Goal: Task Accomplishment & Management: Complete application form

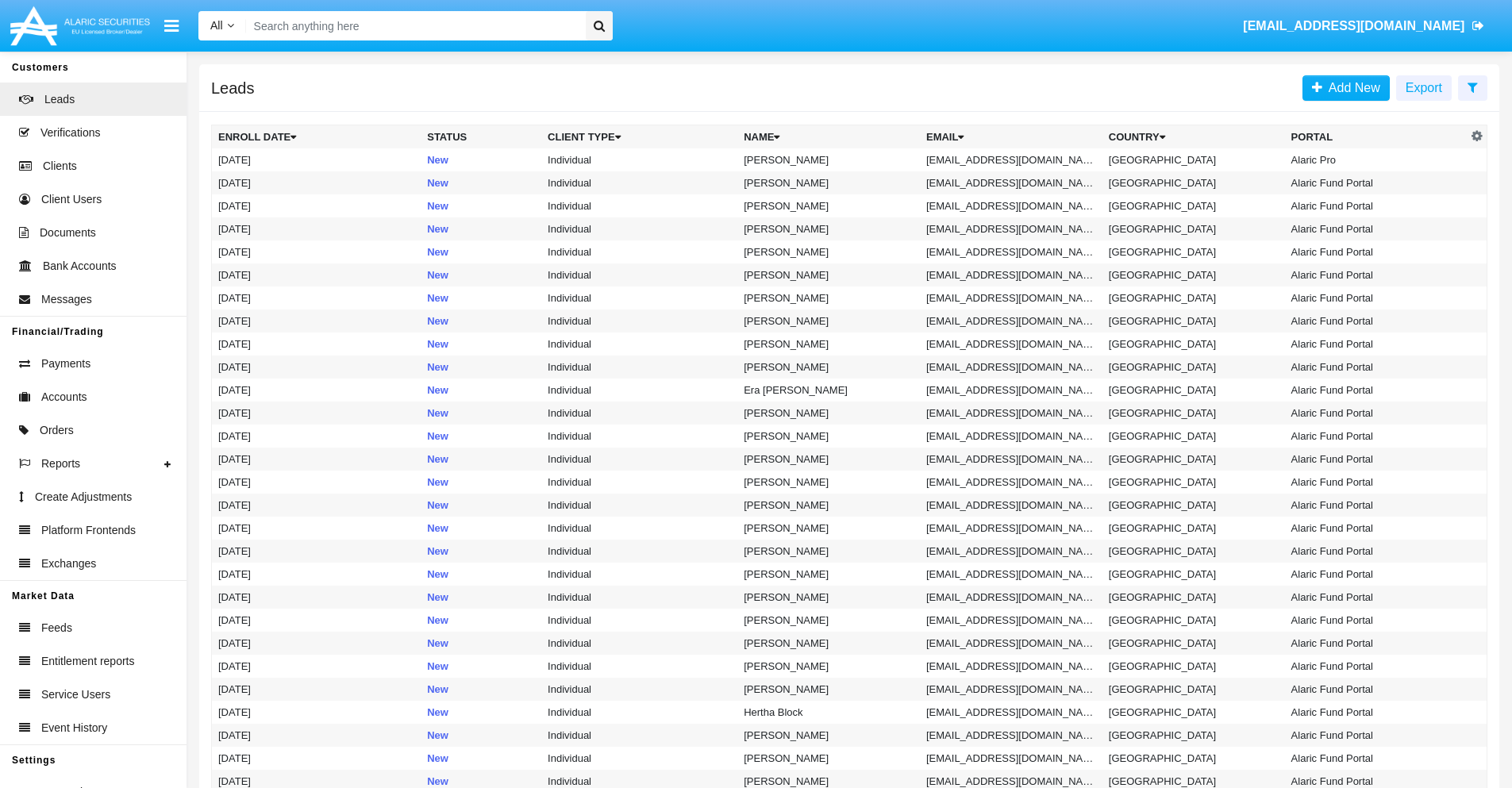
click at [1472, 86] on icon at bounding box center [1472, 87] width 11 height 12
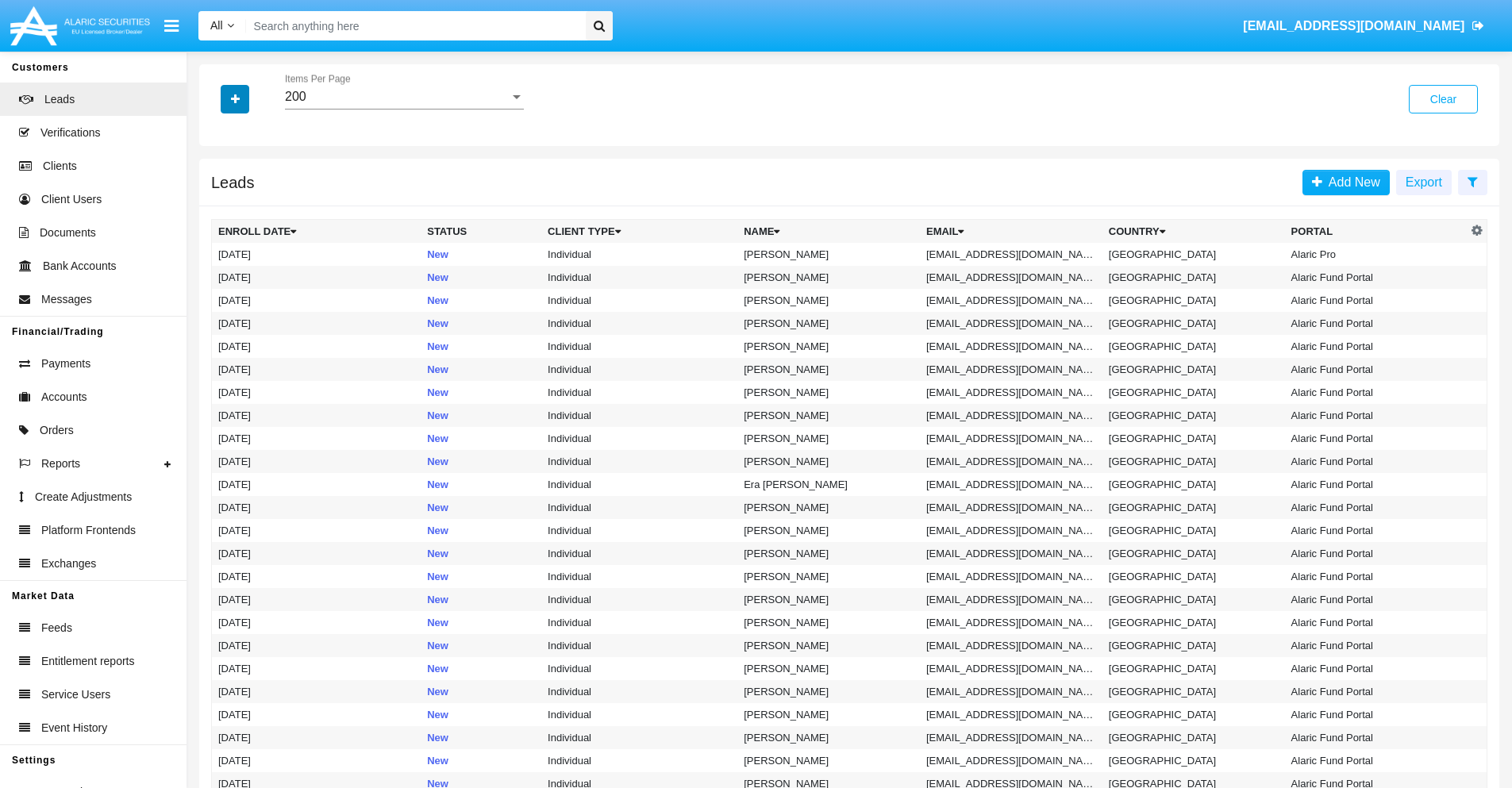
click at [235, 99] on icon "button" at bounding box center [235, 99] width 9 height 11
click at [247, 201] on span "Email" at bounding box center [247, 201] width 32 height 19
click at [219, 207] on input "Email" at bounding box center [218, 207] width 1 height 1
checkbox input "true"
click at [235, 99] on icon "button" at bounding box center [235, 99] width 9 height 11
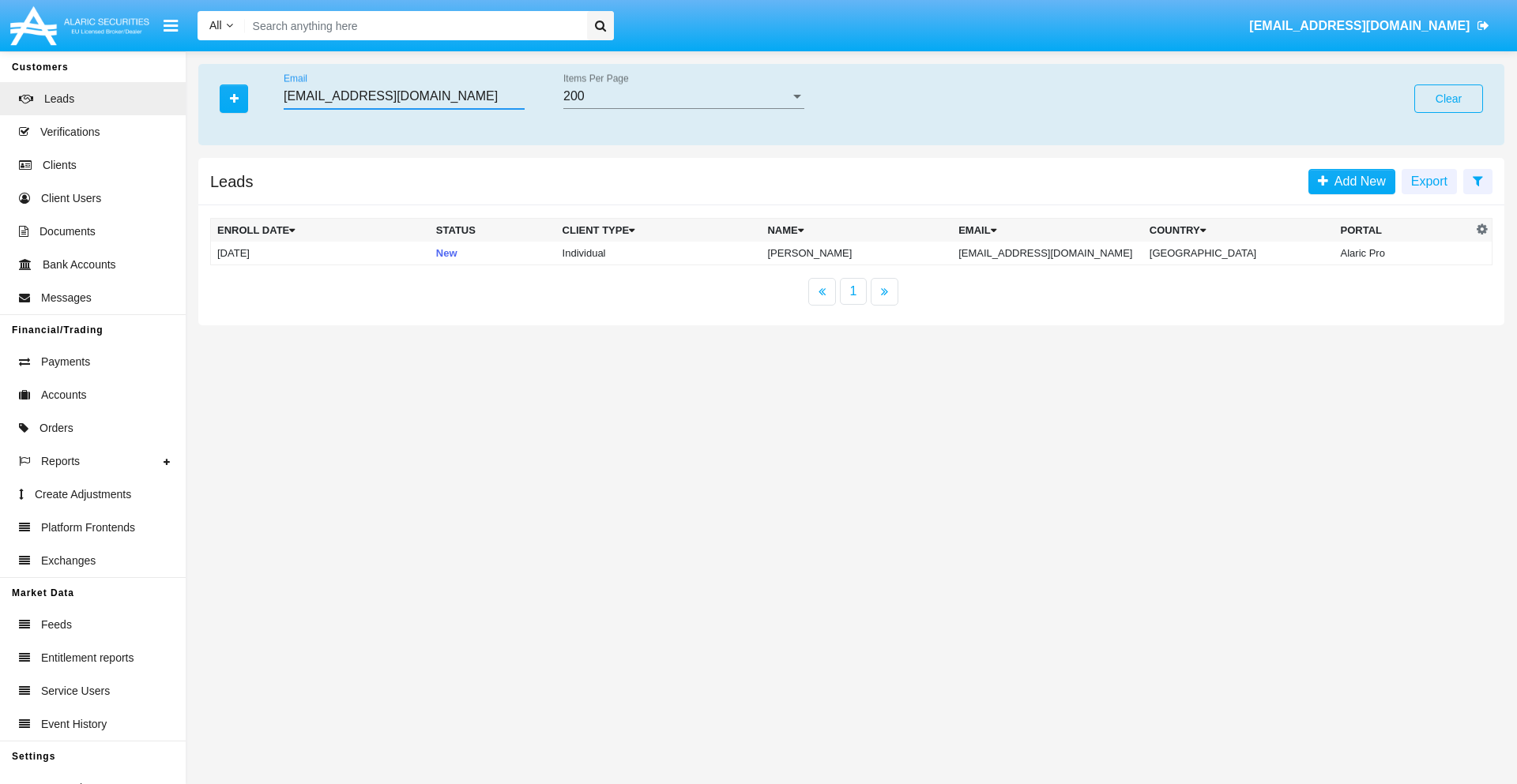
type input "2rm_a816drh9@kqcqtwd.us"
click at [1063, 253] on td "2rm_a816drh9@kqcqtwd.us" at bounding box center [1048, 253] width 191 height 24
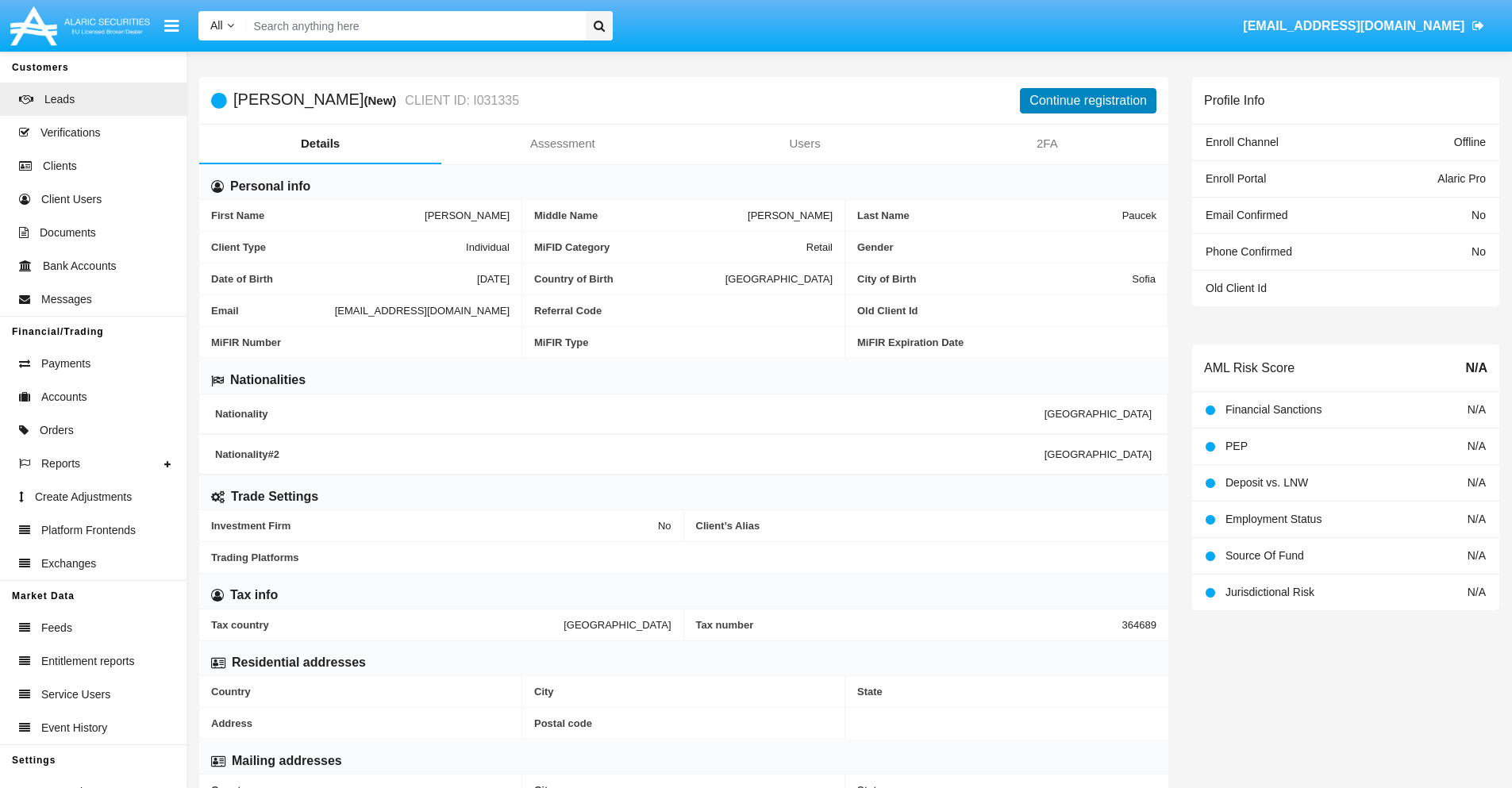
click at [1088, 100] on button "Continue registration" at bounding box center [1087, 100] width 137 height 26
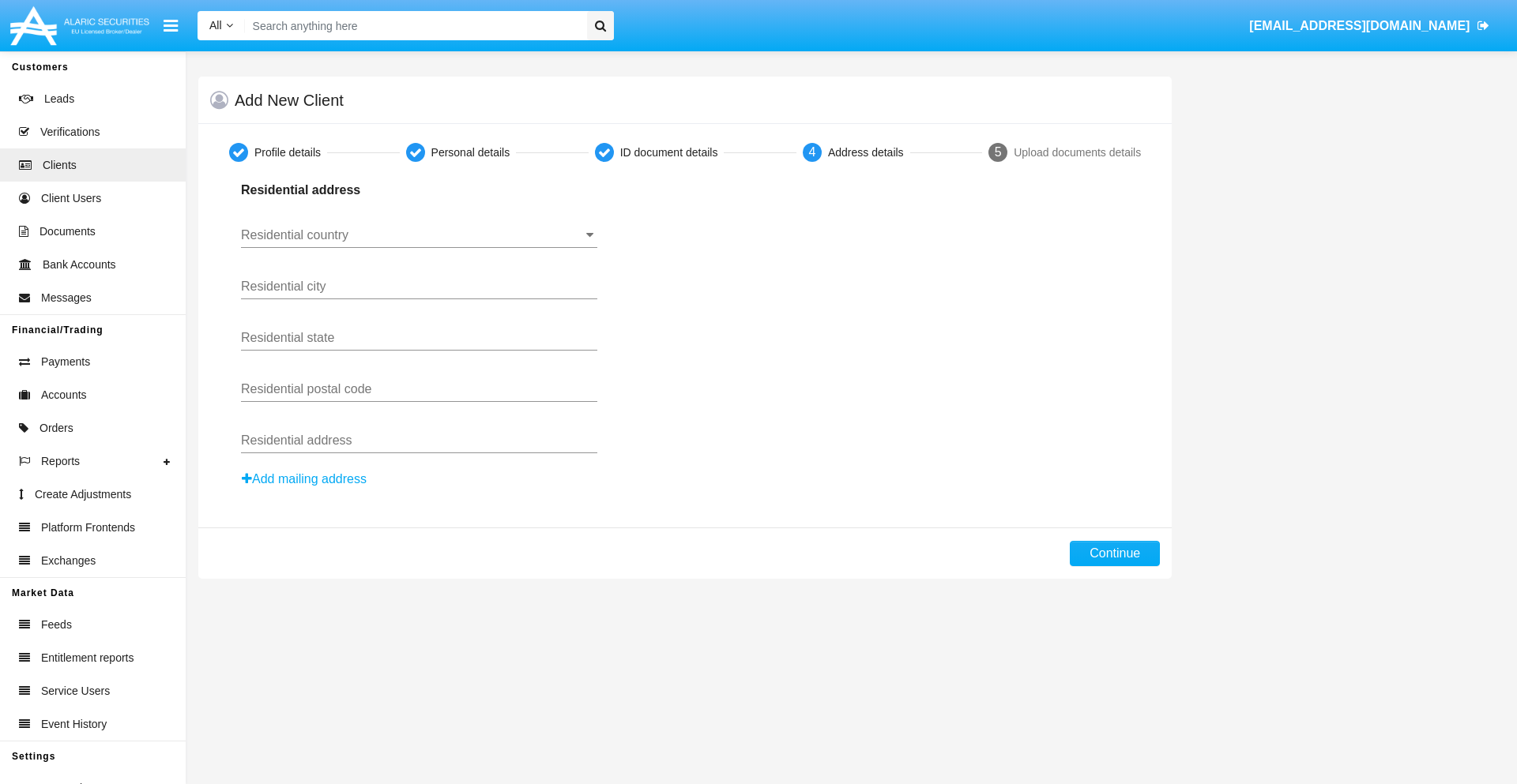
click at [419, 235] on input "Residential country" at bounding box center [419, 235] width 356 height 14
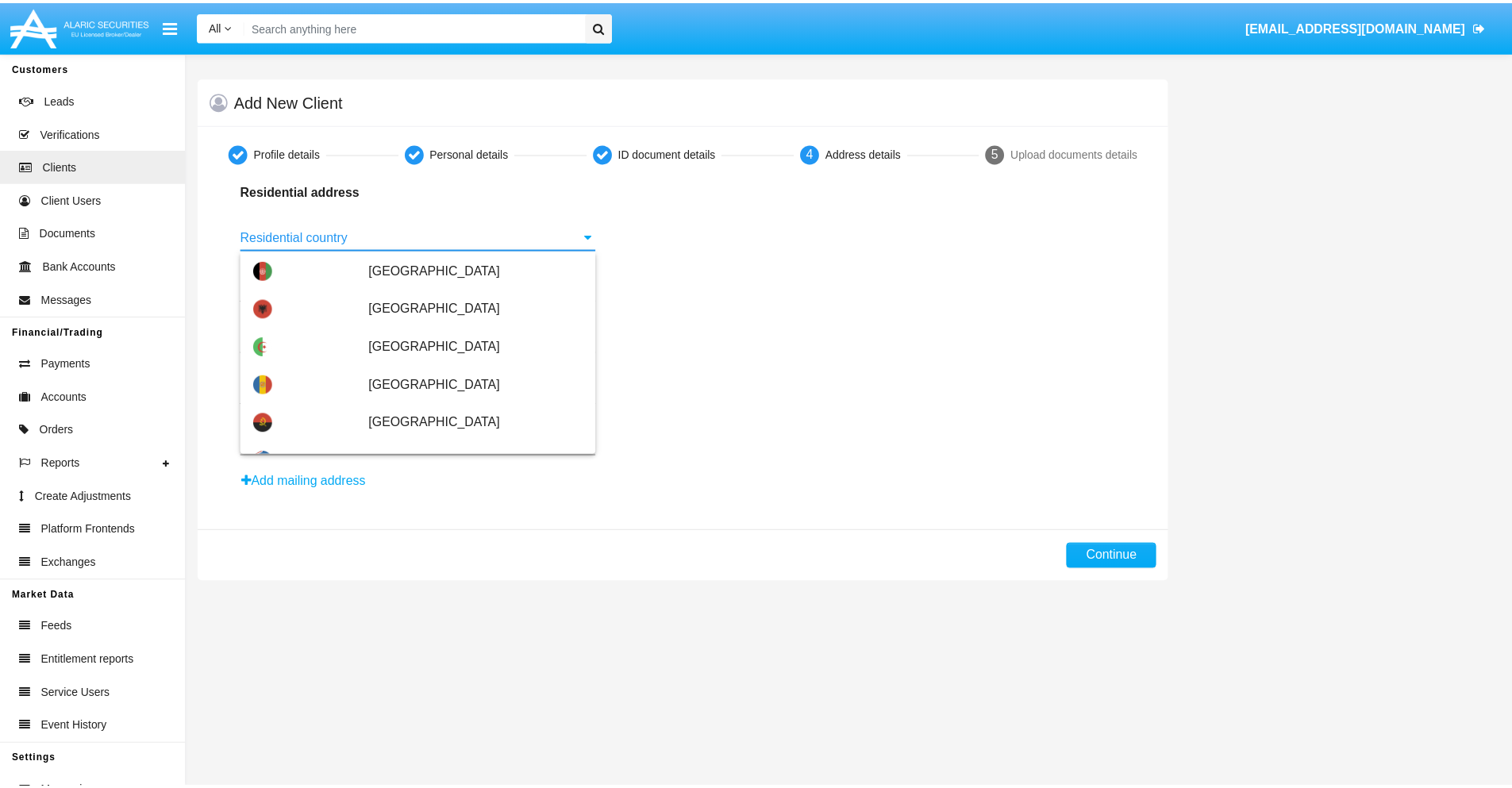
scroll to position [940, 0]
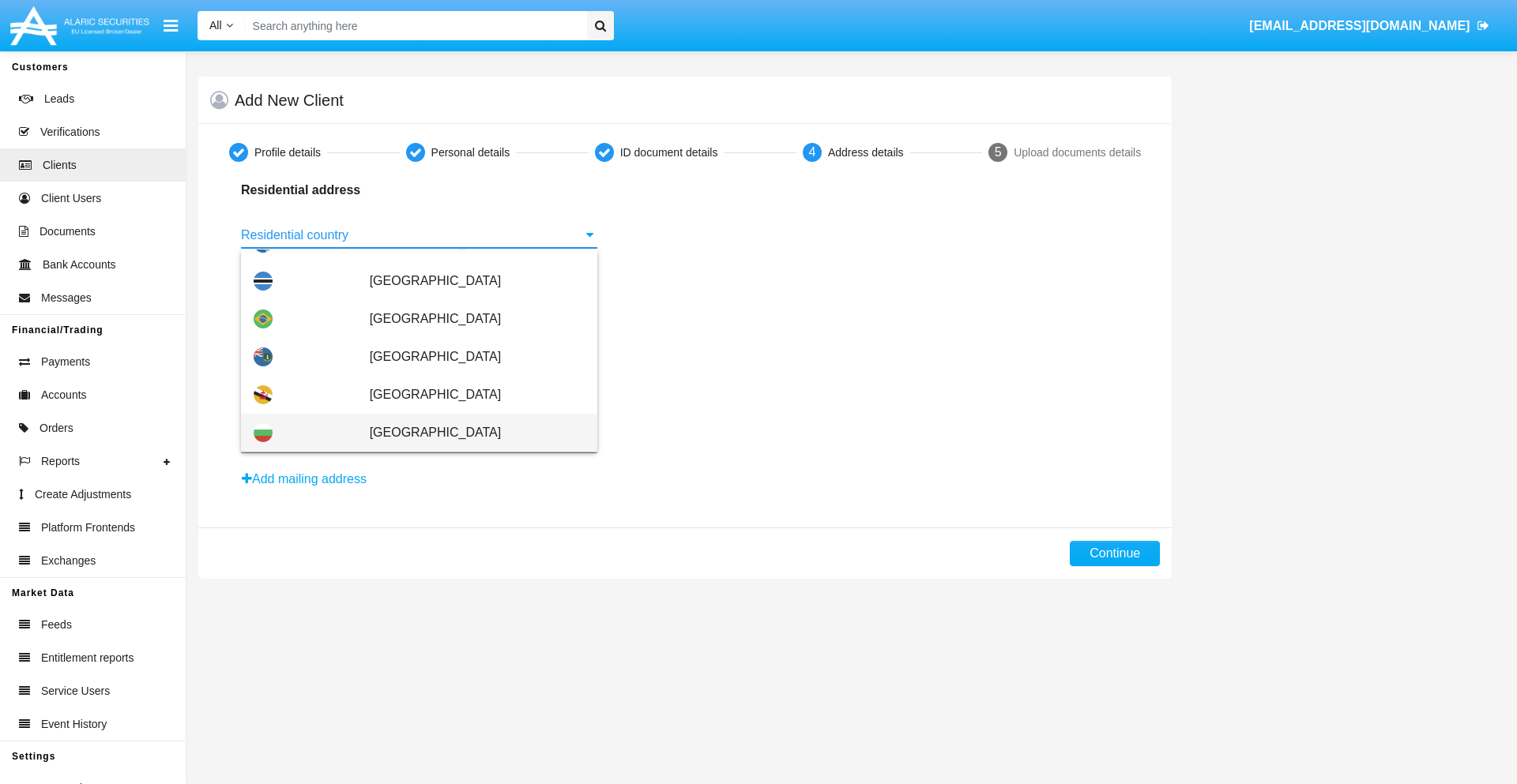
click at [469, 433] on span "[GEOGRAPHIC_DATA]" at bounding box center [476, 432] width 215 height 38
type input "[GEOGRAPHIC_DATA]"
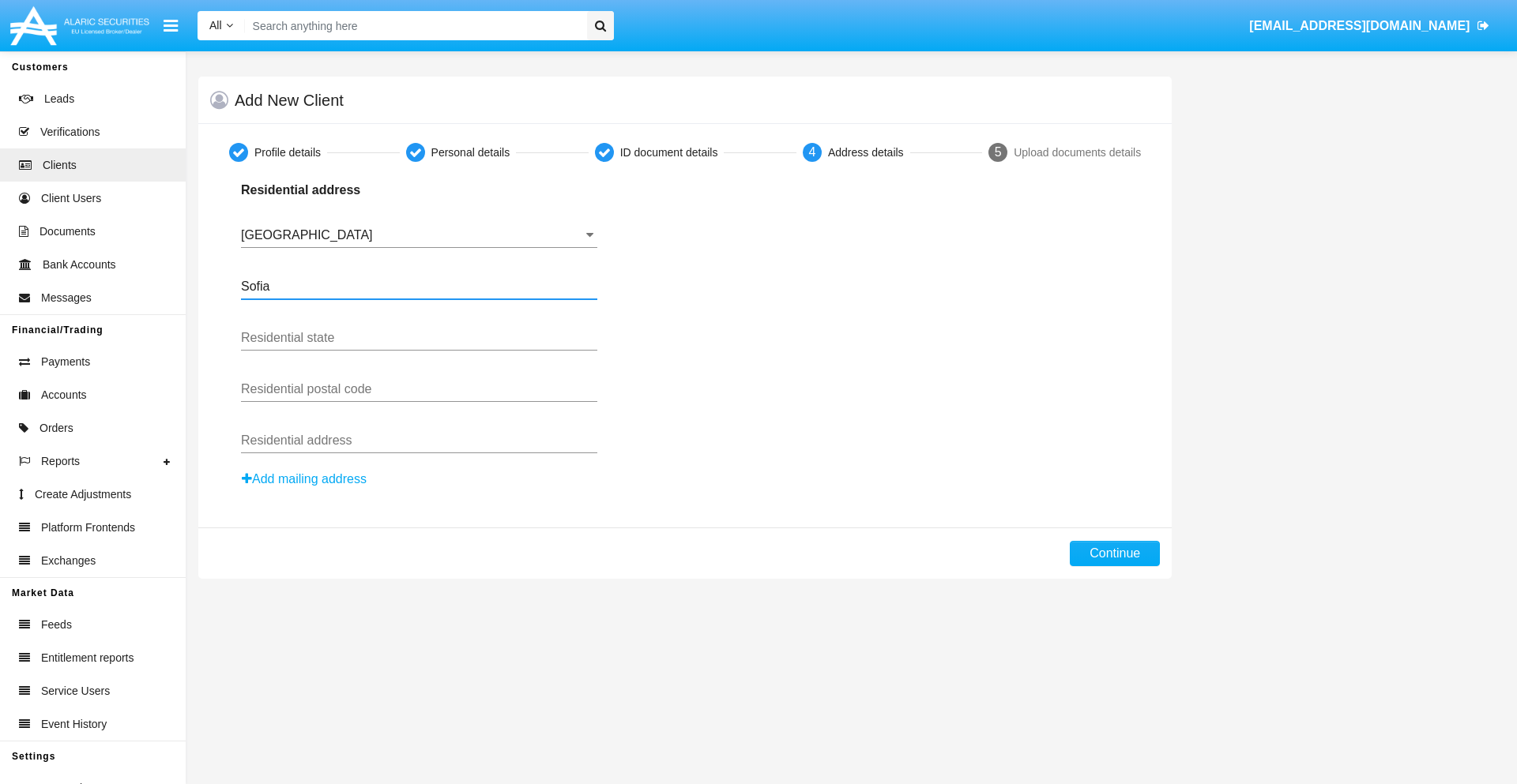
type input "Sofia"
type input "1000"
type input "Vasil Levski"
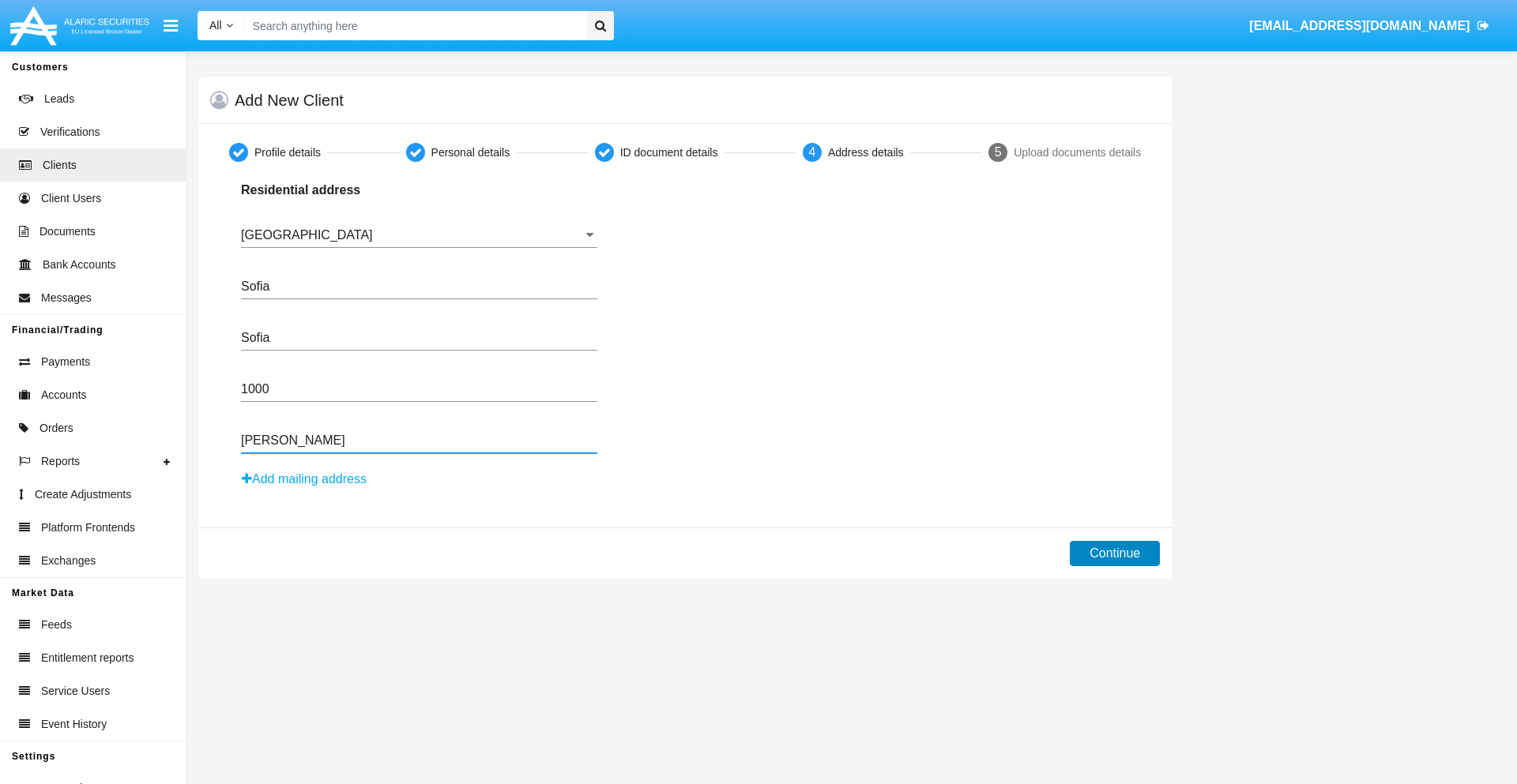
click at [1115, 553] on button "Continue" at bounding box center [1114, 553] width 90 height 25
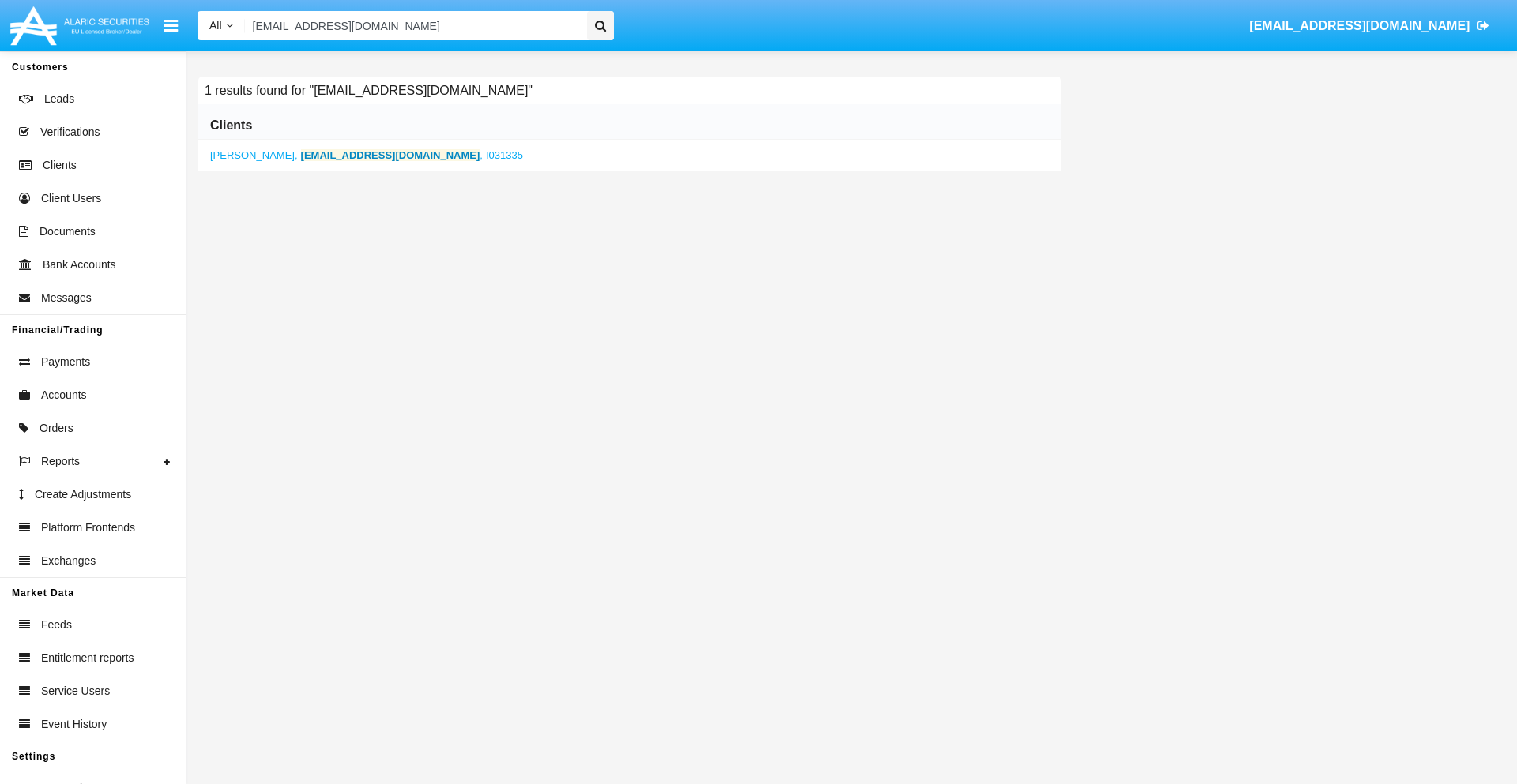
type input "2rm_a816drh9@kqcqtwd.us"
click at [347, 155] on b "2rm_a816drh9@kqcqtwd.us" at bounding box center [390, 155] width 179 height 12
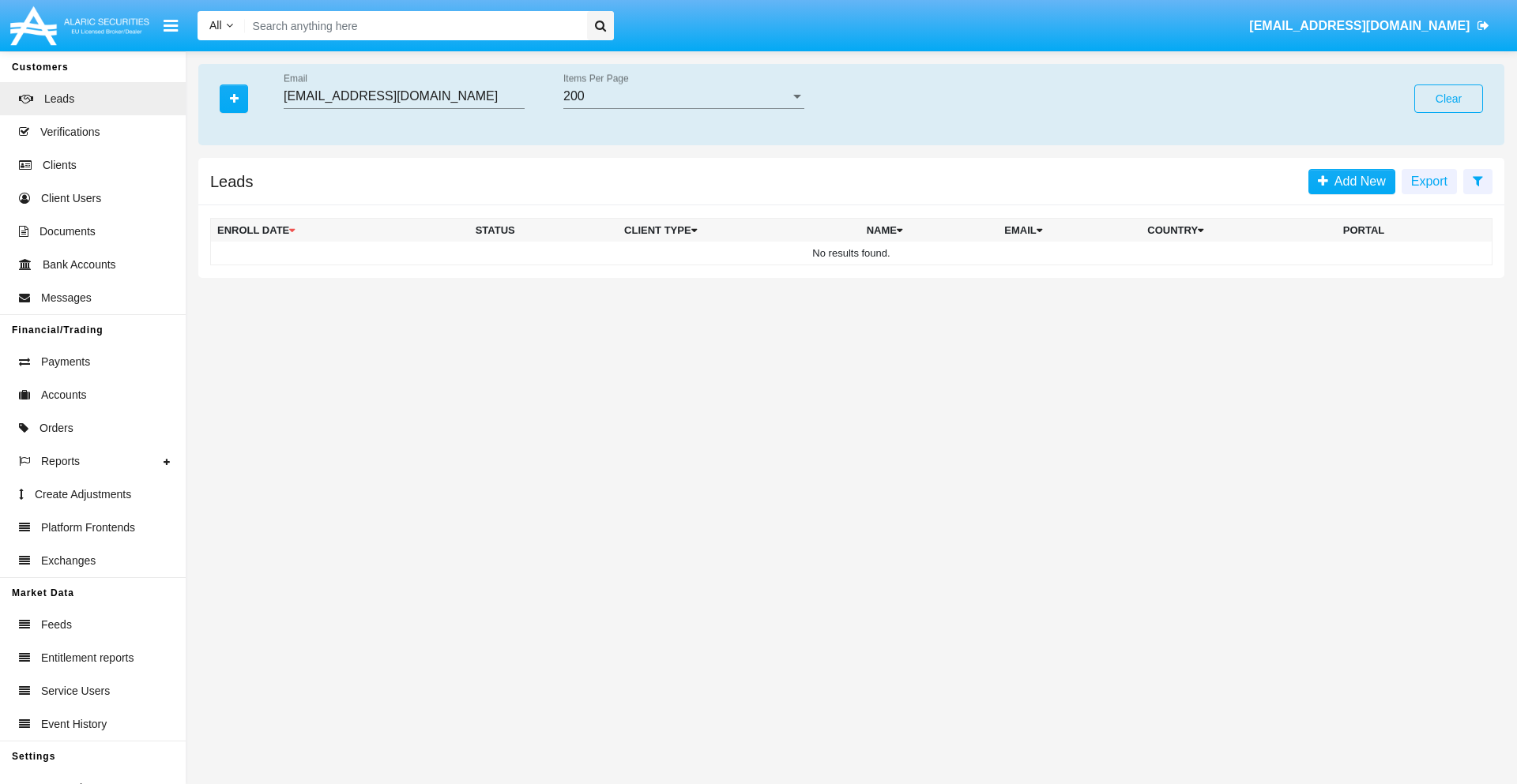
click at [1449, 99] on button "Clear" at bounding box center [1449, 98] width 68 height 28
click at [234, 98] on icon "button" at bounding box center [234, 98] width 9 height 11
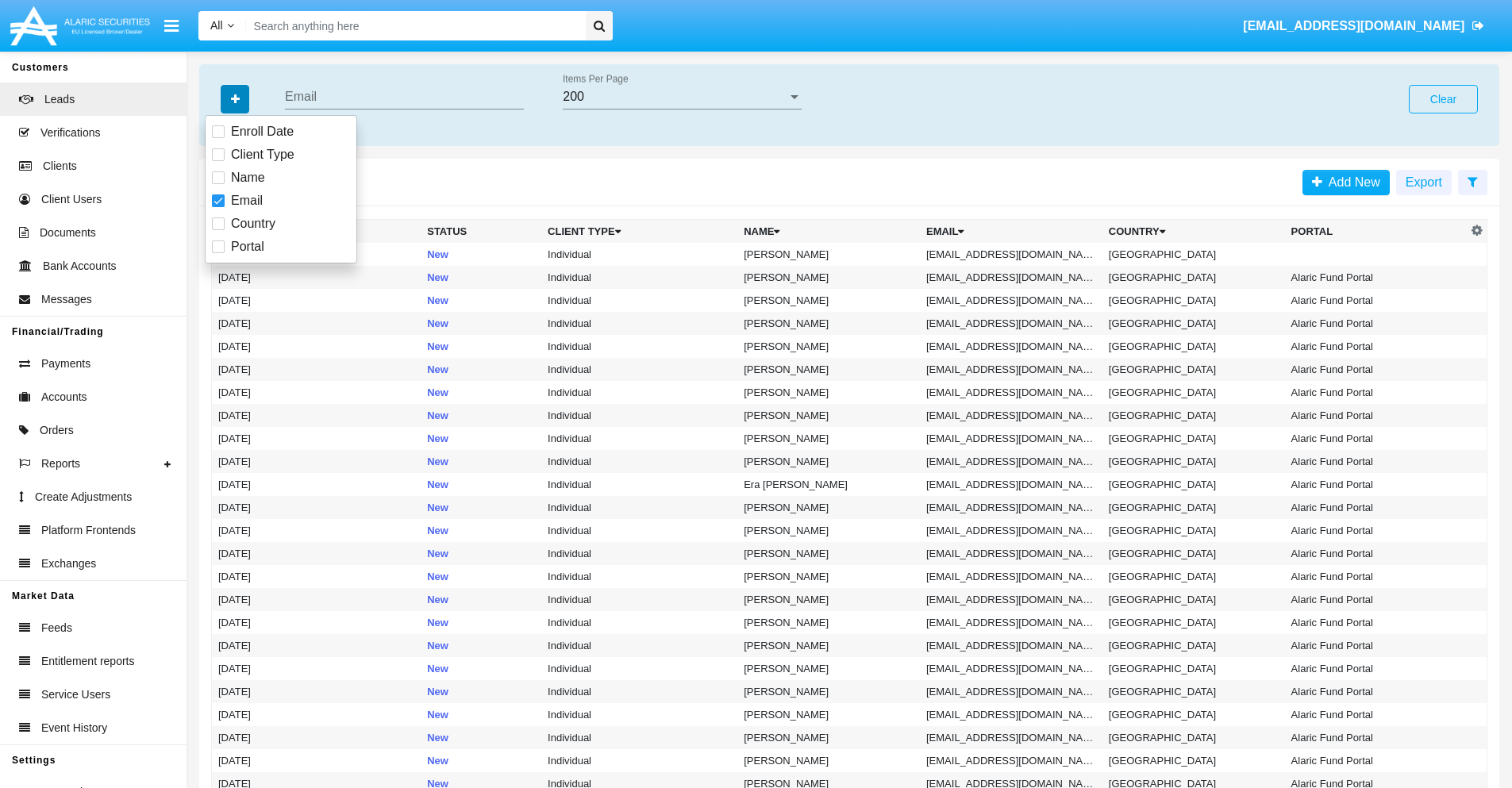
click at [235, 99] on icon "button" at bounding box center [235, 99] width 9 height 11
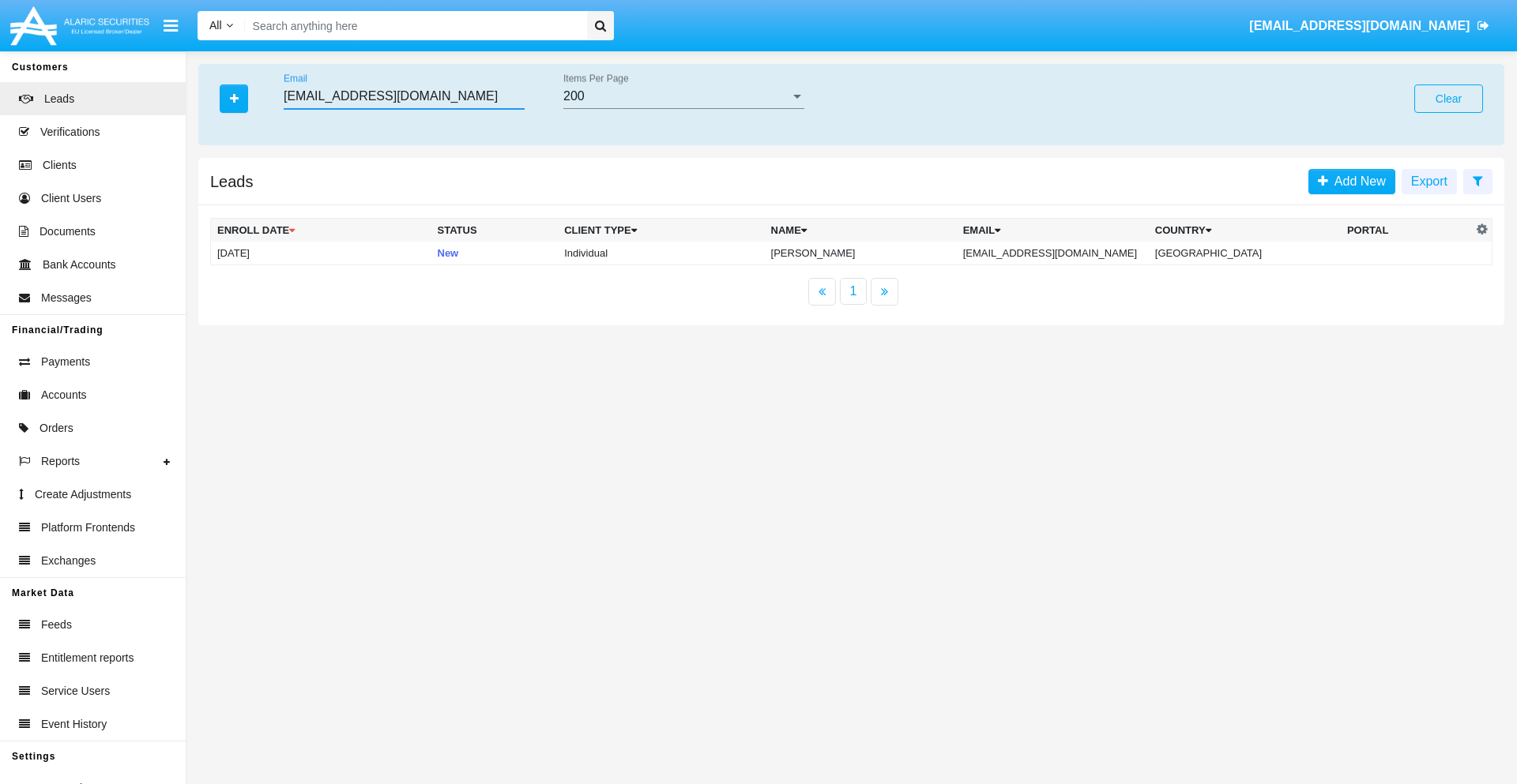
type input "[EMAIL_ADDRESS][DOMAIN_NAME]"
click at [1070, 253] on td "[EMAIL_ADDRESS][DOMAIN_NAME]" at bounding box center [1053, 253] width 192 height 24
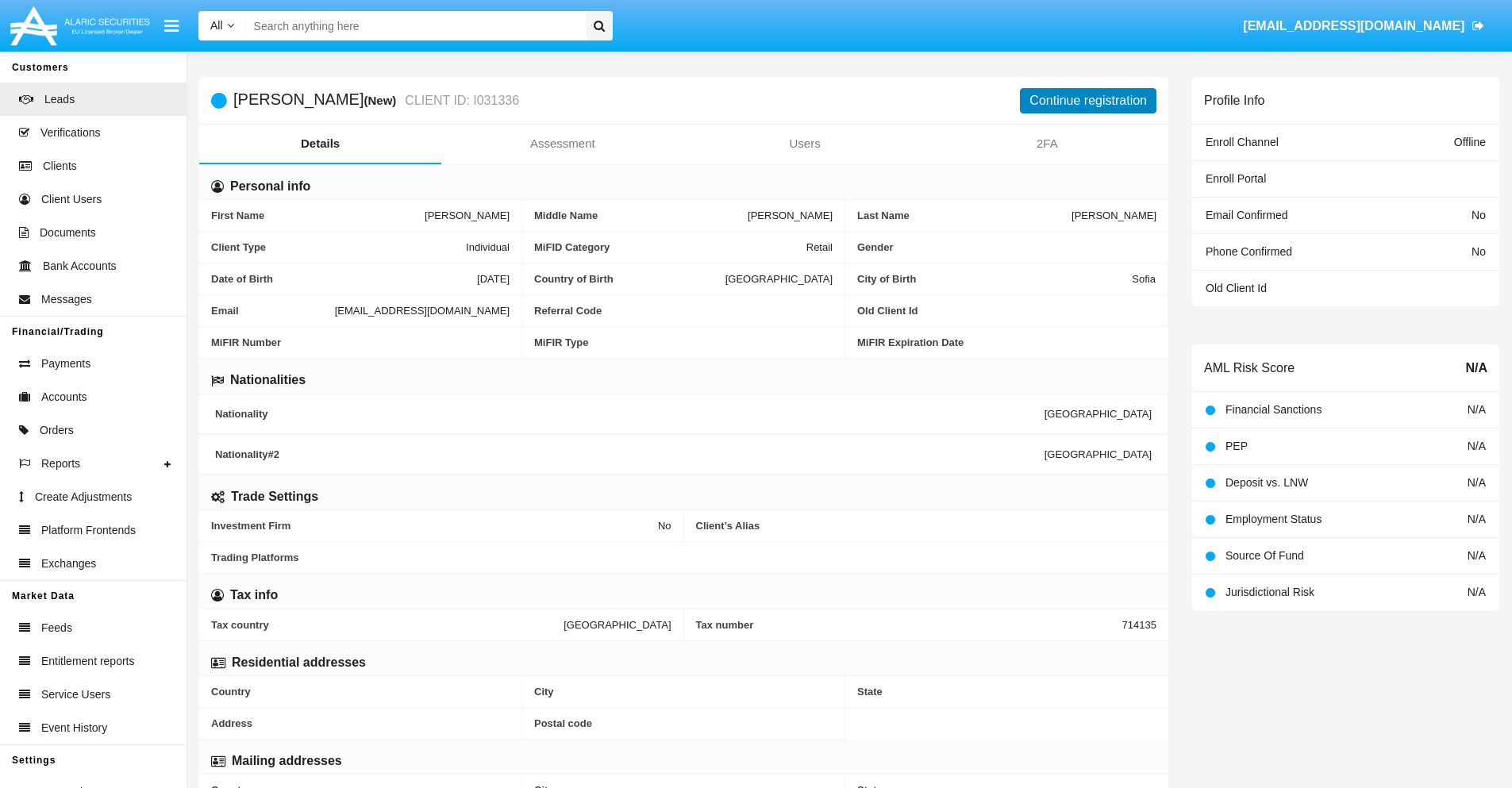
click at [1088, 100] on button "Continue registration" at bounding box center [1087, 100] width 137 height 26
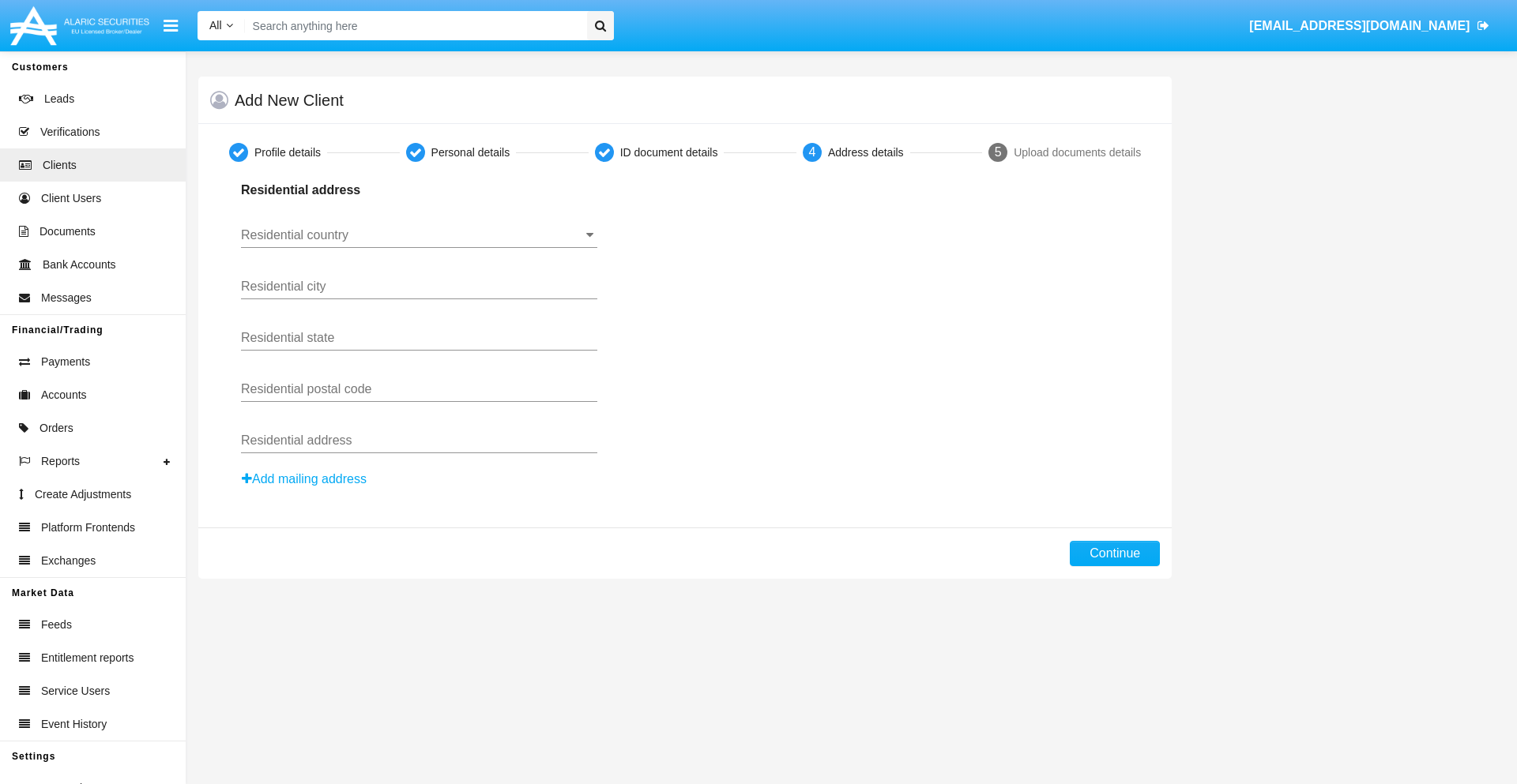
click at [305, 480] on button "Add mailing address" at bounding box center [304, 479] width 126 height 20
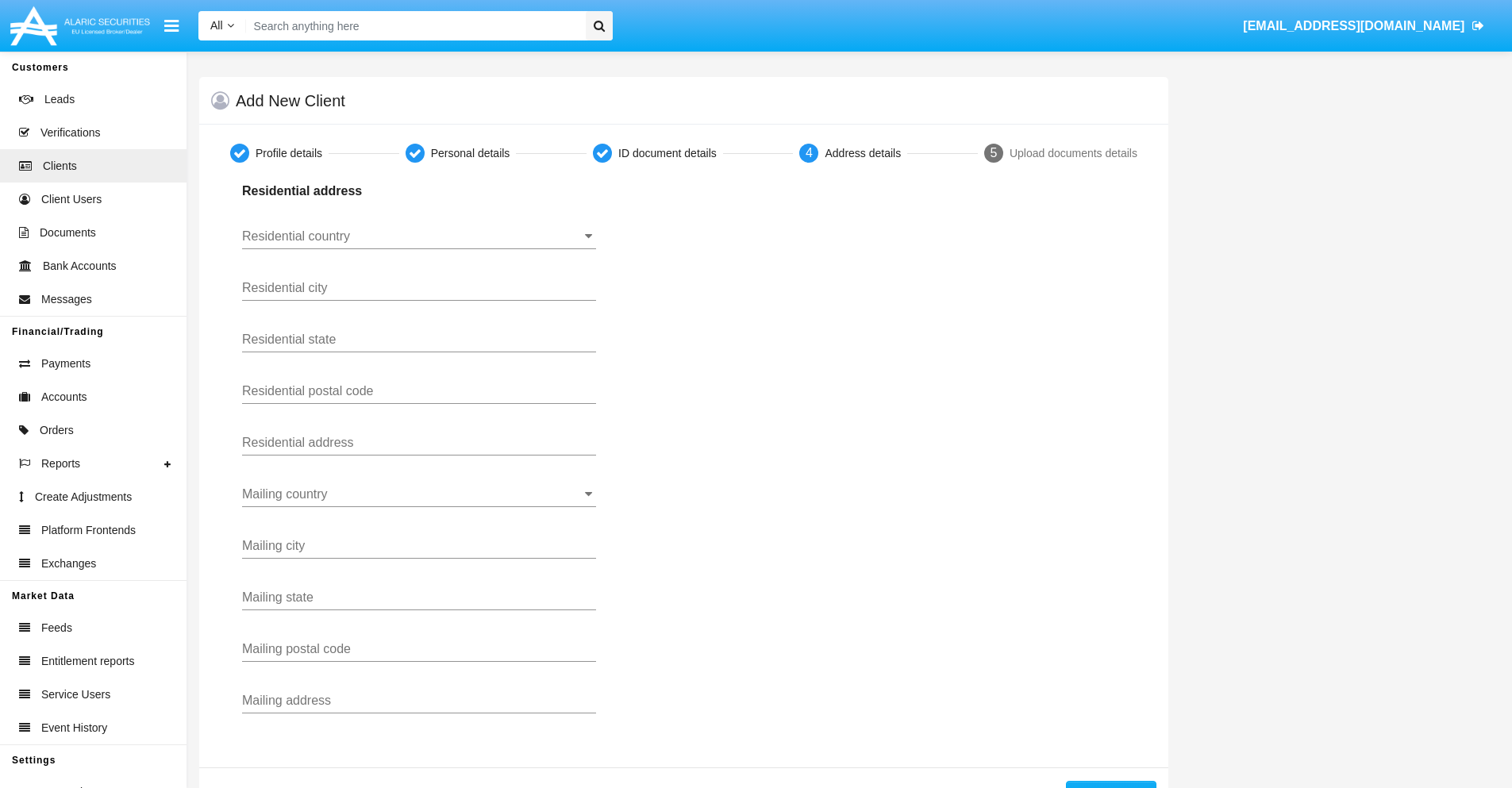
click at [419, 236] on input "Residential country" at bounding box center [419, 236] width 354 height 14
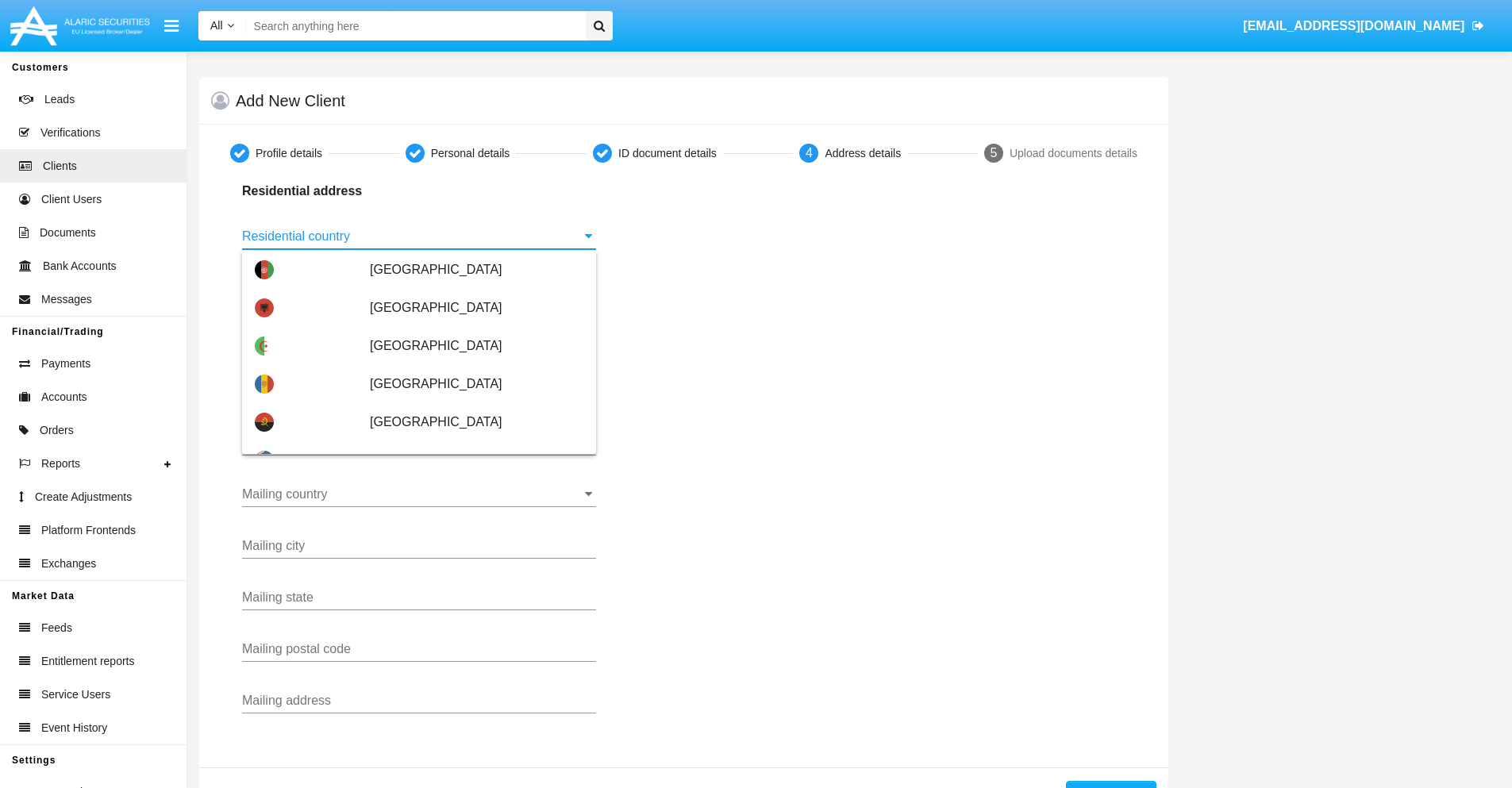
scroll to position [940, 0]
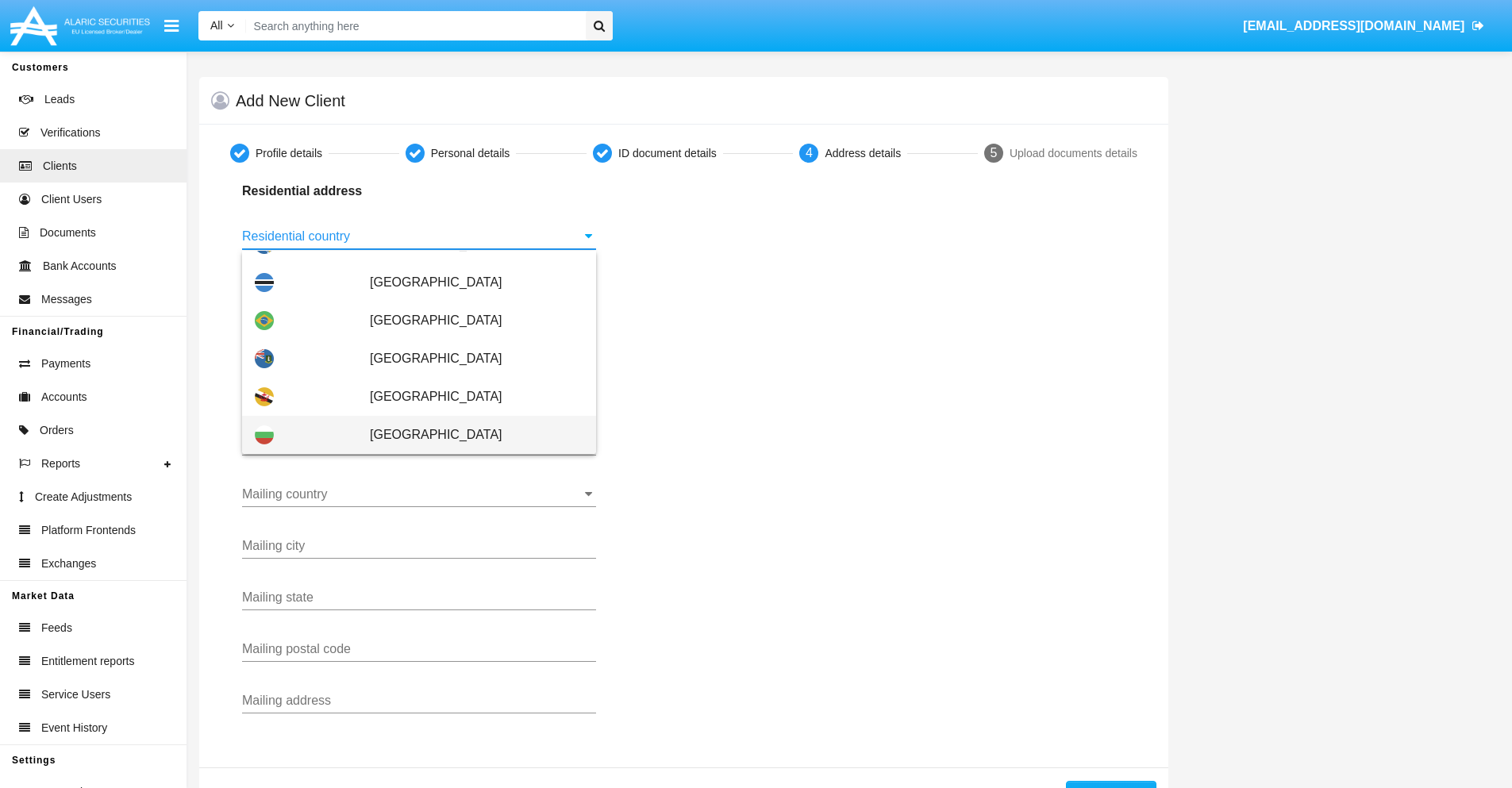
click at [468, 435] on span "[GEOGRAPHIC_DATA]" at bounding box center [477, 435] width 213 height 38
type input "[GEOGRAPHIC_DATA]"
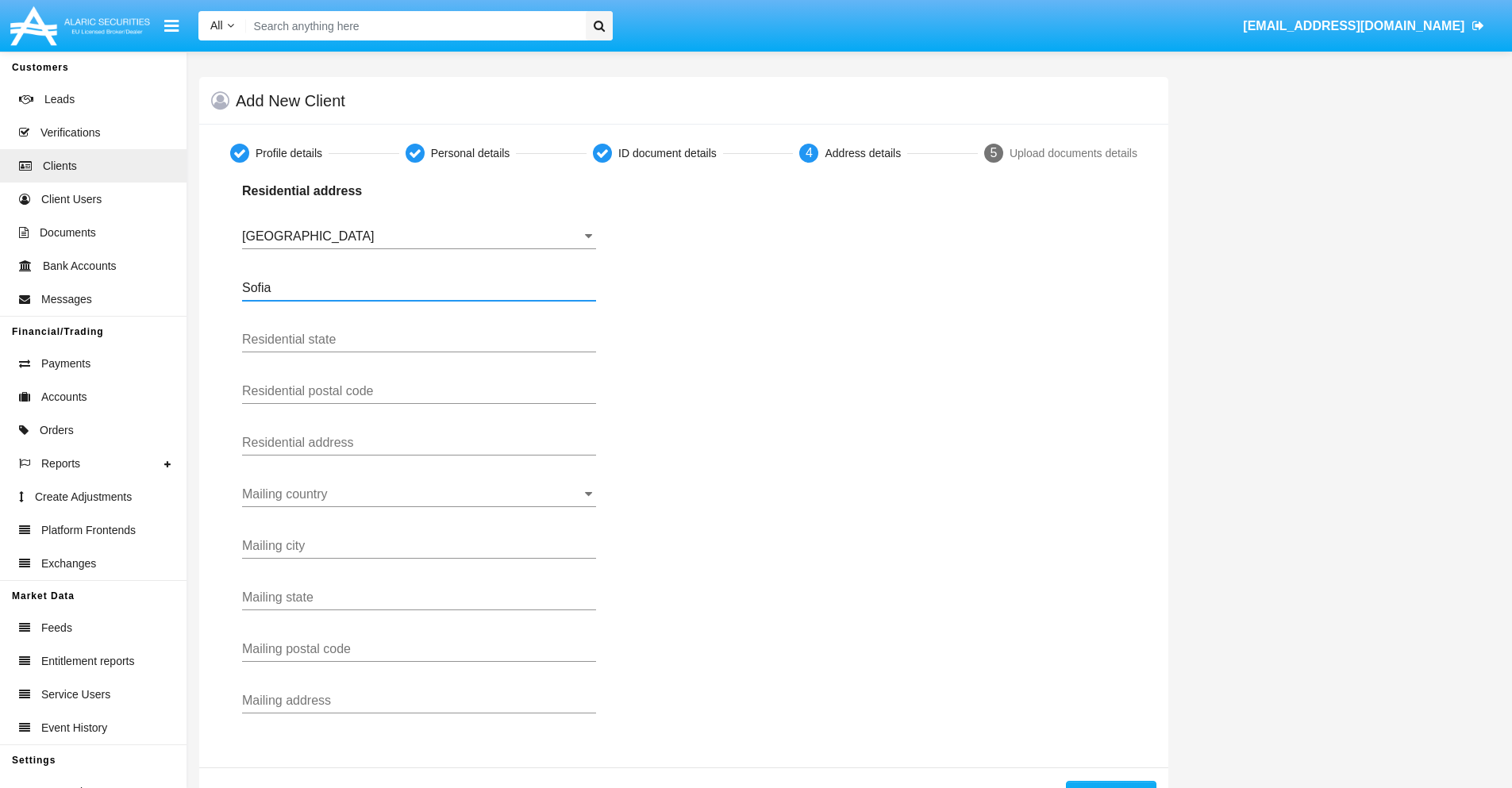
type input "Sofia"
type input "1000"
type input "Vasil Levski"
click at [419, 494] on input "Mailing country" at bounding box center [419, 494] width 354 height 14
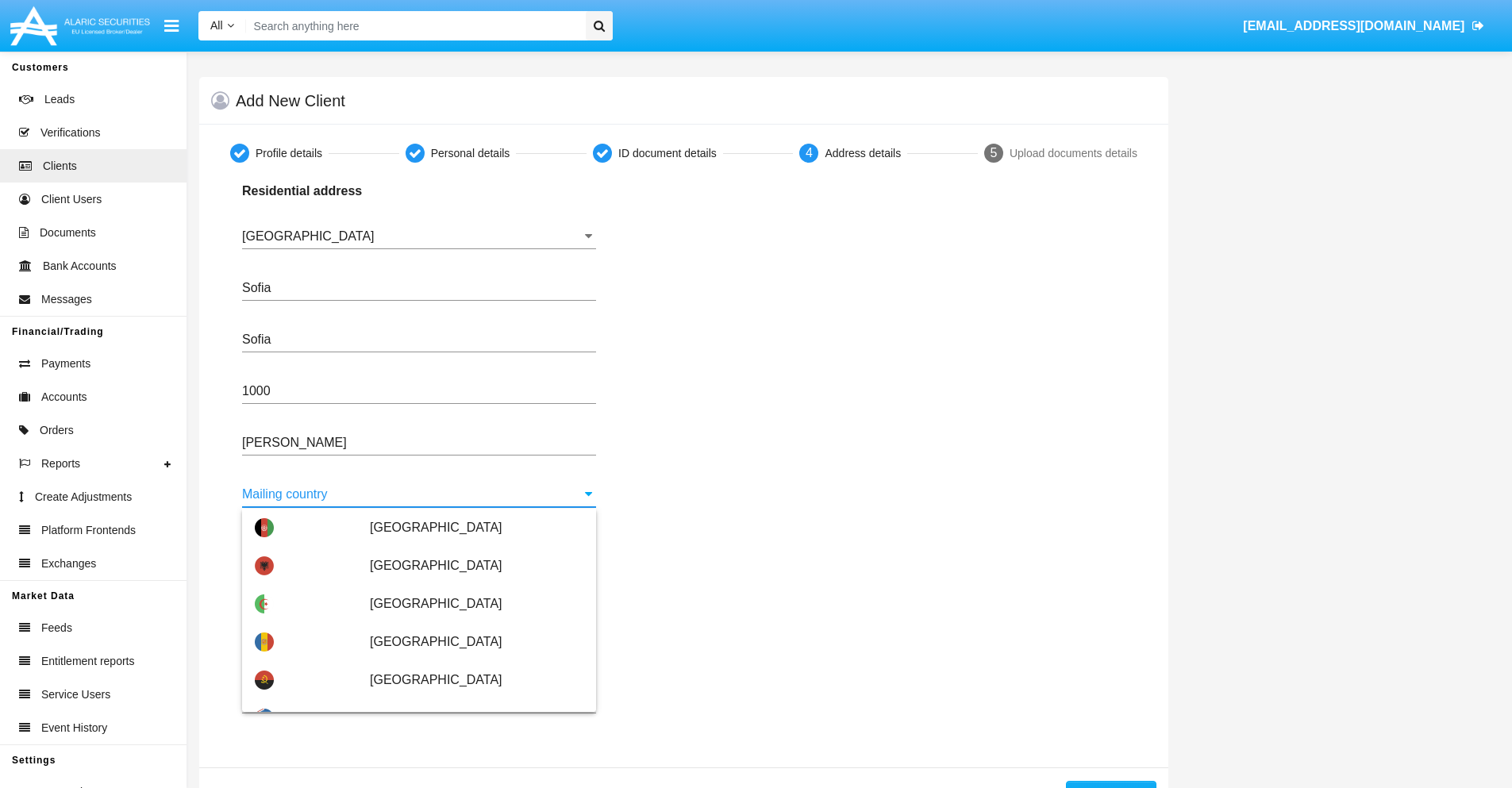
scroll to position [101, 0]
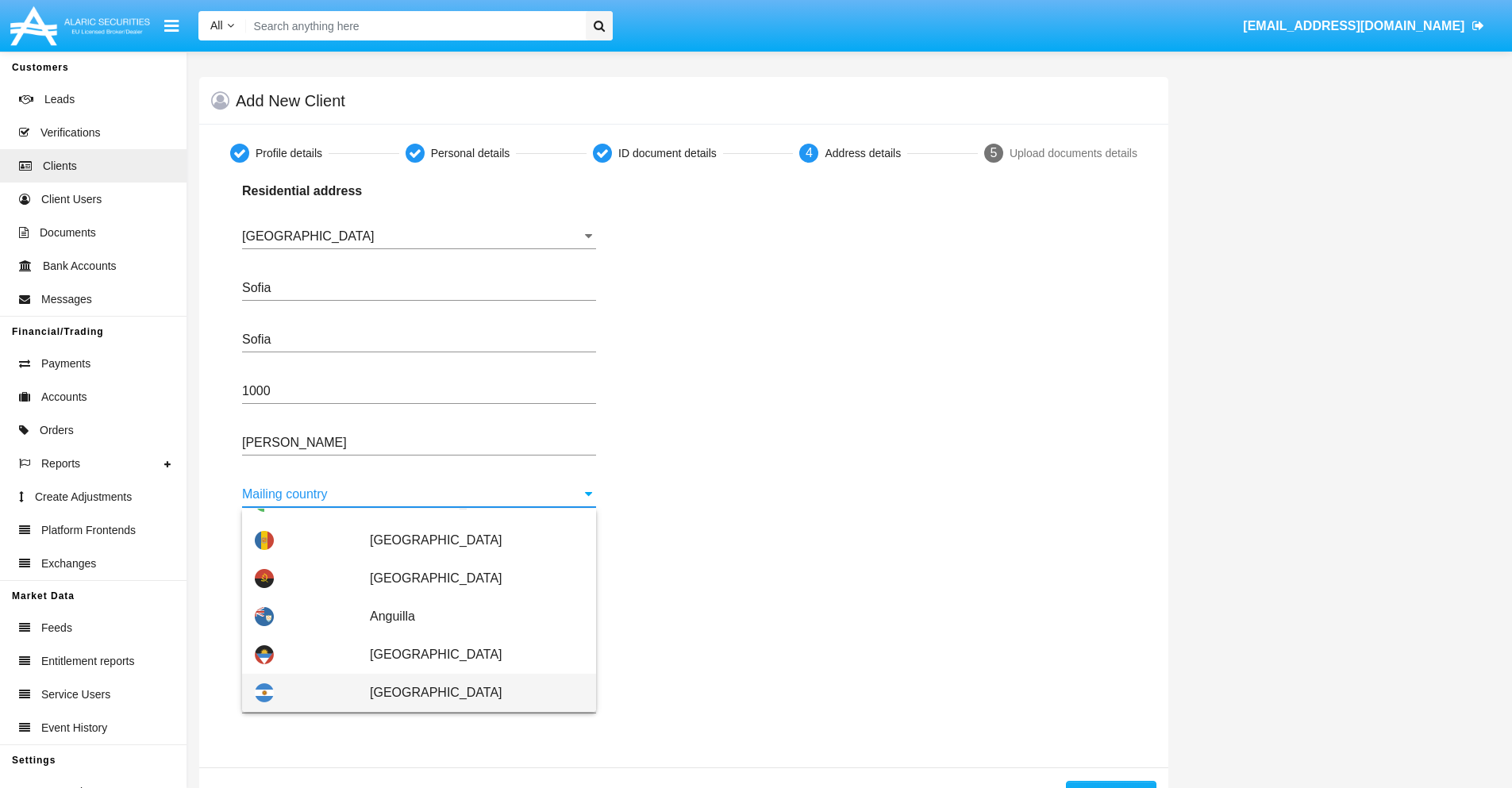
click at [468, 693] on span "[GEOGRAPHIC_DATA]" at bounding box center [477, 693] width 213 height 38
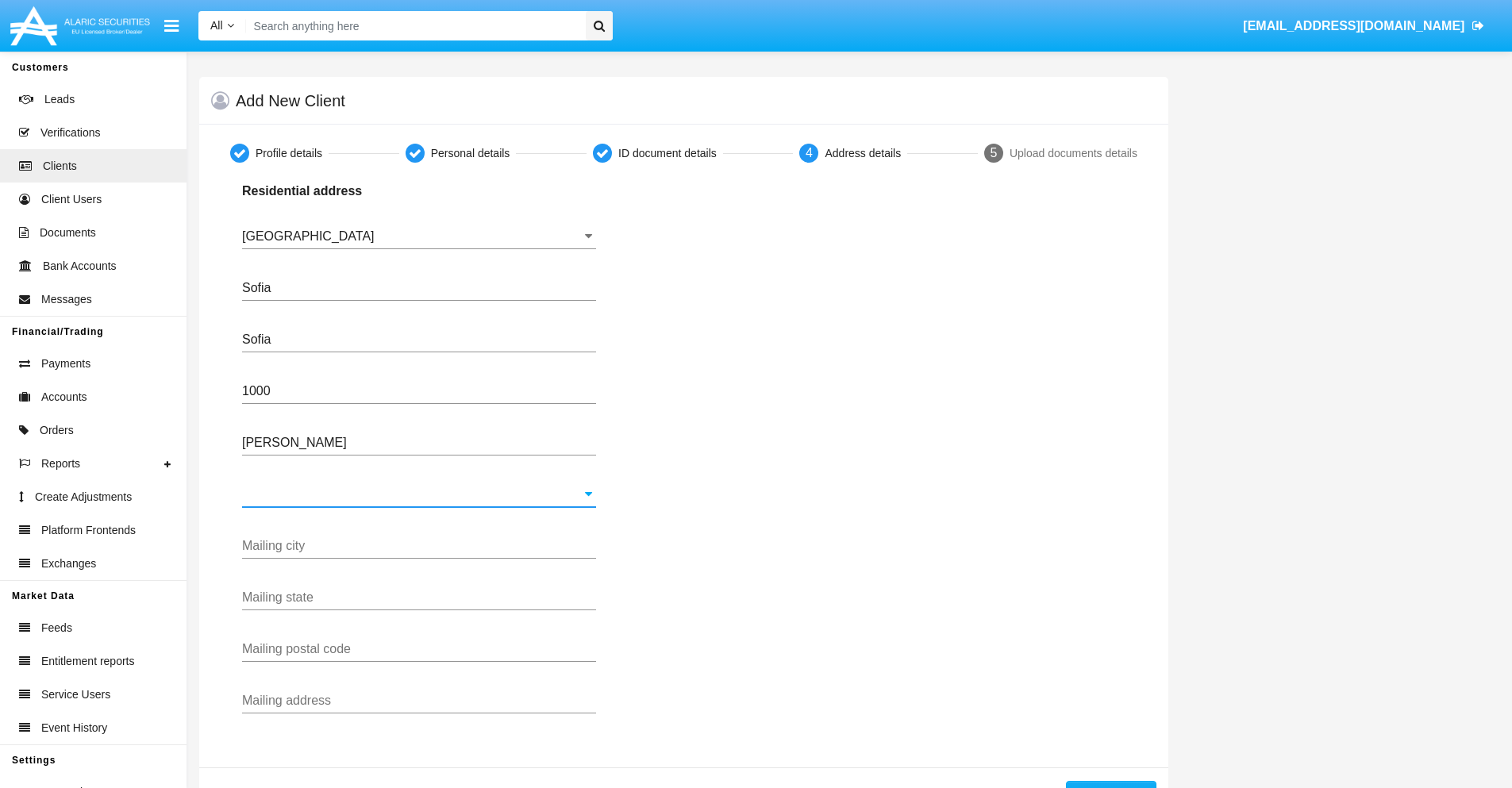
type input "[GEOGRAPHIC_DATA]"
type input "Buenos Aires"
type input "7777"
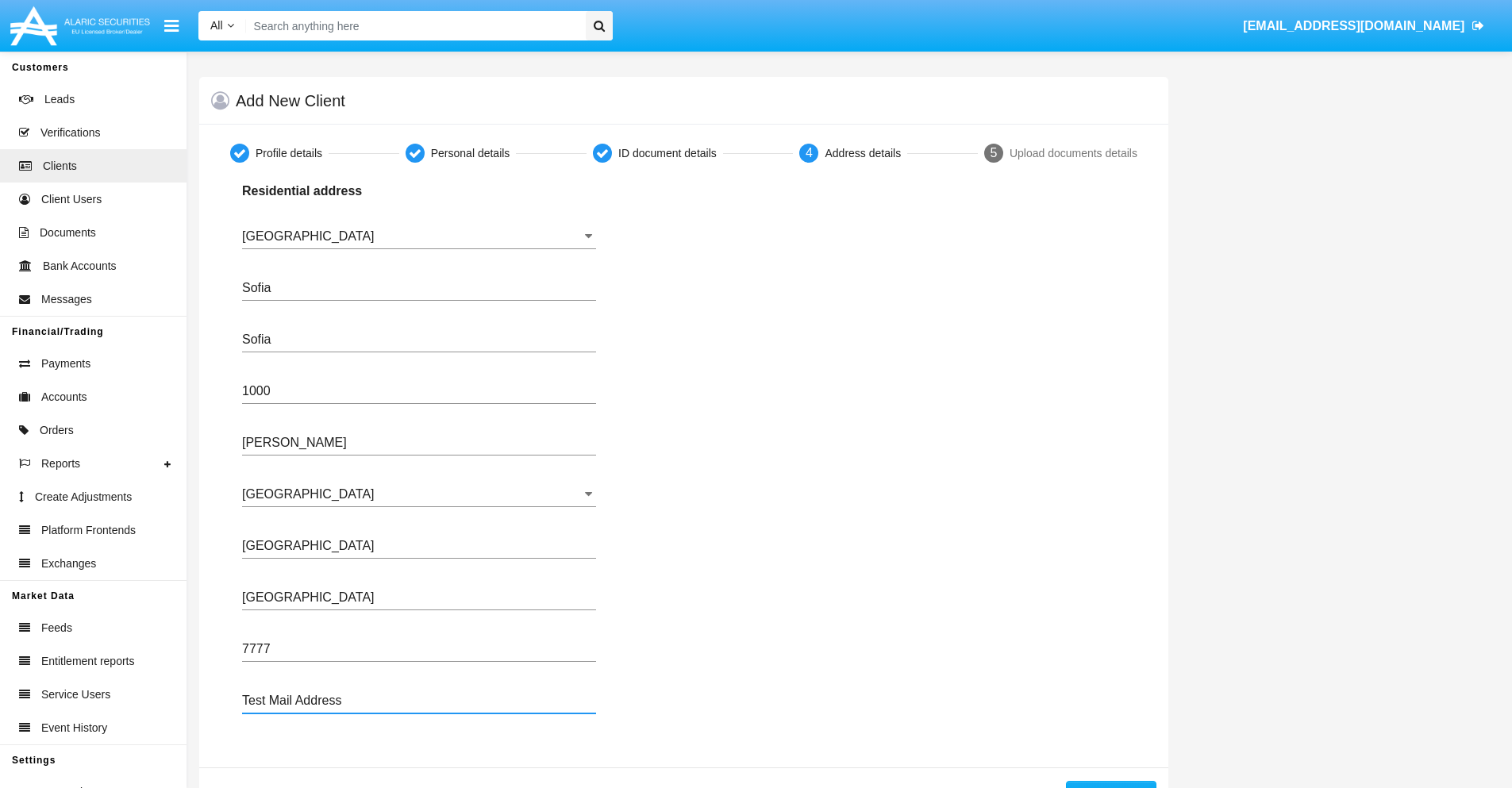
type input "Test Mail Address"
click at [1110, 784] on button "Continue" at bounding box center [1110, 793] width 91 height 26
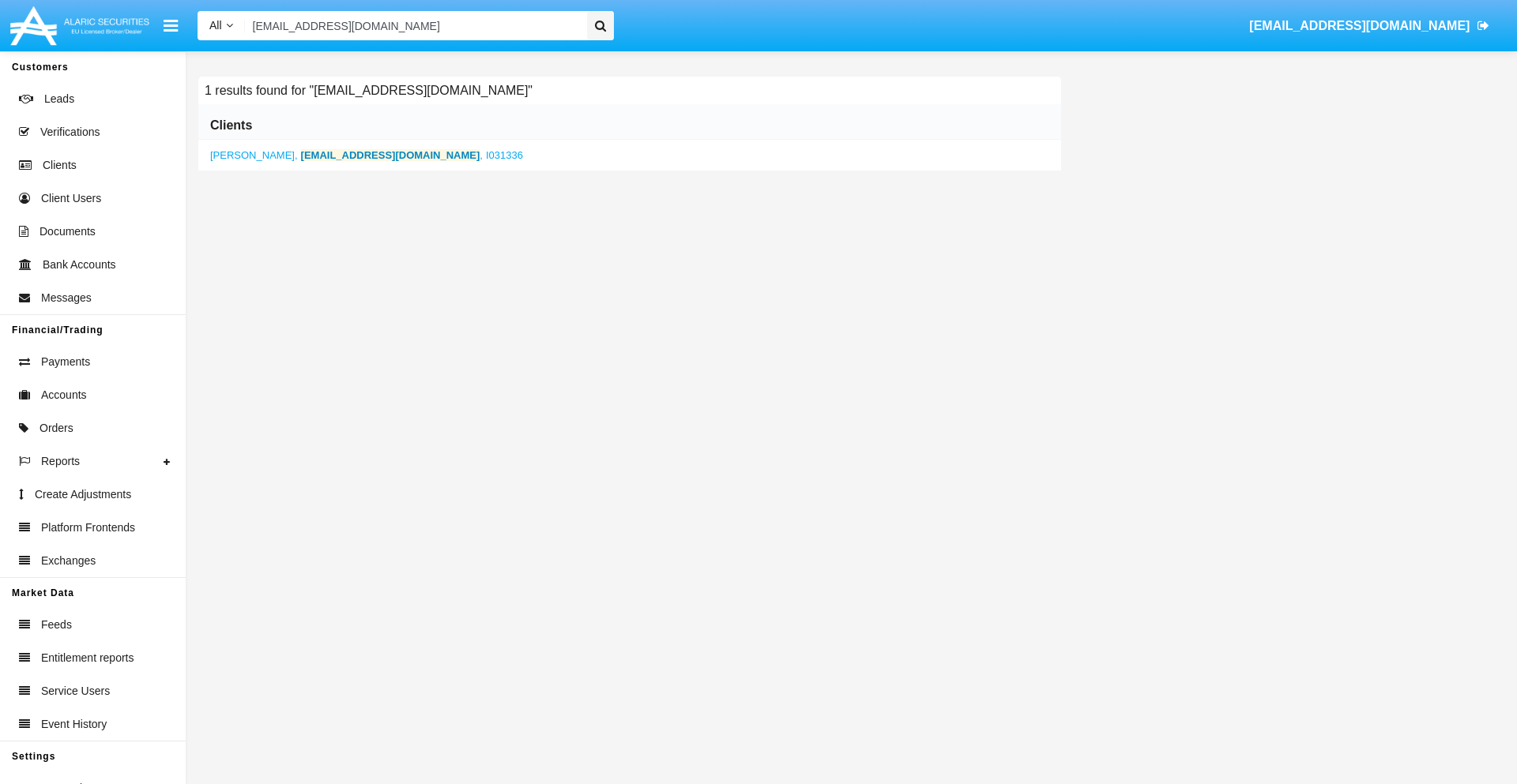
type input "[EMAIL_ADDRESS][DOMAIN_NAME]"
click at [360, 155] on b "[EMAIL_ADDRESS][DOMAIN_NAME]" at bounding box center [390, 155] width 179 height 12
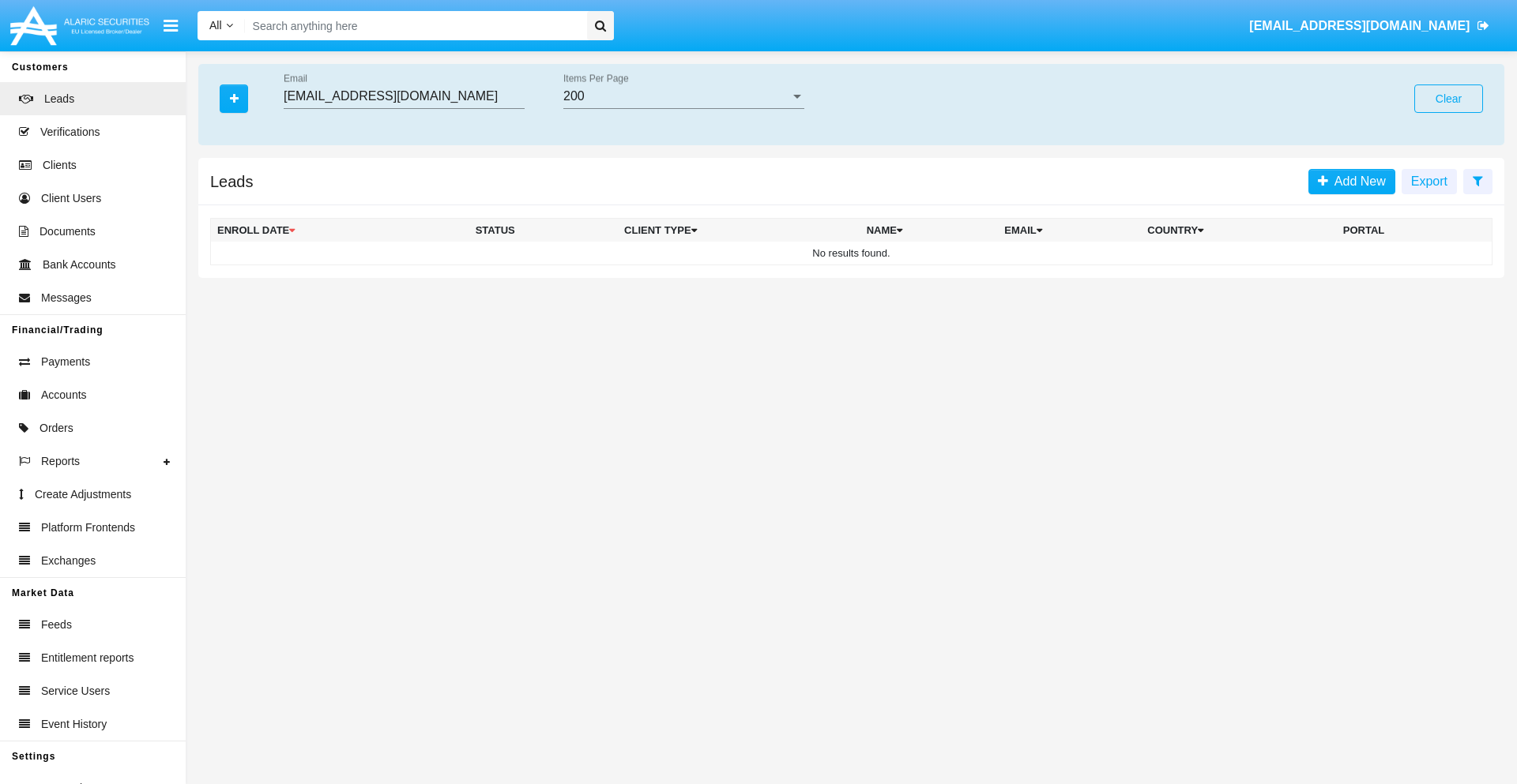
click at [1449, 99] on button "Clear" at bounding box center [1449, 98] width 68 height 28
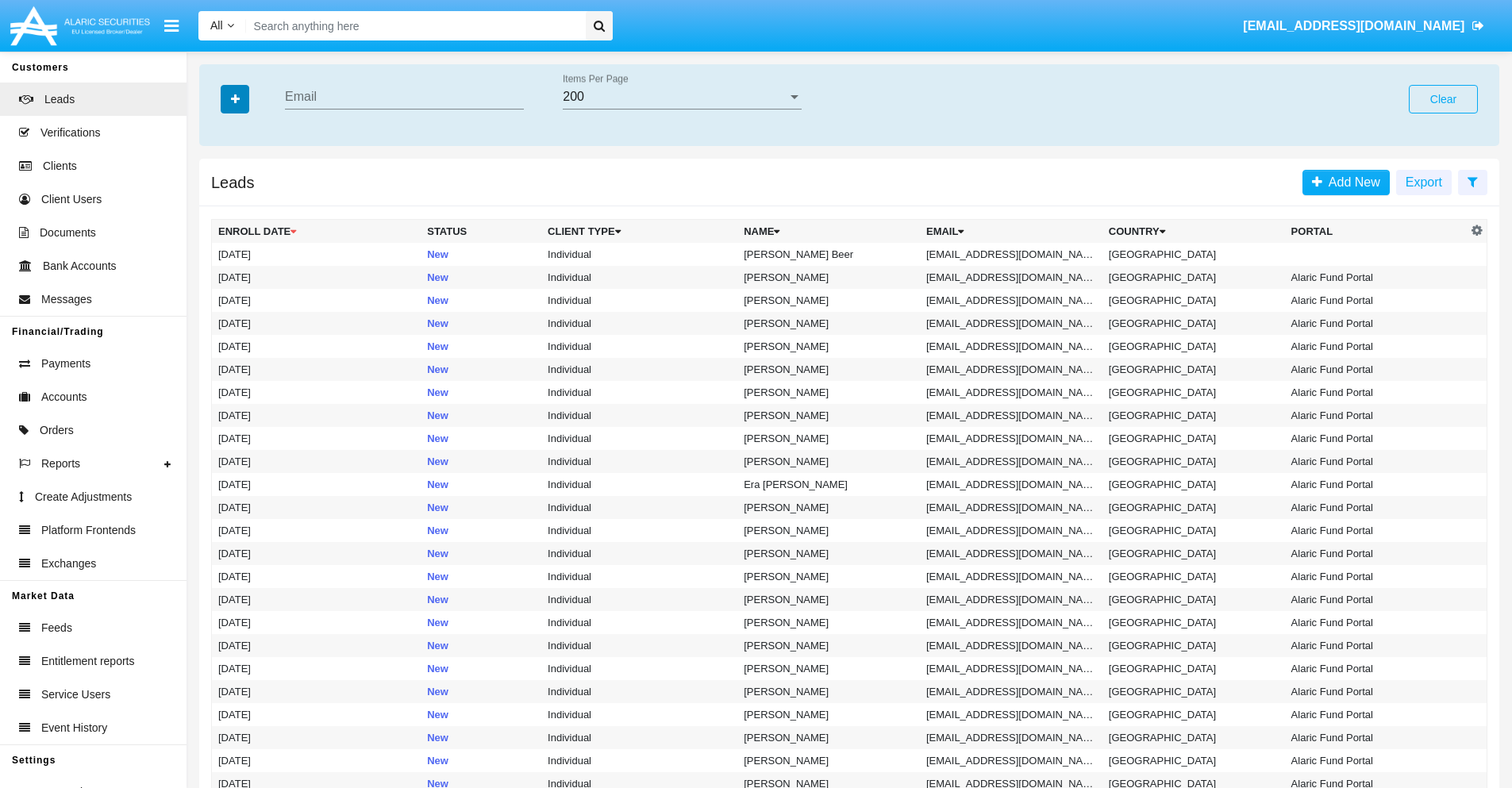
click at [235, 99] on icon "button" at bounding box center [235, 99] width 9 height 11
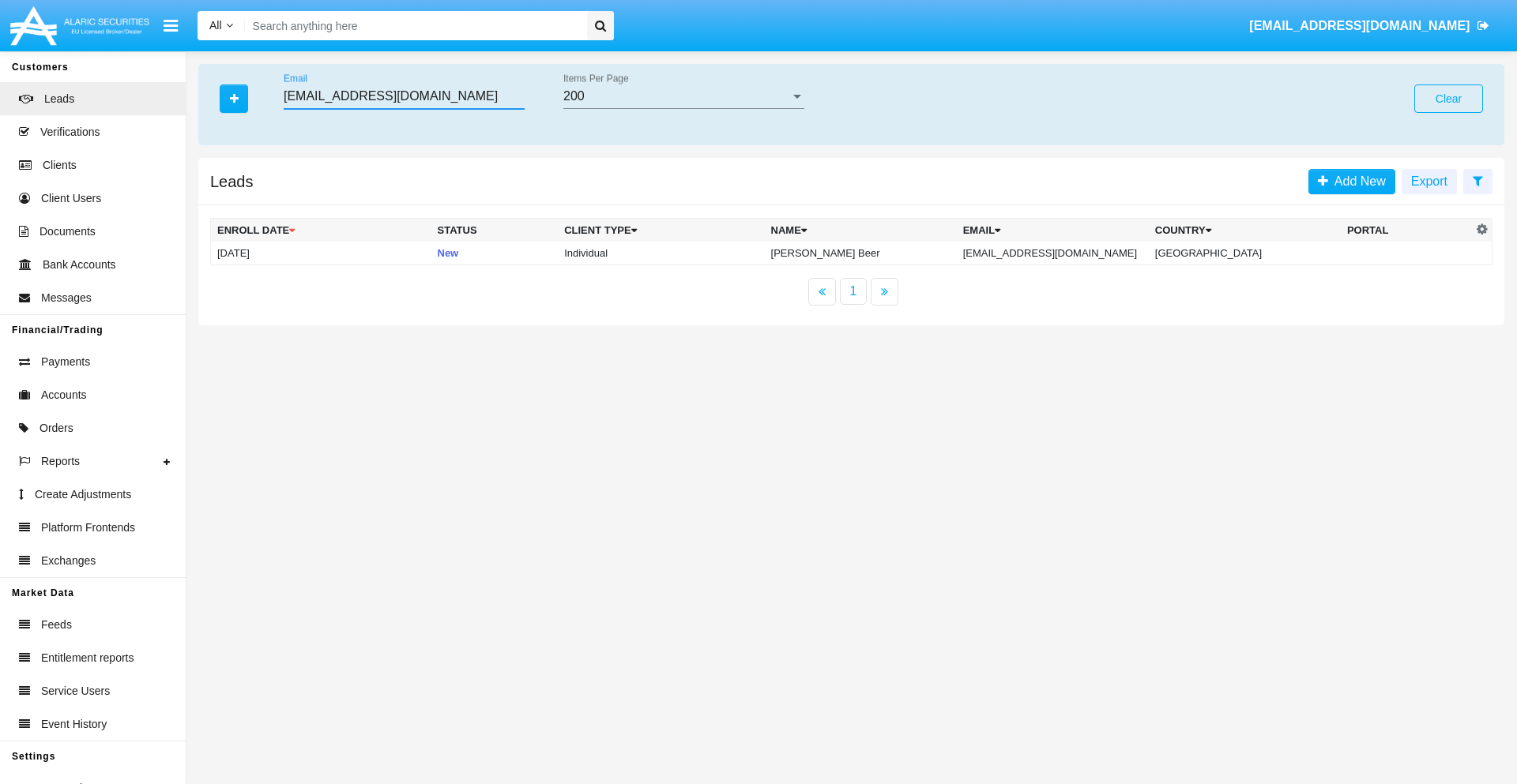
type input "[EMAIL_ADDRESS][DOMAIN_NAME]"
click at [1055, 253] on td "[EMAIL_ADDRESS][DOMAIN_NAME]" at bounding box center [1053, 253] width 192 height 24
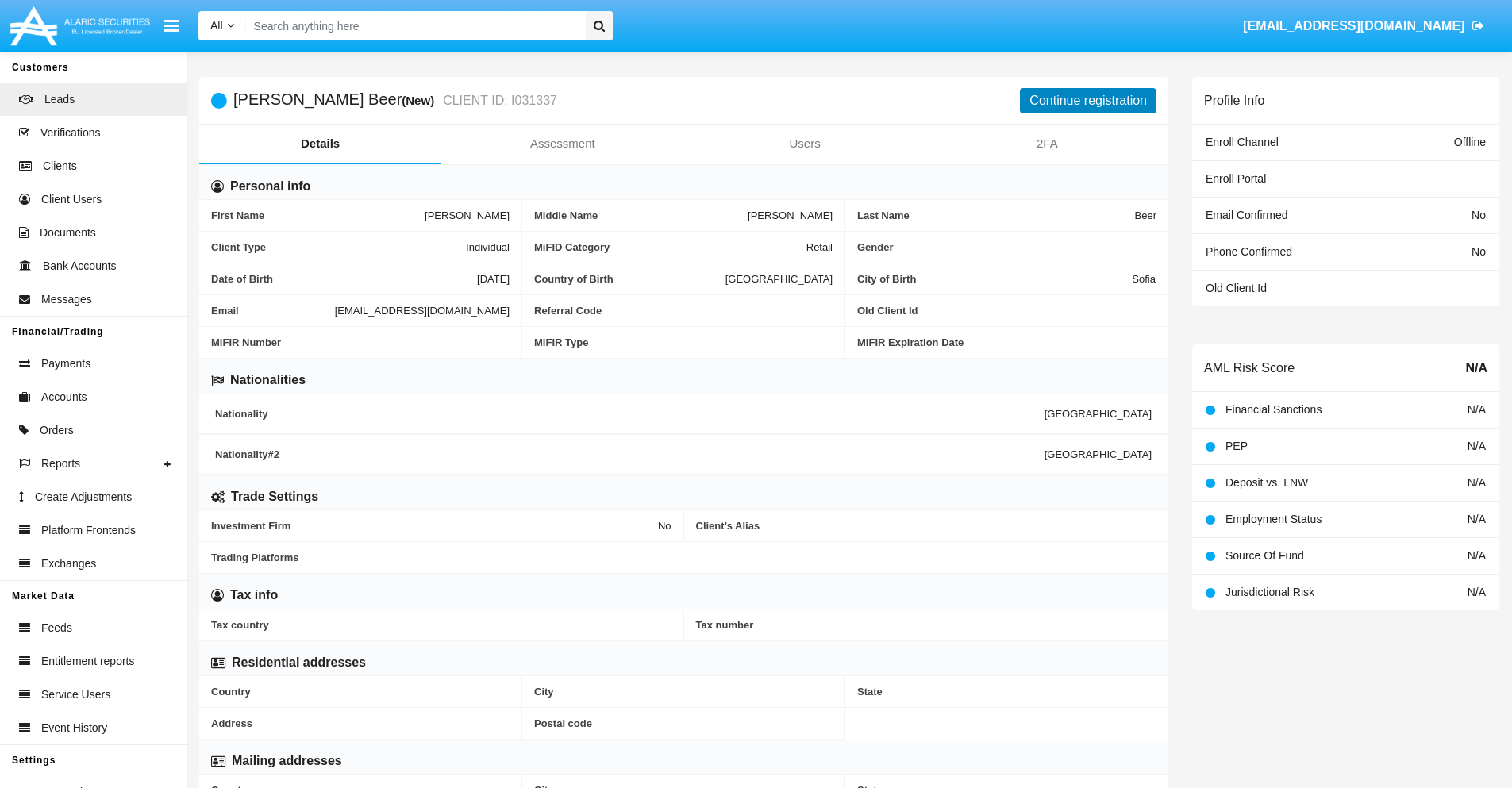
click at [1088, 100] on button "Continue registration" at bounding box center [1087, 100] width 137 height 26
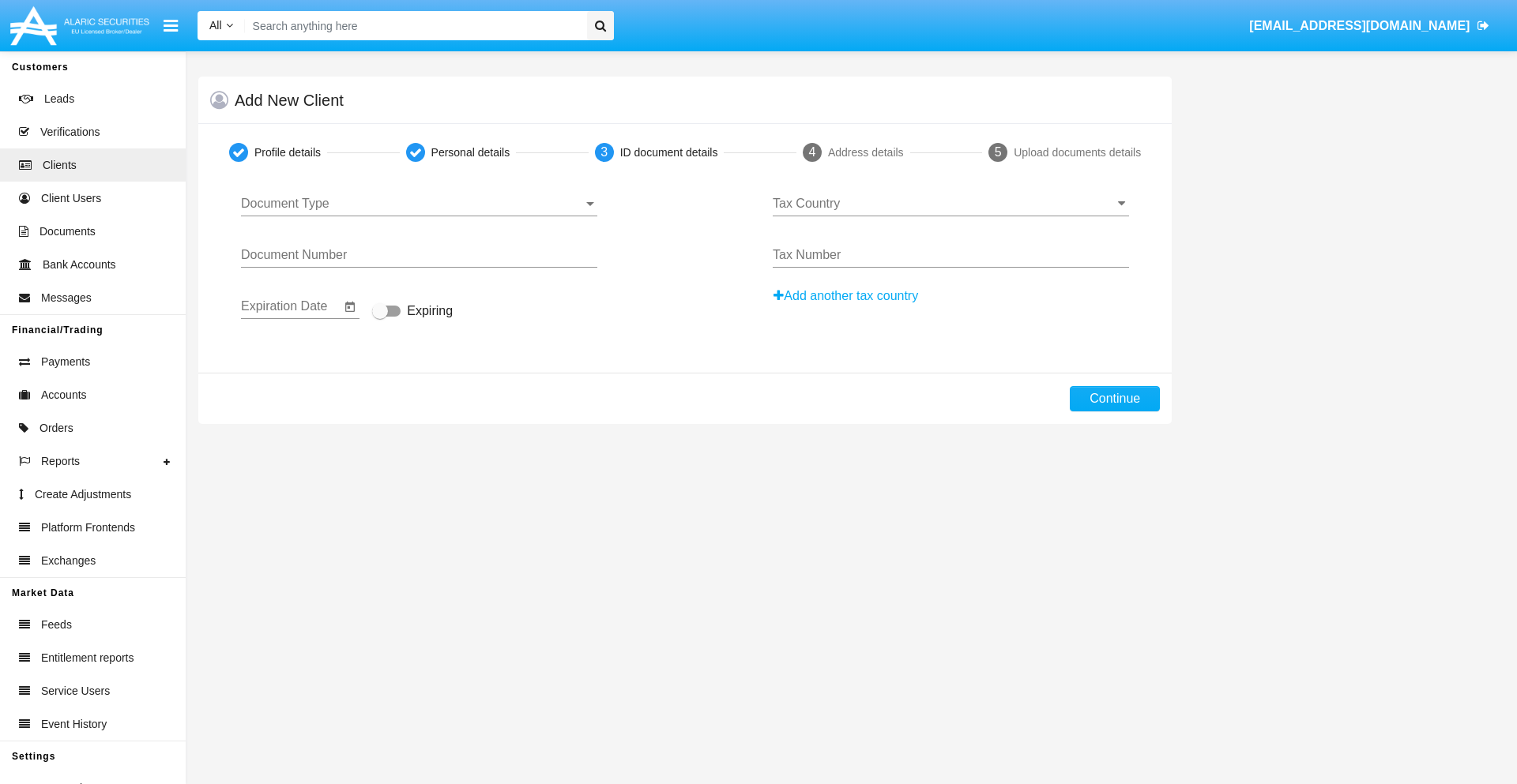
click at [419, 203] on span "Document Type" at bounding box center [412, 203] width 342 height 14
click at [419, 216] on span "Passport" at bounding box center [419, 215] width 356 height 38
type input "EwjpYzDeCQdubpz"
click at [412, 312] on span "Expiring" at bounding box center [430, 311] width 46 height 19
click at [380, 317] on input "Expiring" at bounding box center [379, 317] width 1 height 1
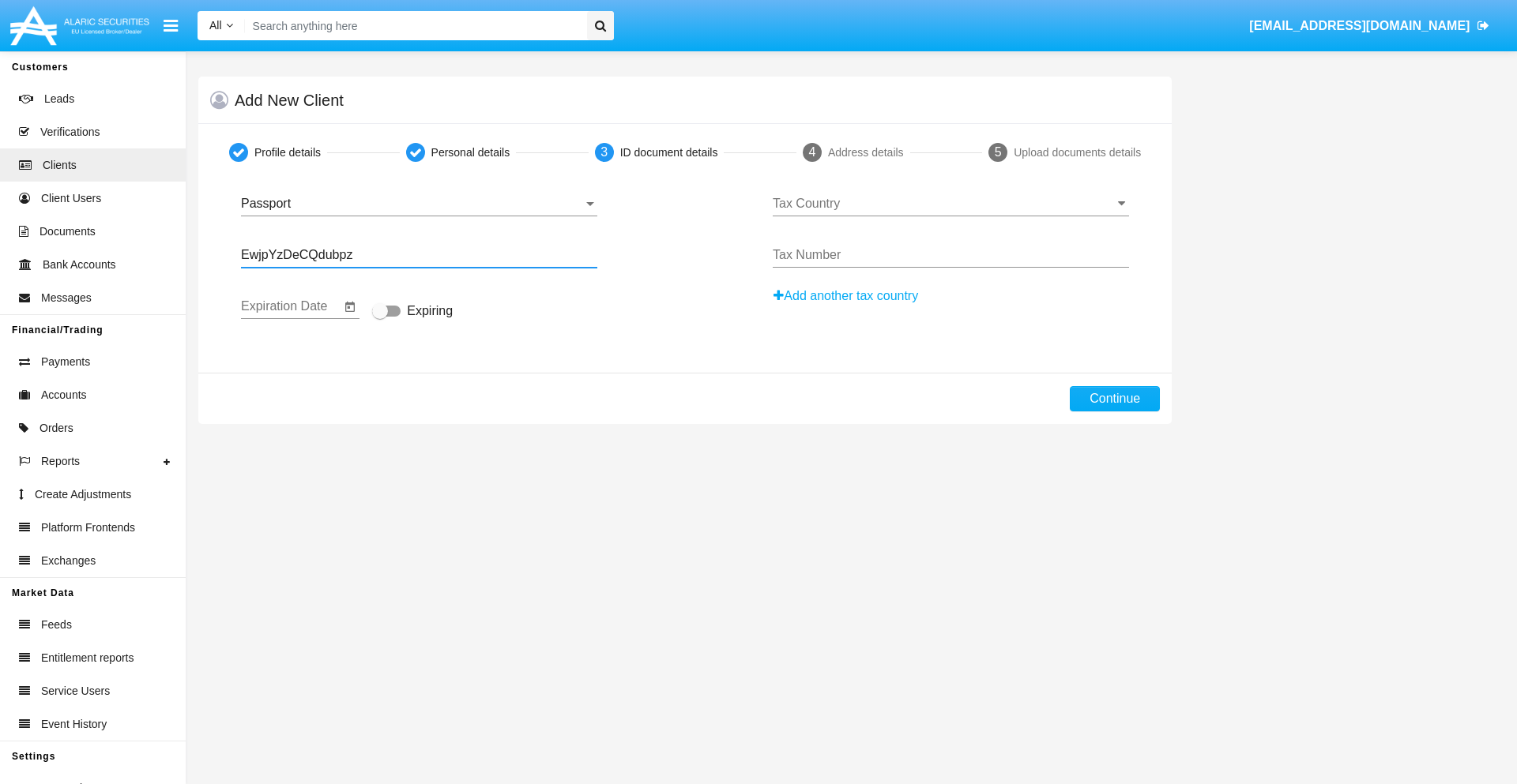
checkbox input "true"
click at [950, 203] on input "Tax Country" at bounding box center [951, 203] width 356 height 14
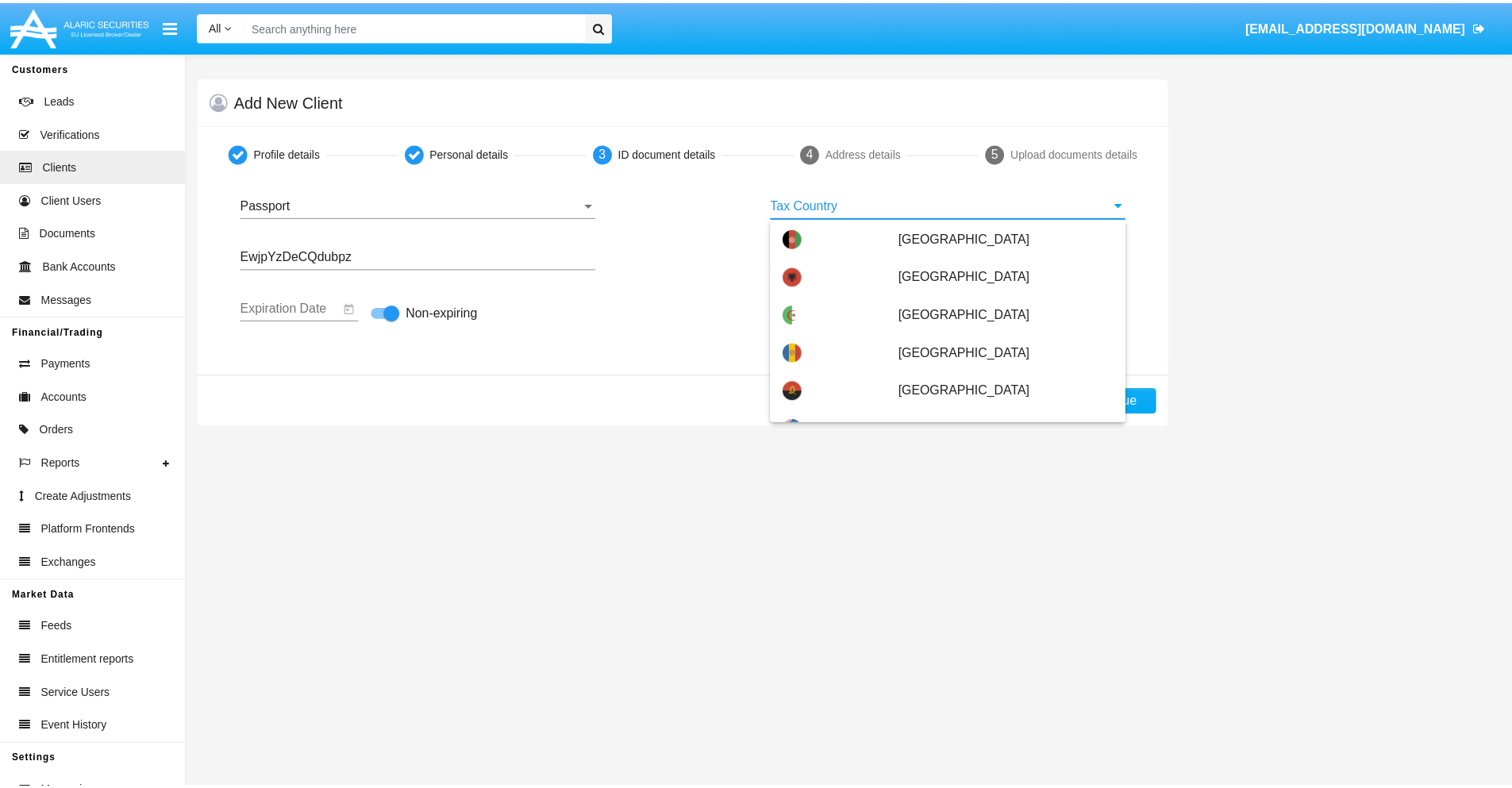
scroll to position [2921, 0]
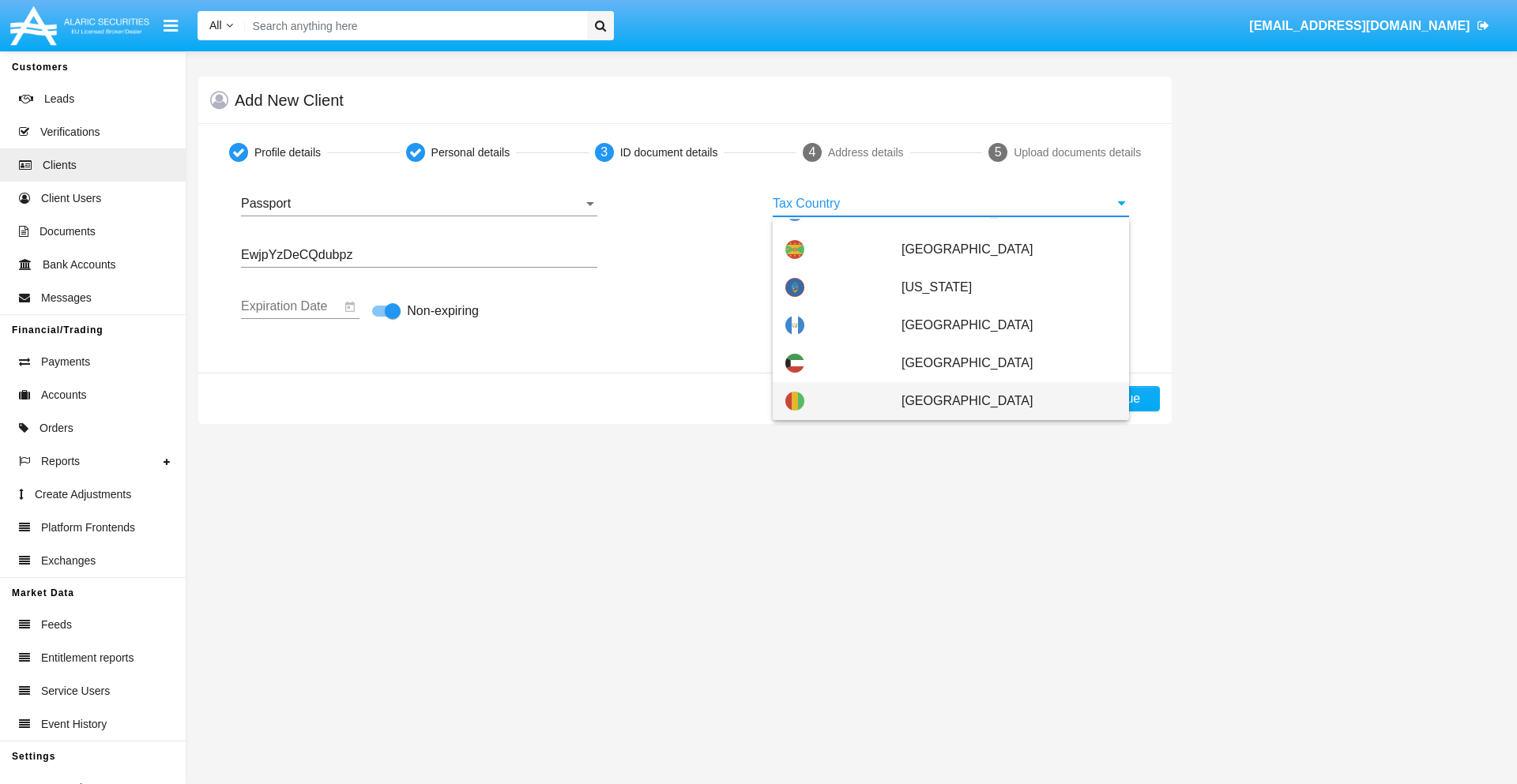
click at [1000, 401] on span "[GEOGRAPHIC_DATA]" at bounding box center [1009, 401] width 215 height 38
type input "[GEOGRAPHIC_DATA]"
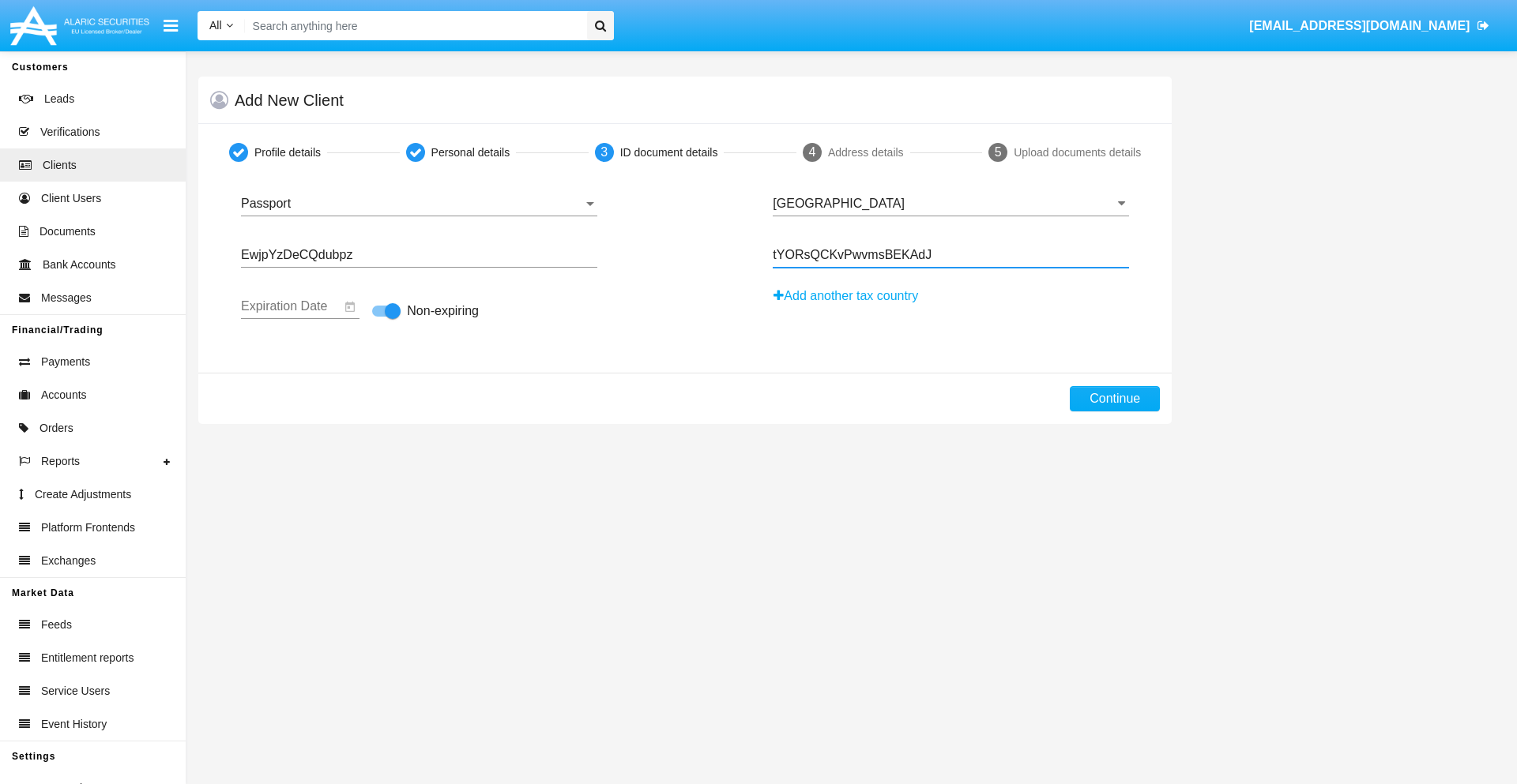
type input "tYORsQCKvPwvmsBEKAdJ"
click at [1115, 399] on button "Continue" at bounding box center [1114, 398] width 90 height 25
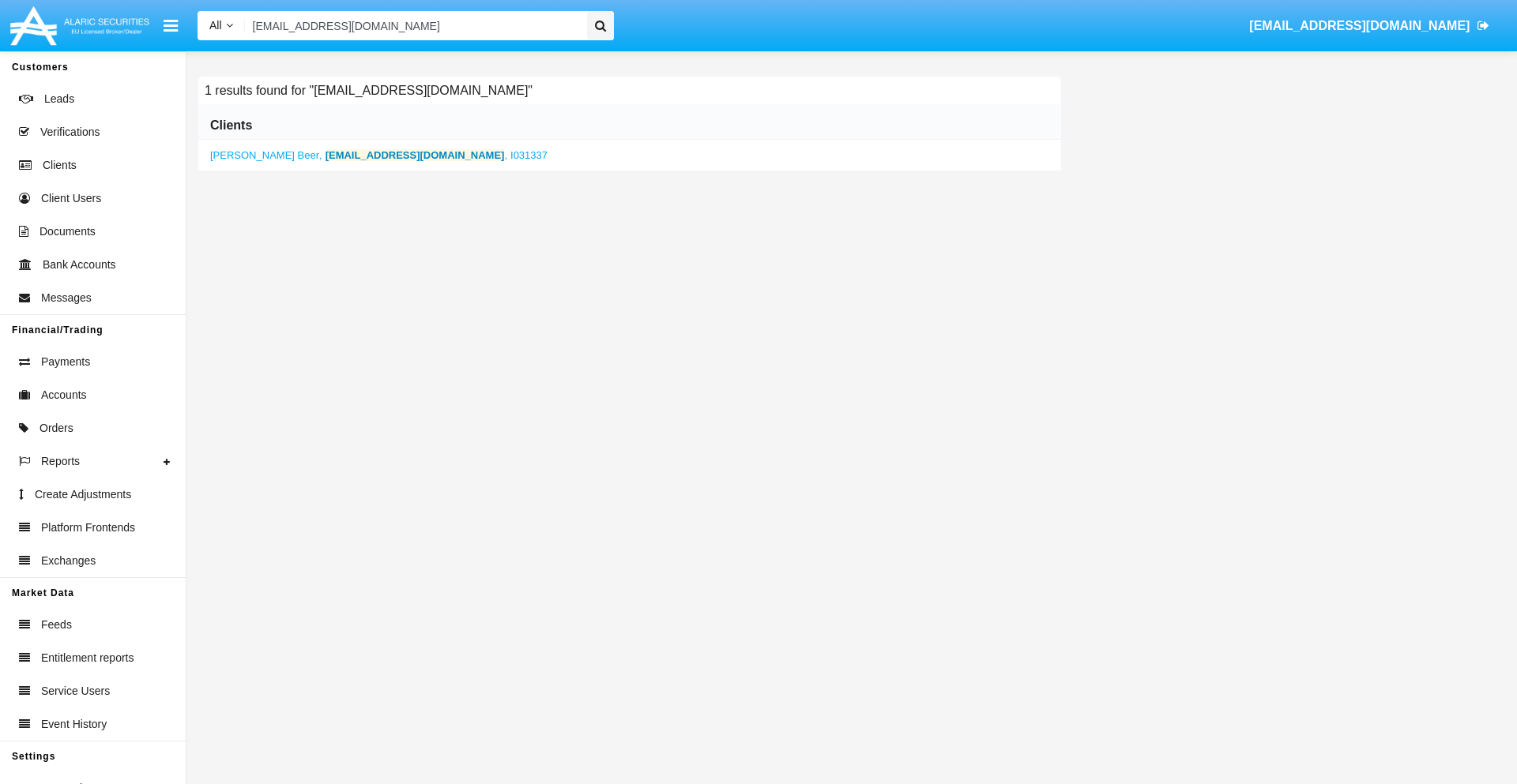
type input "[EMAIL_ADDRESS][DOMAIN_NAME]"
click at [326, 155] on b "[EMAIL_ADDRESS][DOMAIN_NAME]" at bounding box center [415, 155] width 179 height 12
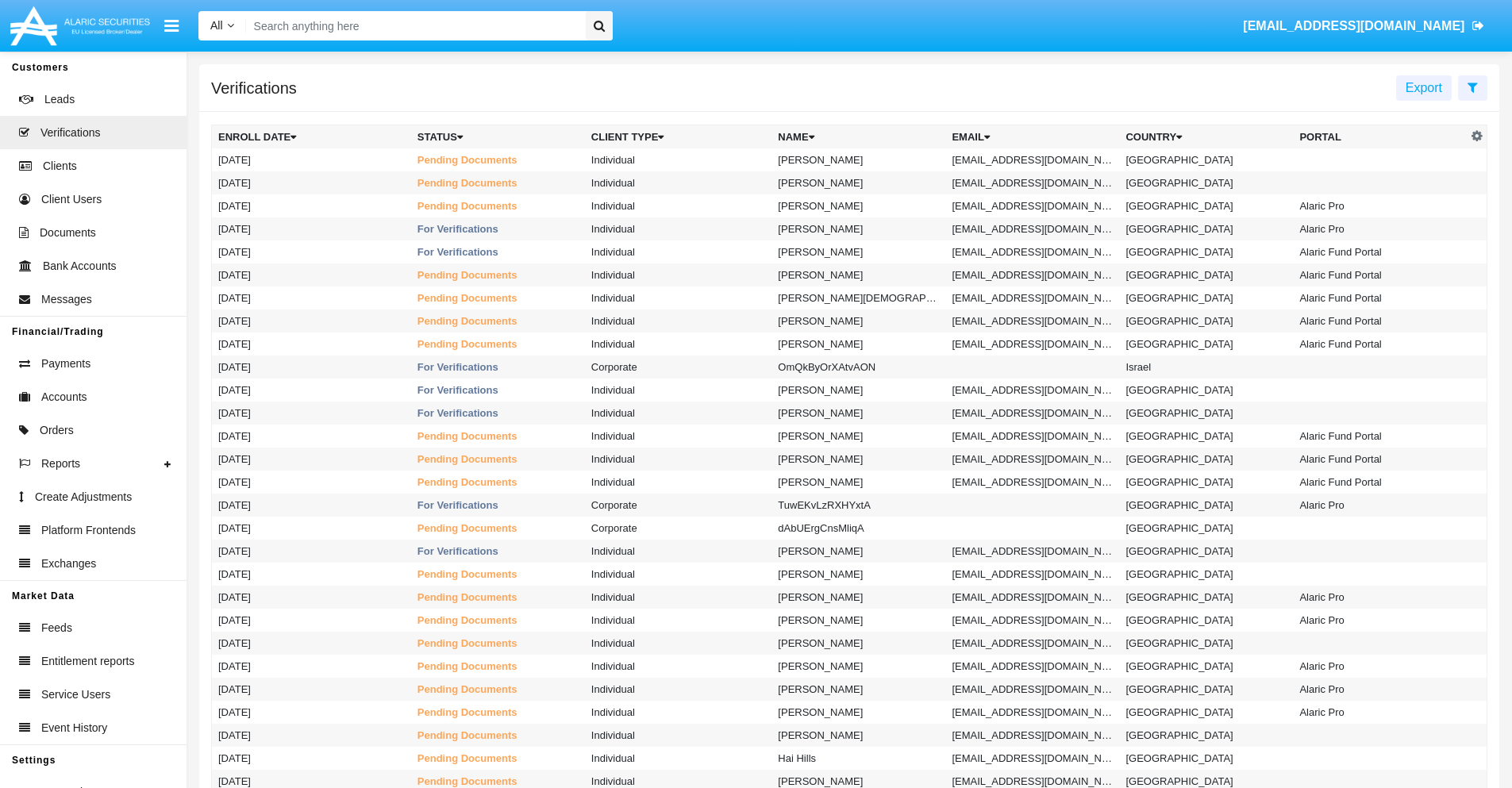
click at [1472, 86] on icon at bounding box center [1472, 87] width 11 height 12
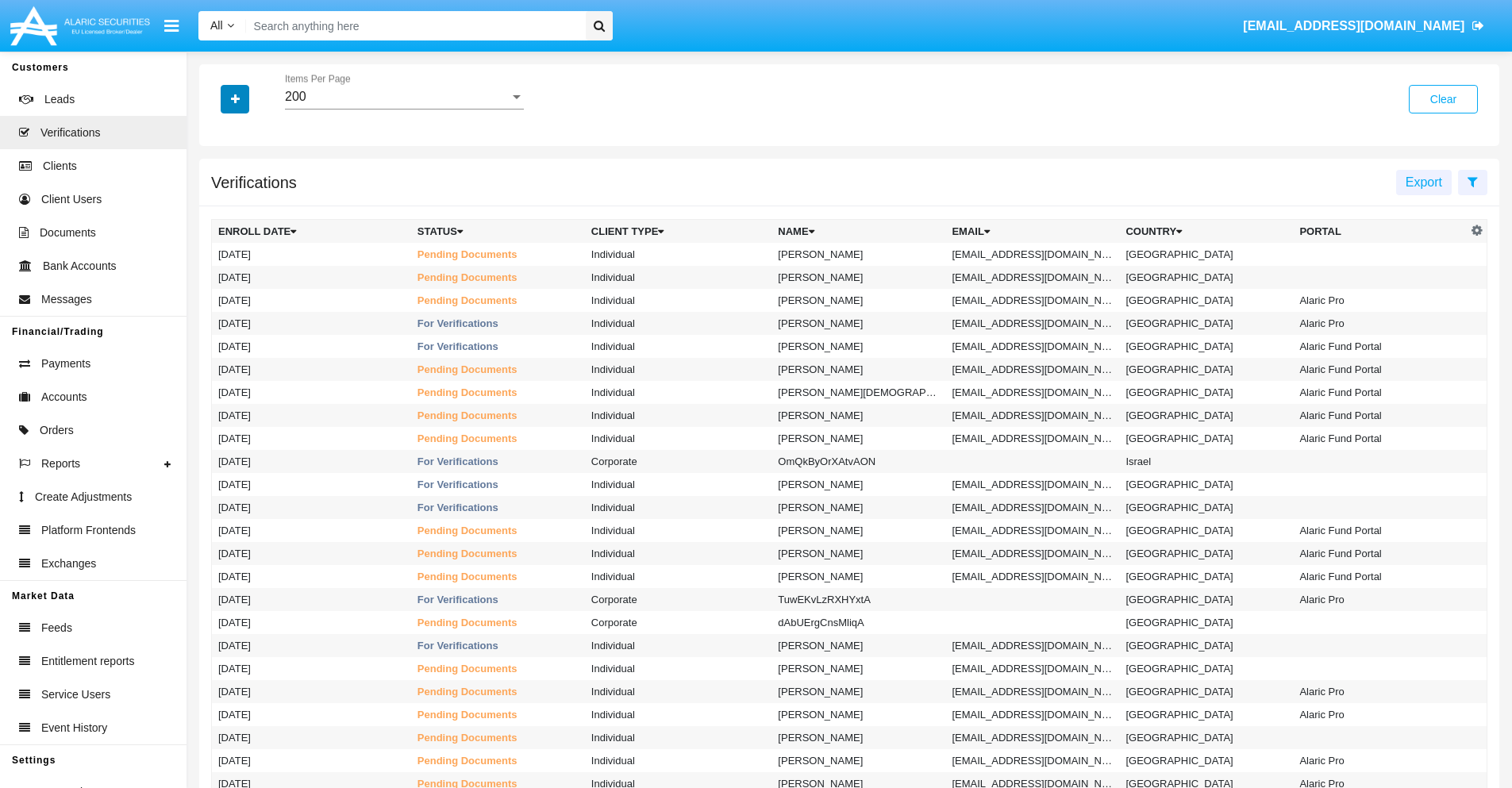
click at [235, 99] on icon "button" at bounding box center [235, 99] width 9 height 11
click at [247, 224] on span "Email" at bounding box center [247, 224] width 32 height 19
click at [219, 230] on input "Email" at bounding box center [218, 230] width 1 height 1
checkbox input "true"
click at [235, 99] on icon "button" at bounding box center [235, 99] width 9 height 11
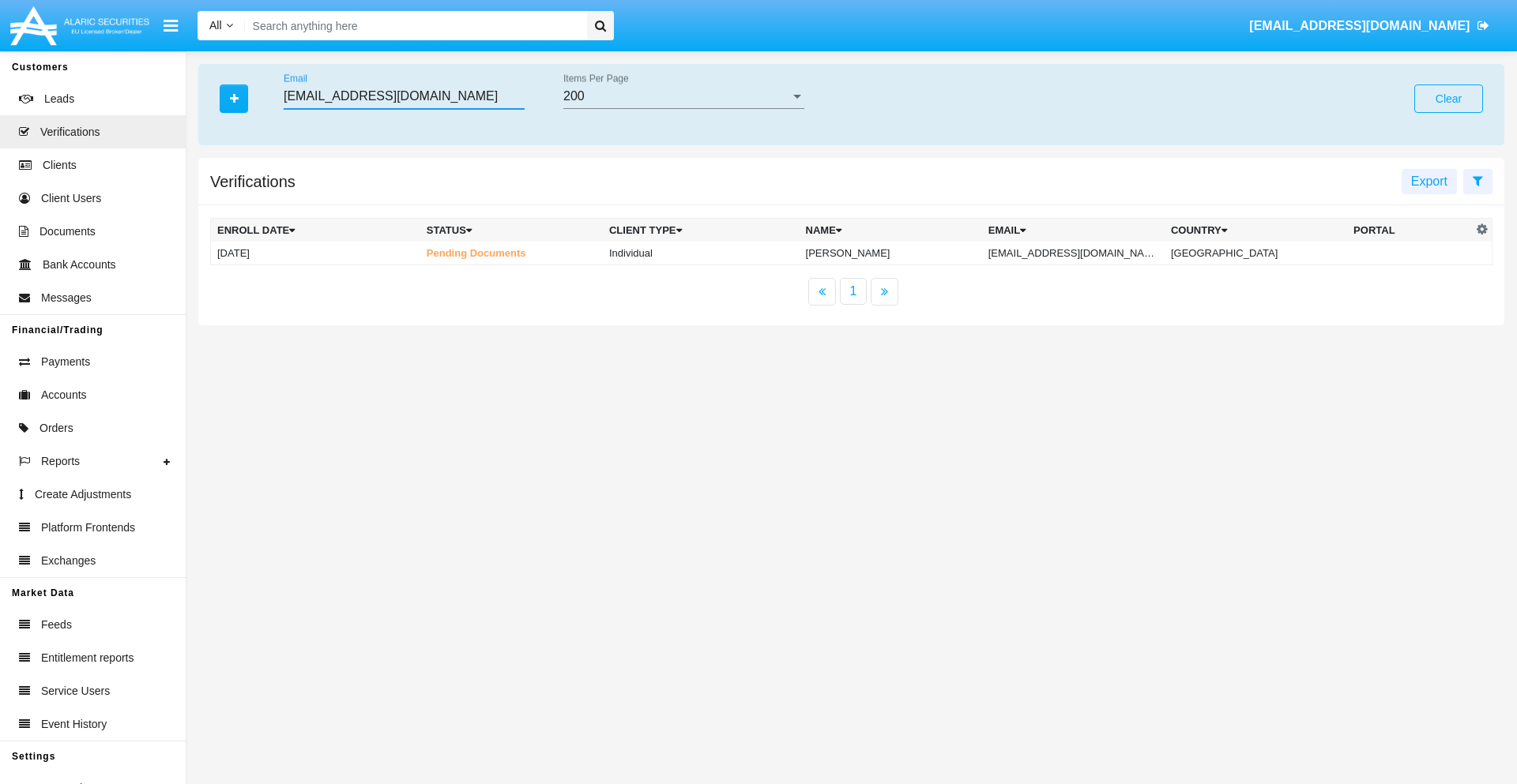
type input "vodetvq84@8a4g337gej.com"
click at [1087, 253] on td "vodetvq84@8a4g337gej.com" at bounding box center [1073, 253] width 182 height 24
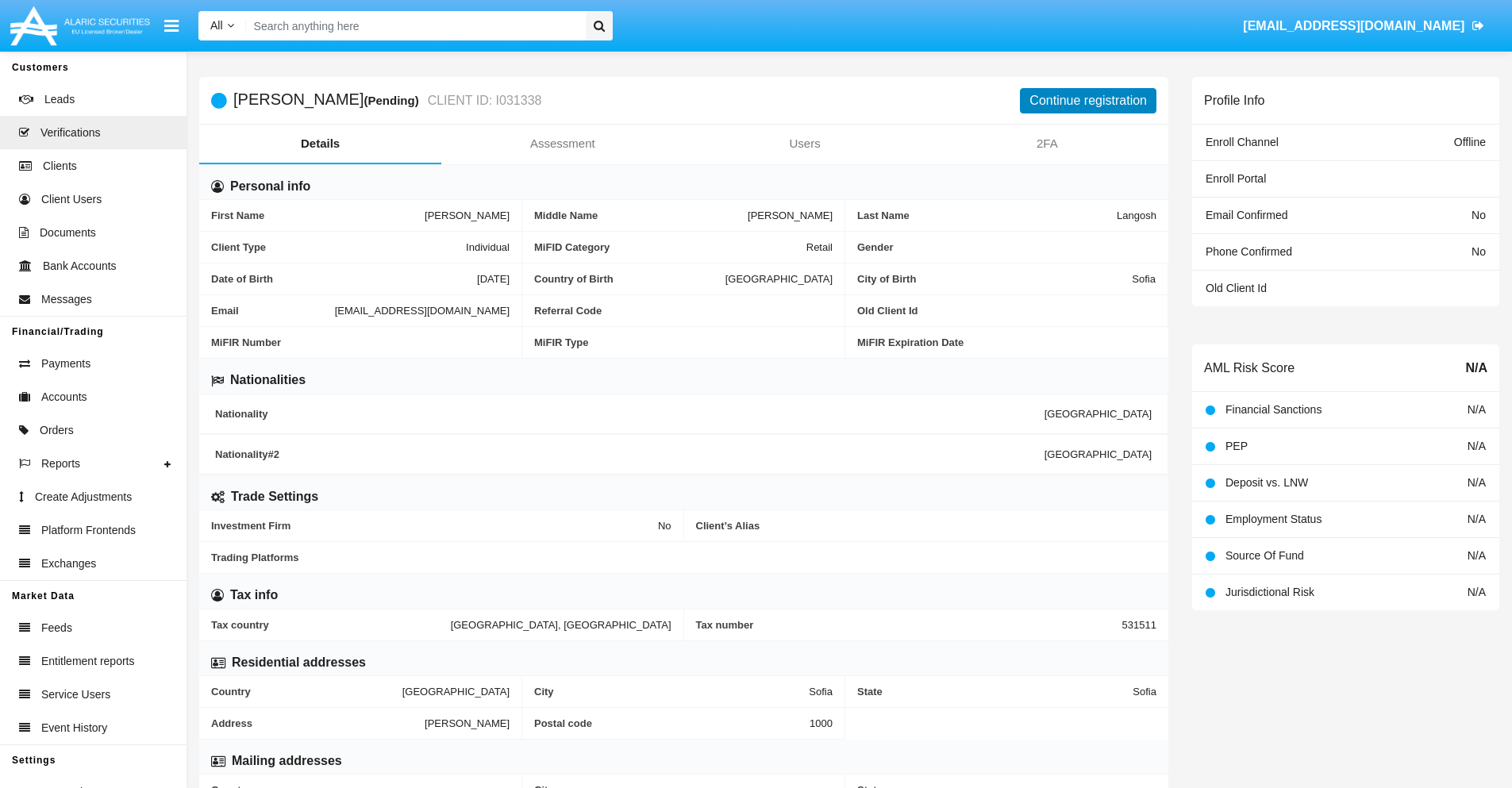
click at [1088, 100] on button "Continue registration" at bounding box center [1087, 100] width 137 height 26
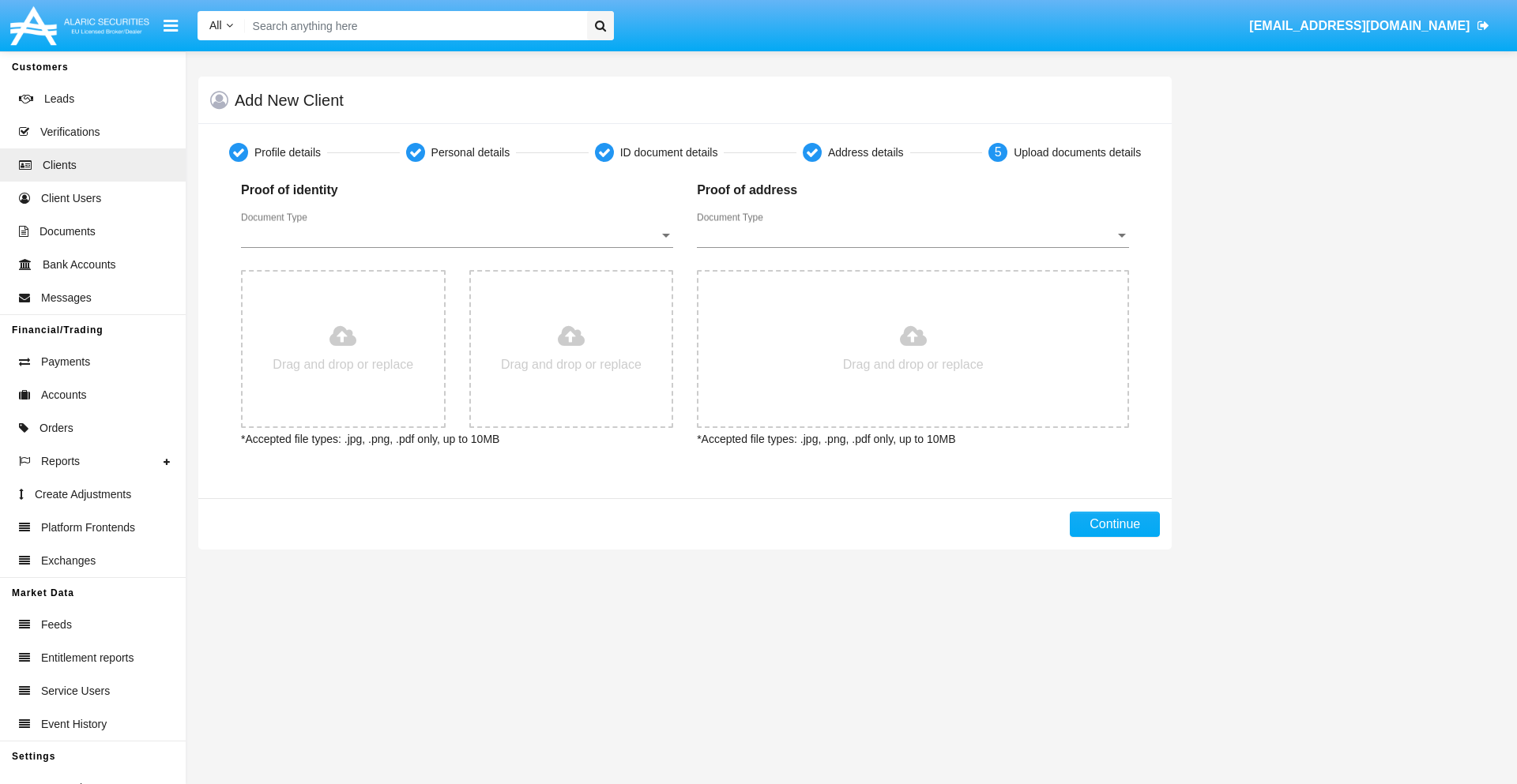
click at [457, 235] on span "Document Type" at bounding box center [450, 235] width 418 height 14
click at [457, 247] on span "Passport" at bounding box center [457, 246] width 433 height 38
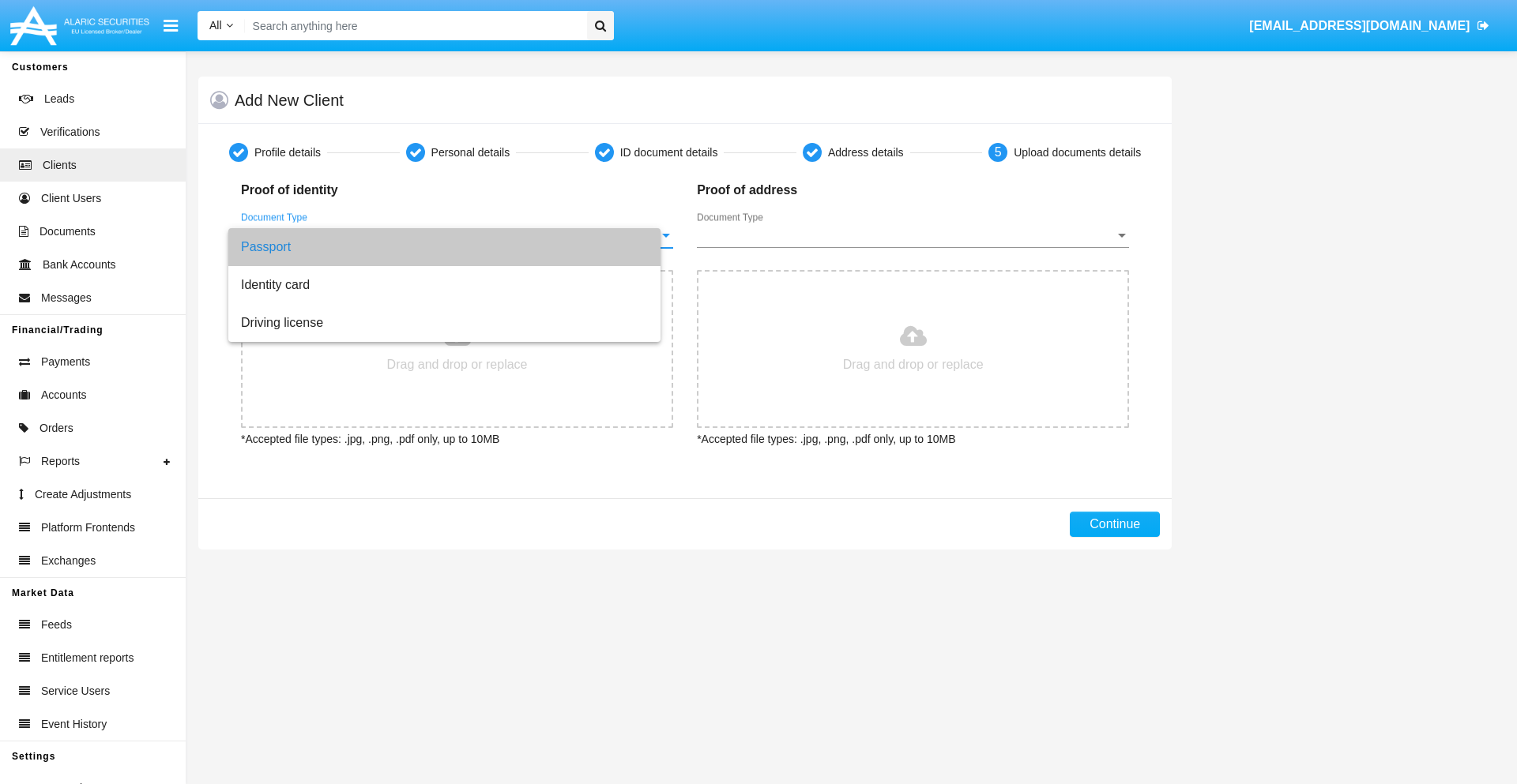
type input "C:\fakepath\passport.png"
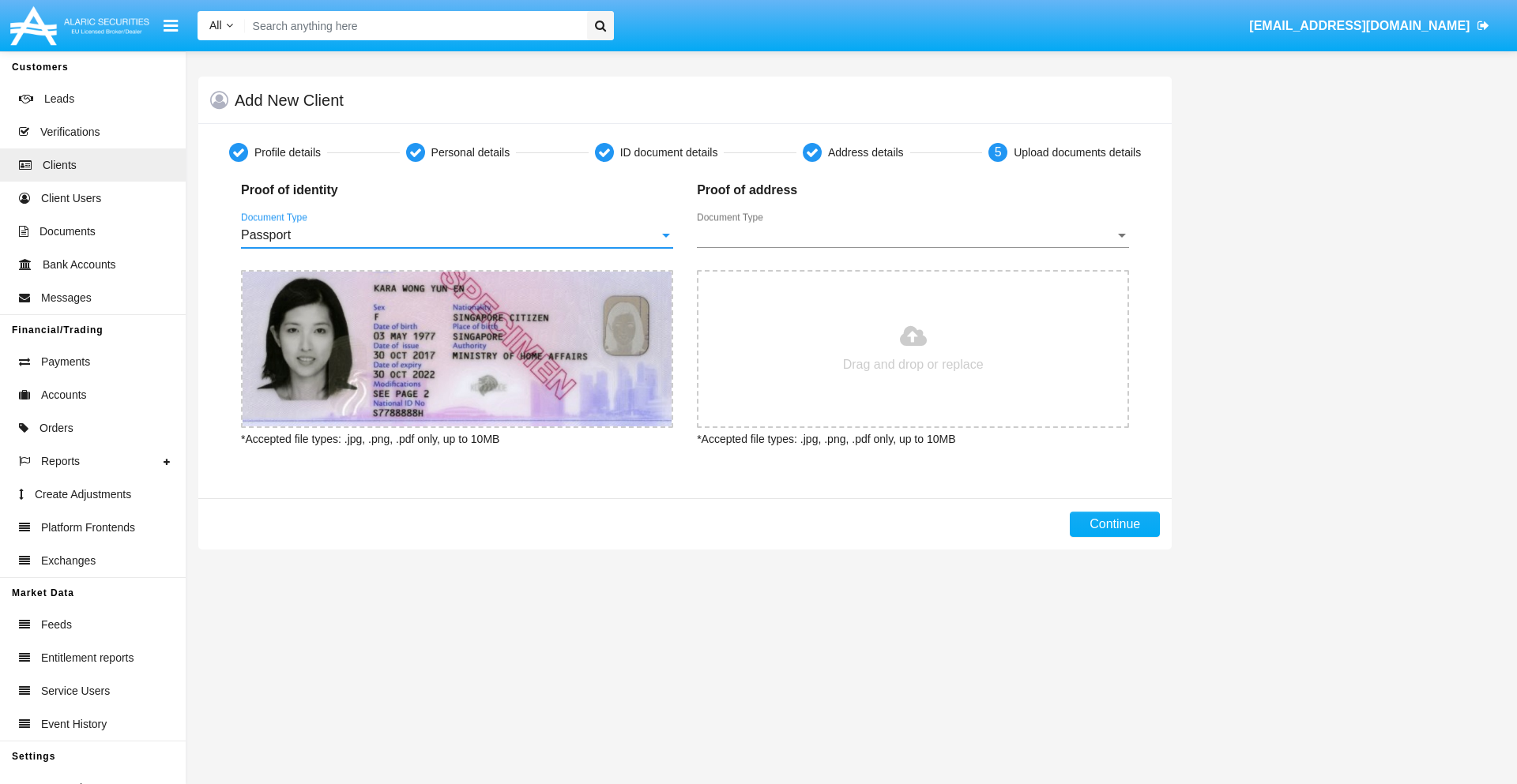
click at [912, 235] on span "Document Type" at bounding box center [905, 235] width 418 height 14
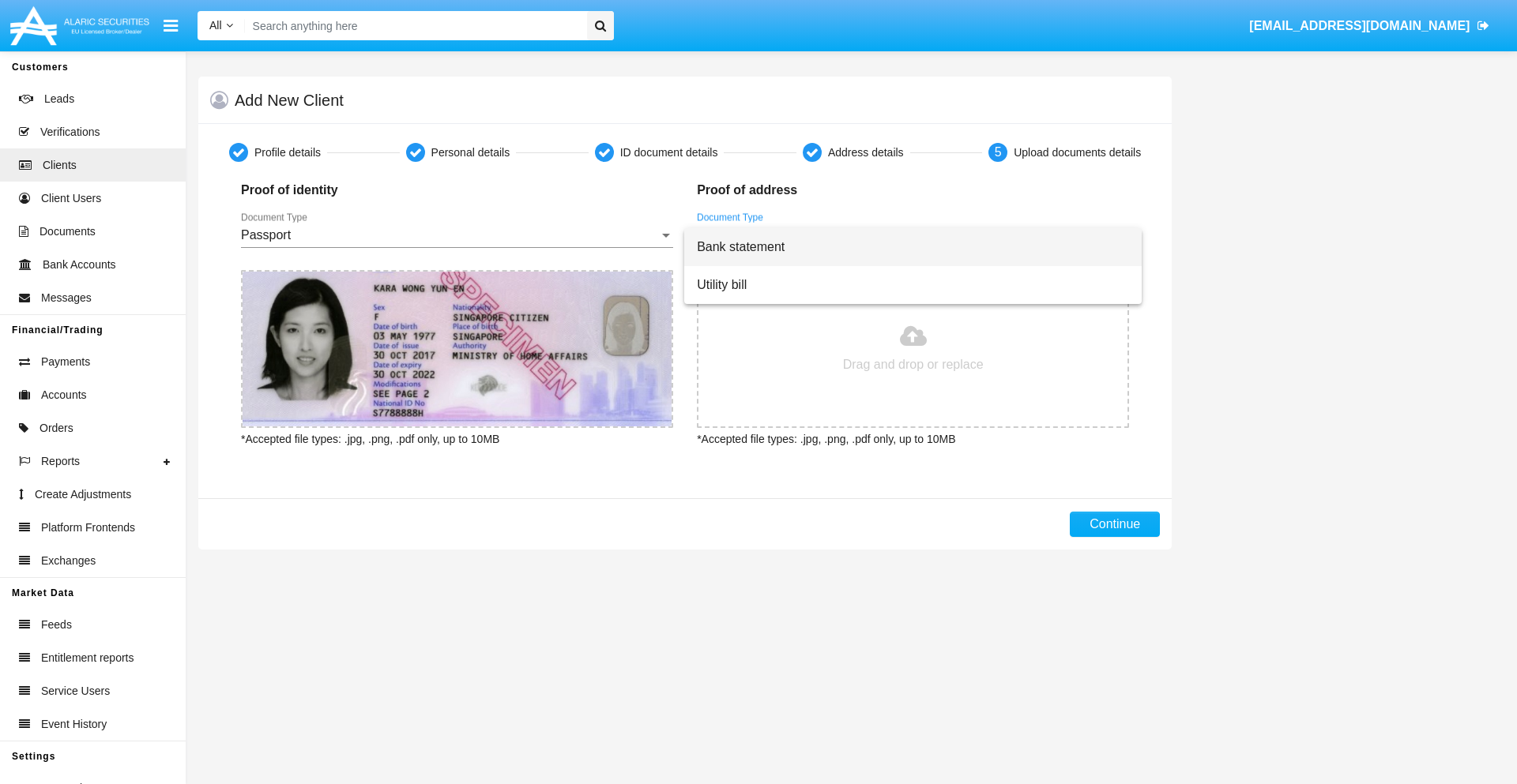
click at [912, 247] on span "Bank statement" at bounding box center [912, 246] width 433 height 38
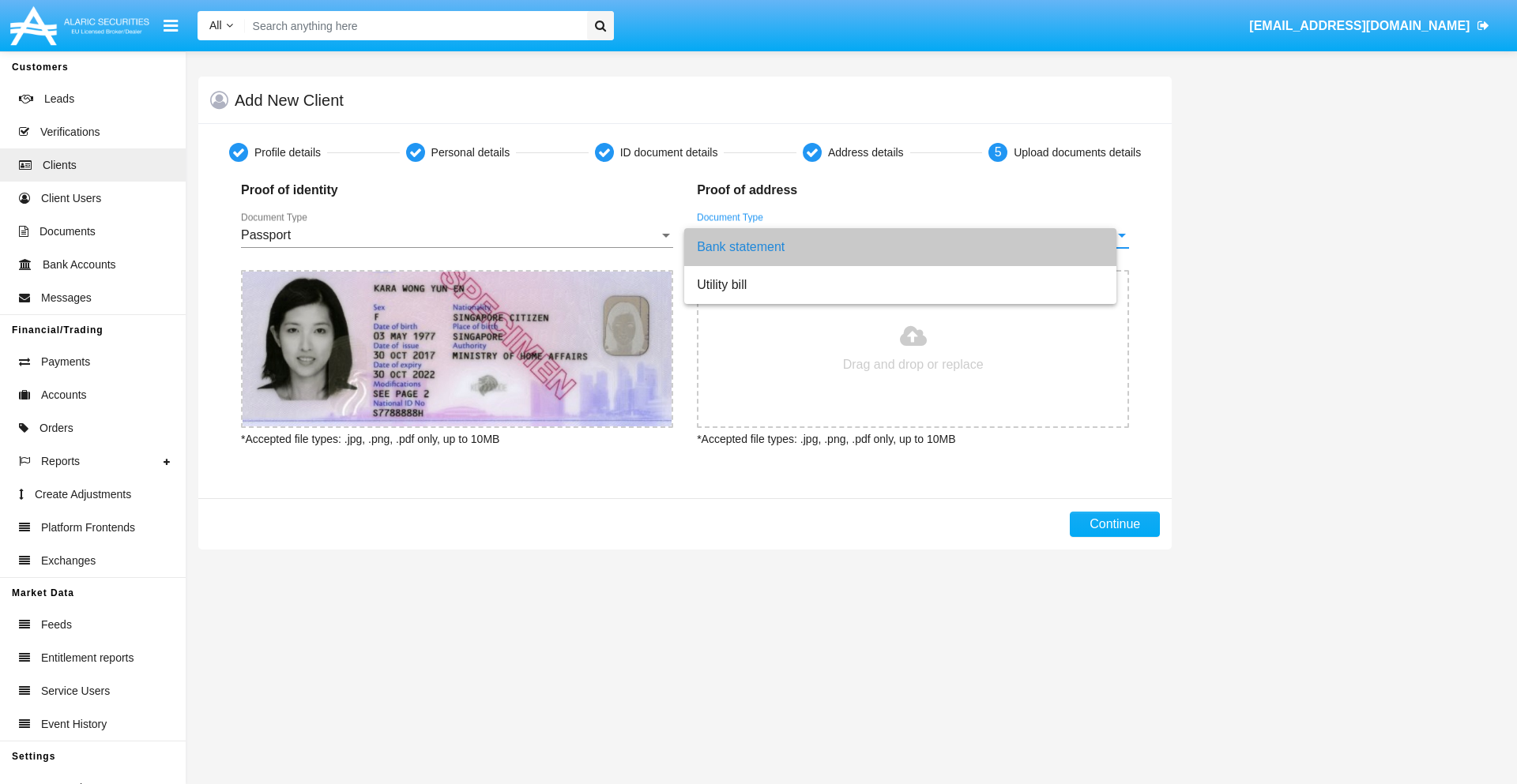
type input "C:\fakepath\bank-statement.png"
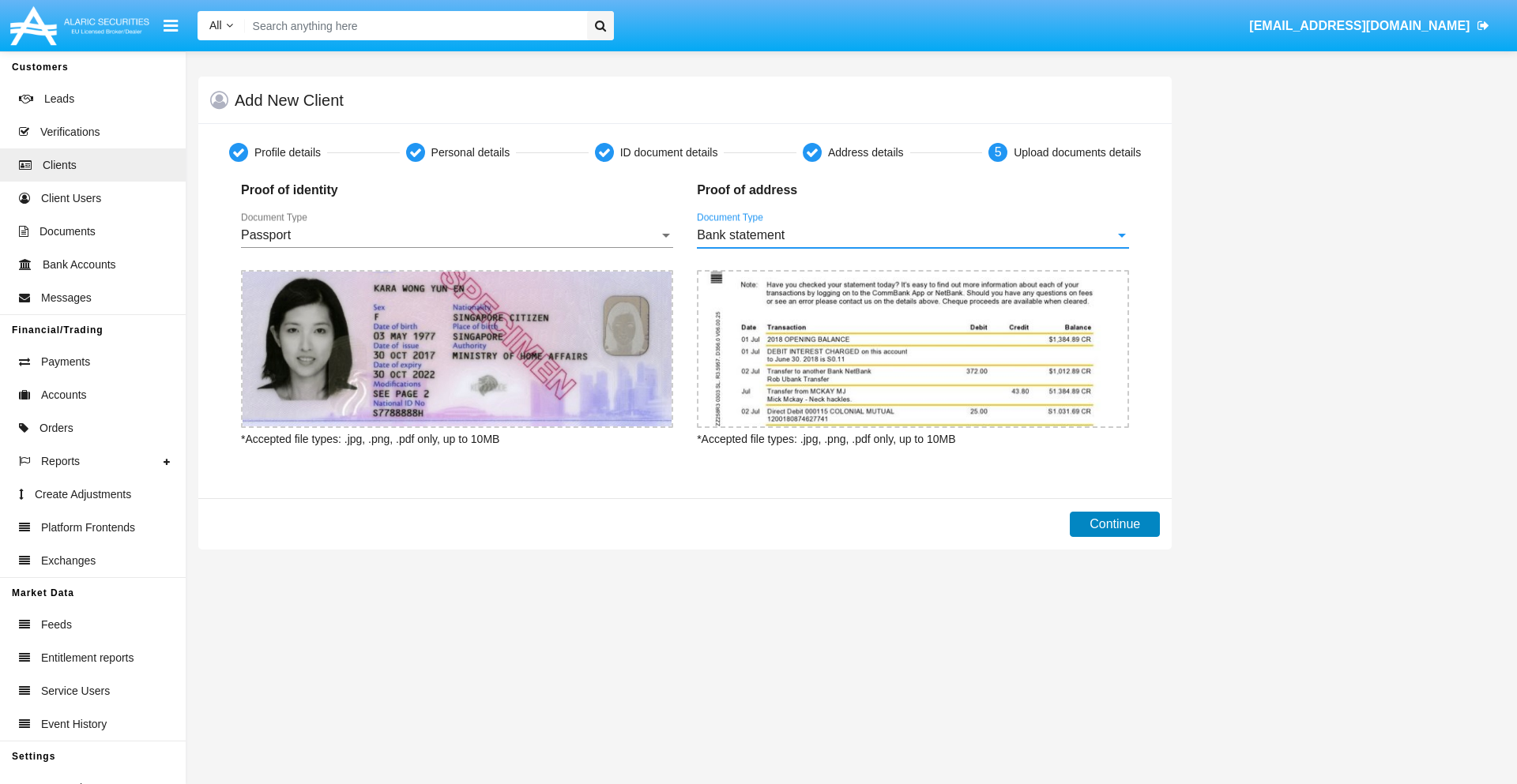
click at [1115, 524] on button "Continue" at bounding box center [1114, 524] width 90 height 25
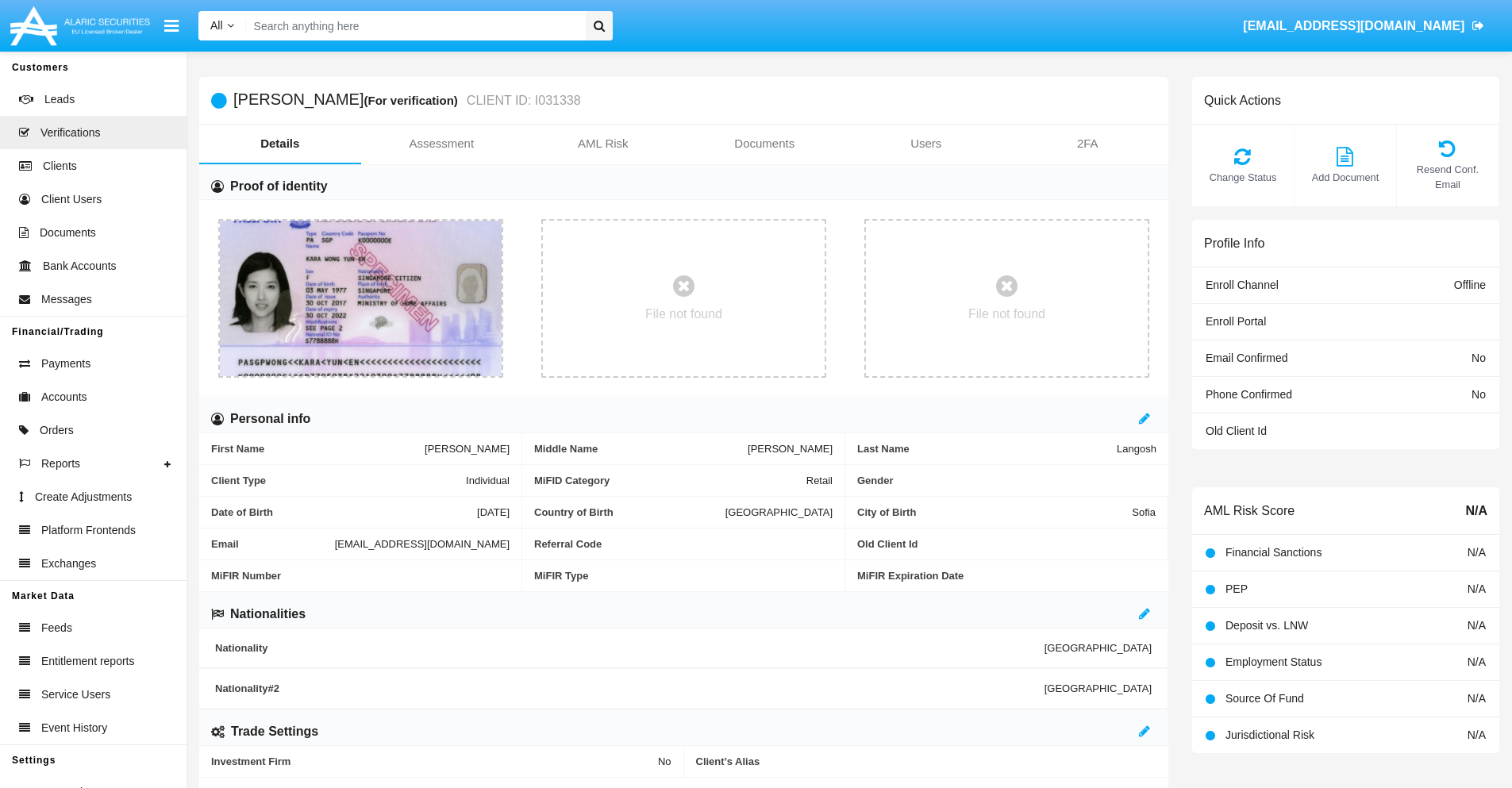
click at [764, 144] on link "Documents" at bounding box center [765, 143] width 162 height 38
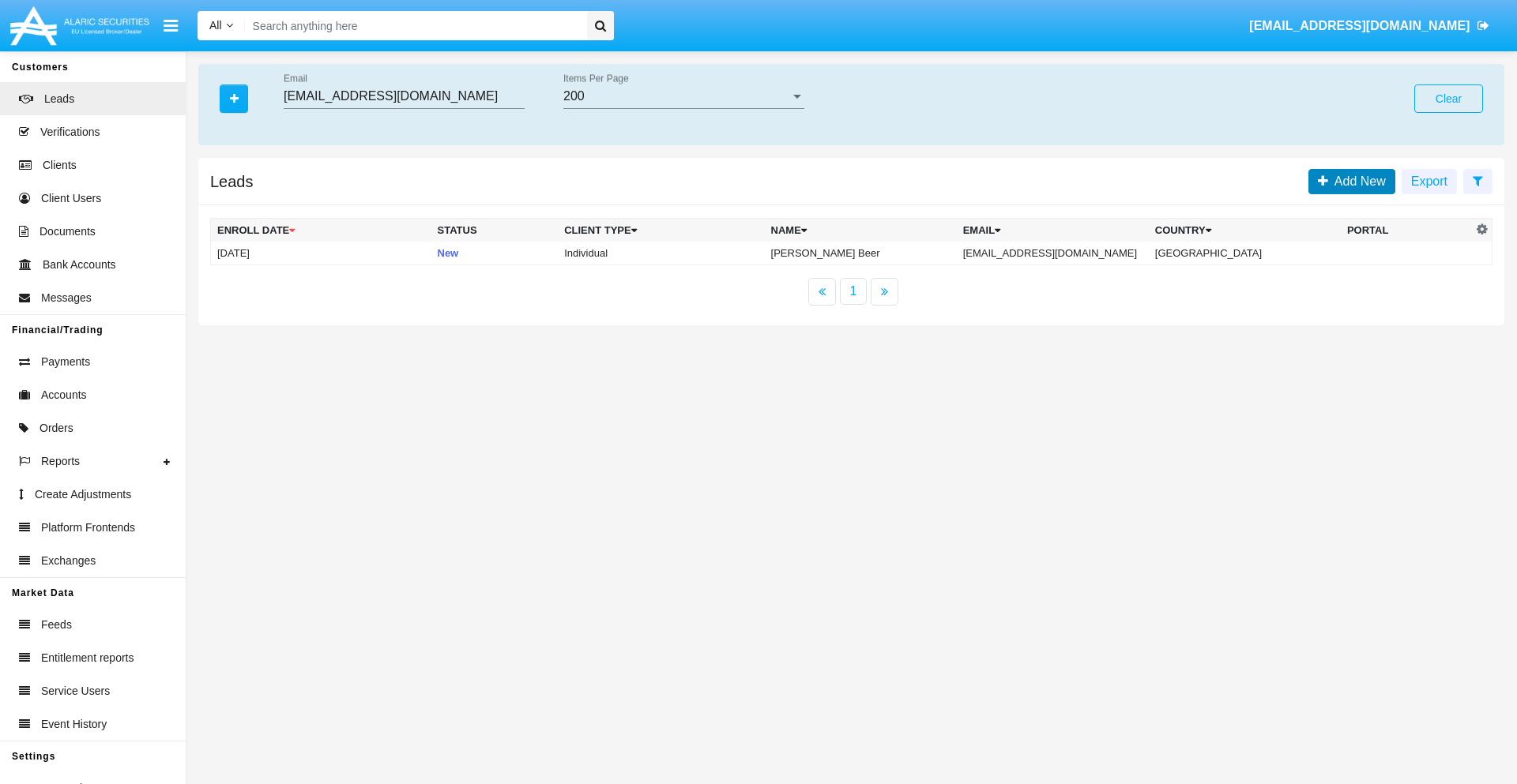
click at [1356, 181] on span "Add New" at bounding box center [1357, 181] width 58 height 13
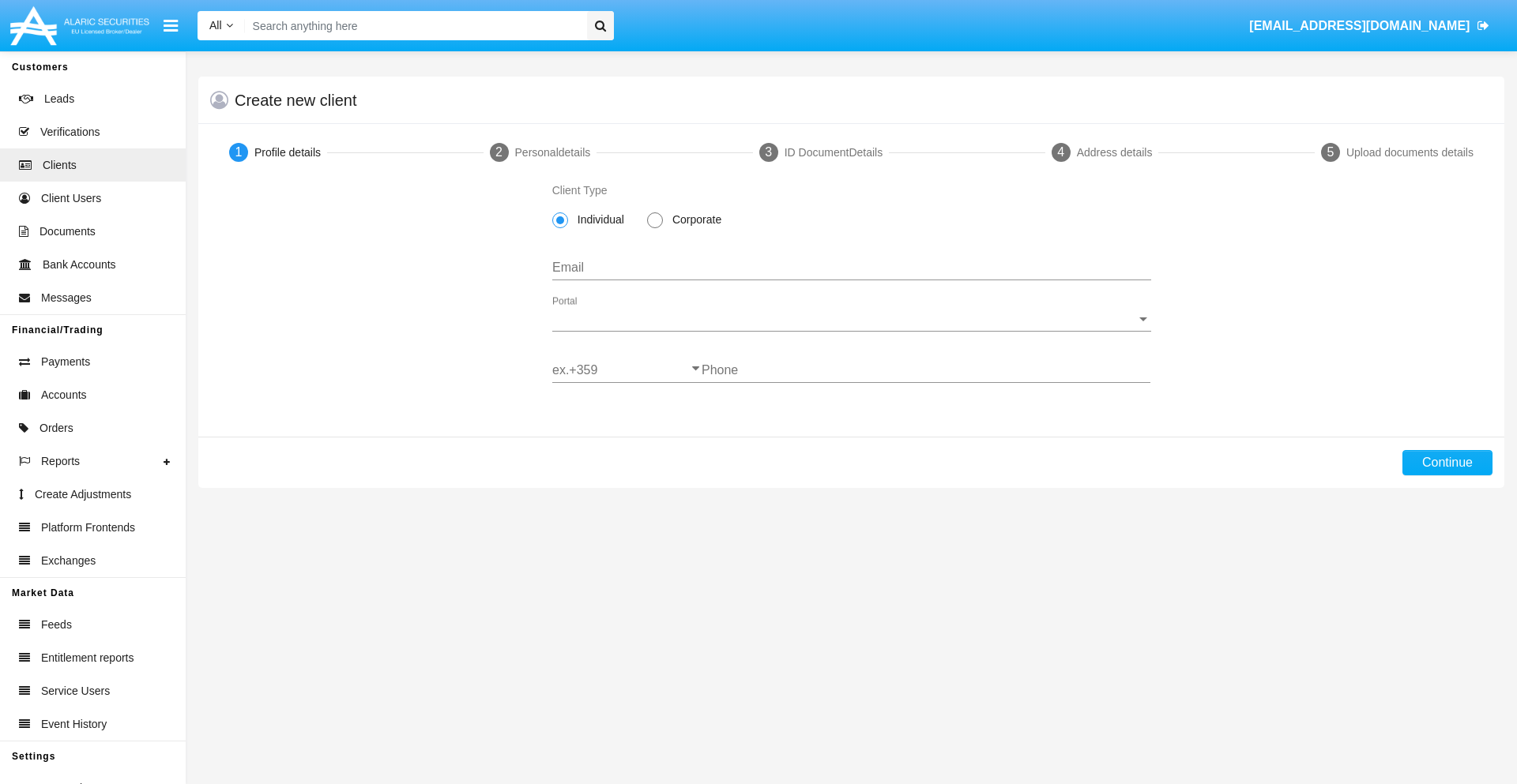
click at [597, 219] on span "Individual" at bounding box center [598, 219] width 60 height 17
click at [561, 228] on input "Individual" at bounding box center [560, 228] width 1 height 1
type input "[EMAIL_ADDRESS][DOMAIN_NAME]"
click at [851, 319] on span "Portal" at bounding box center [844, 319] width 584 height 14
click at [846, 331] on span "Alaric Pro" at bounding box center [851, 331] width 599 height 38
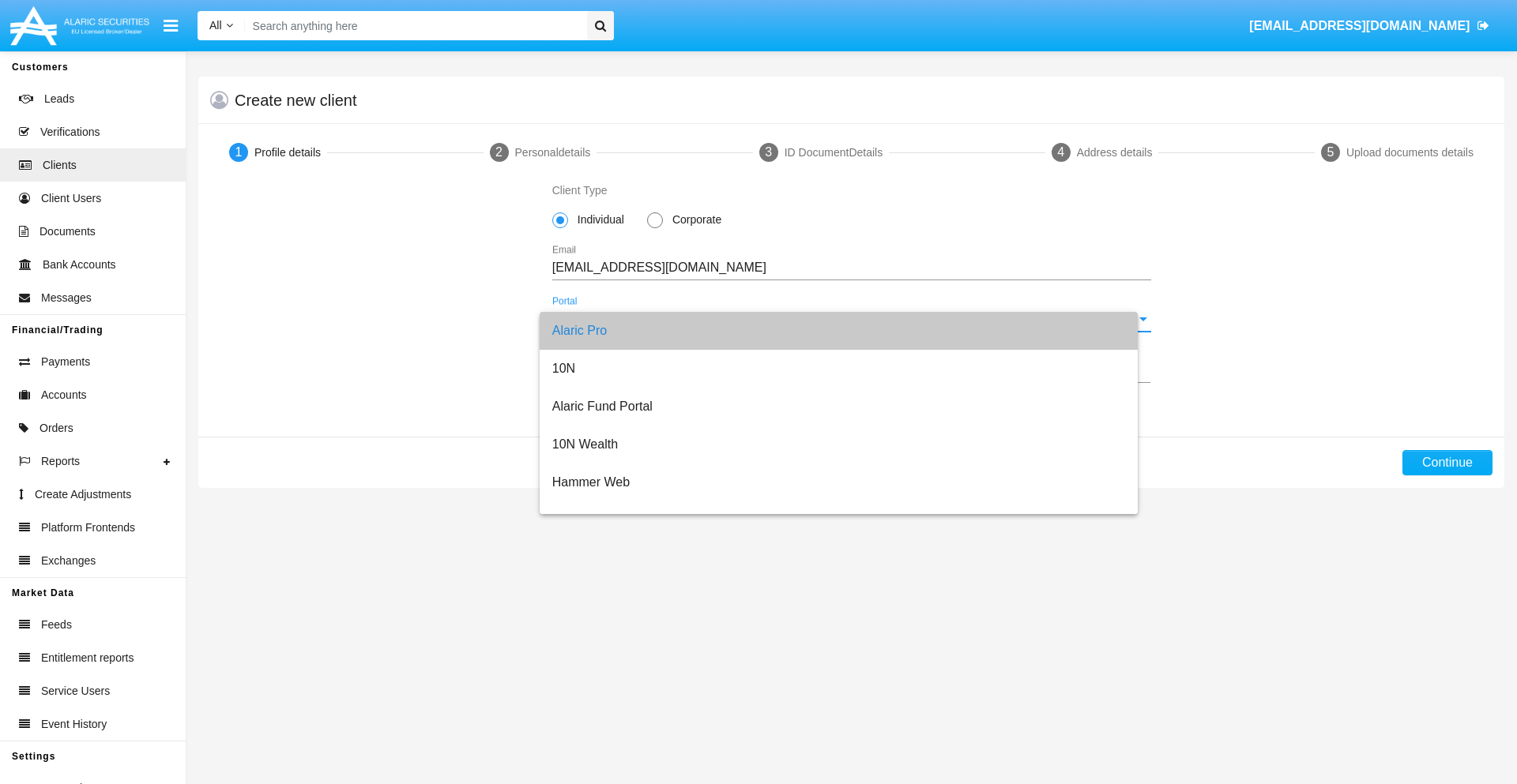
click at [626, 370] on input "ex.+359" at bounding box center [626, 370] width 149 height 14
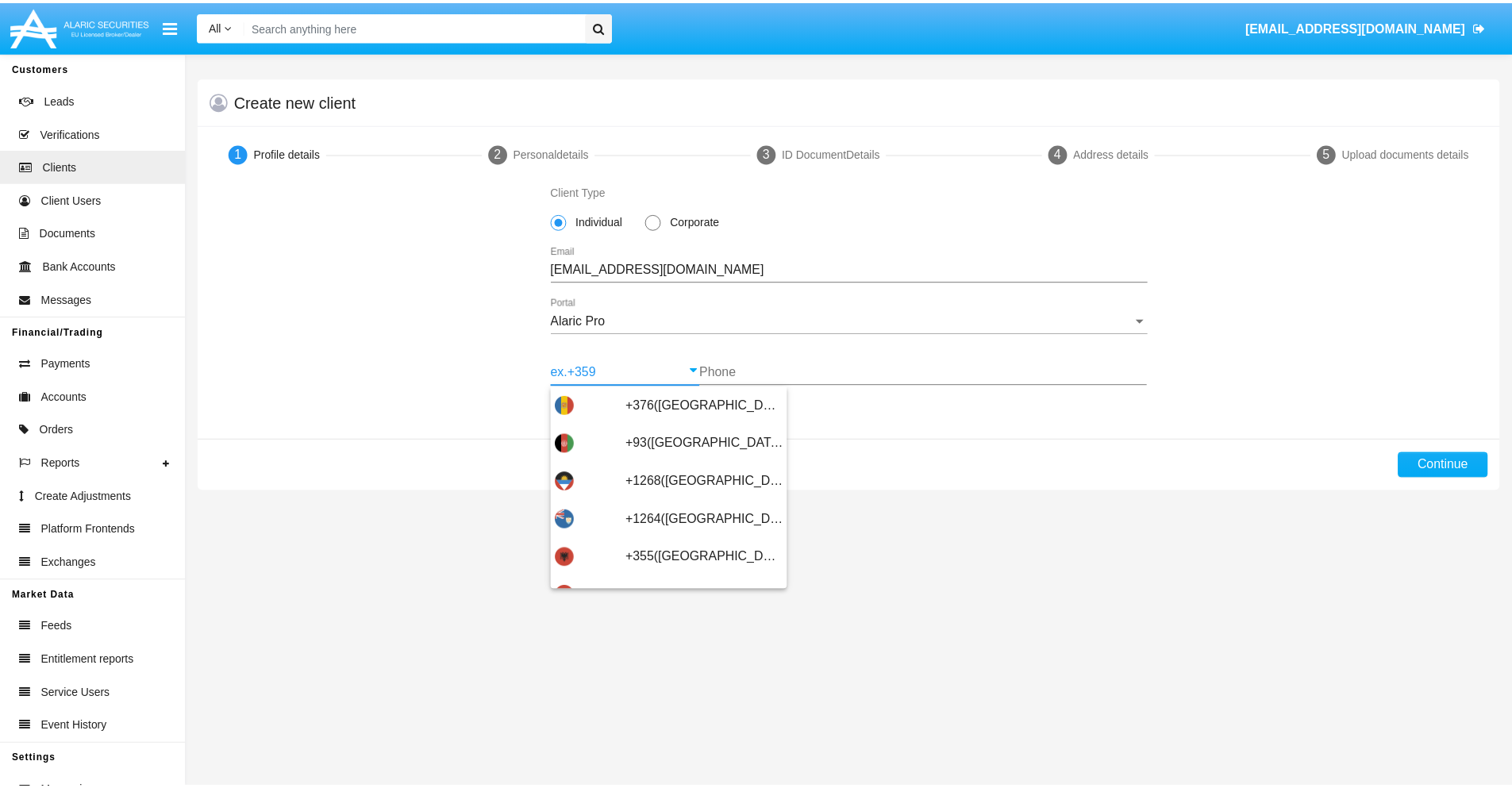
scroll to position [521, 0]
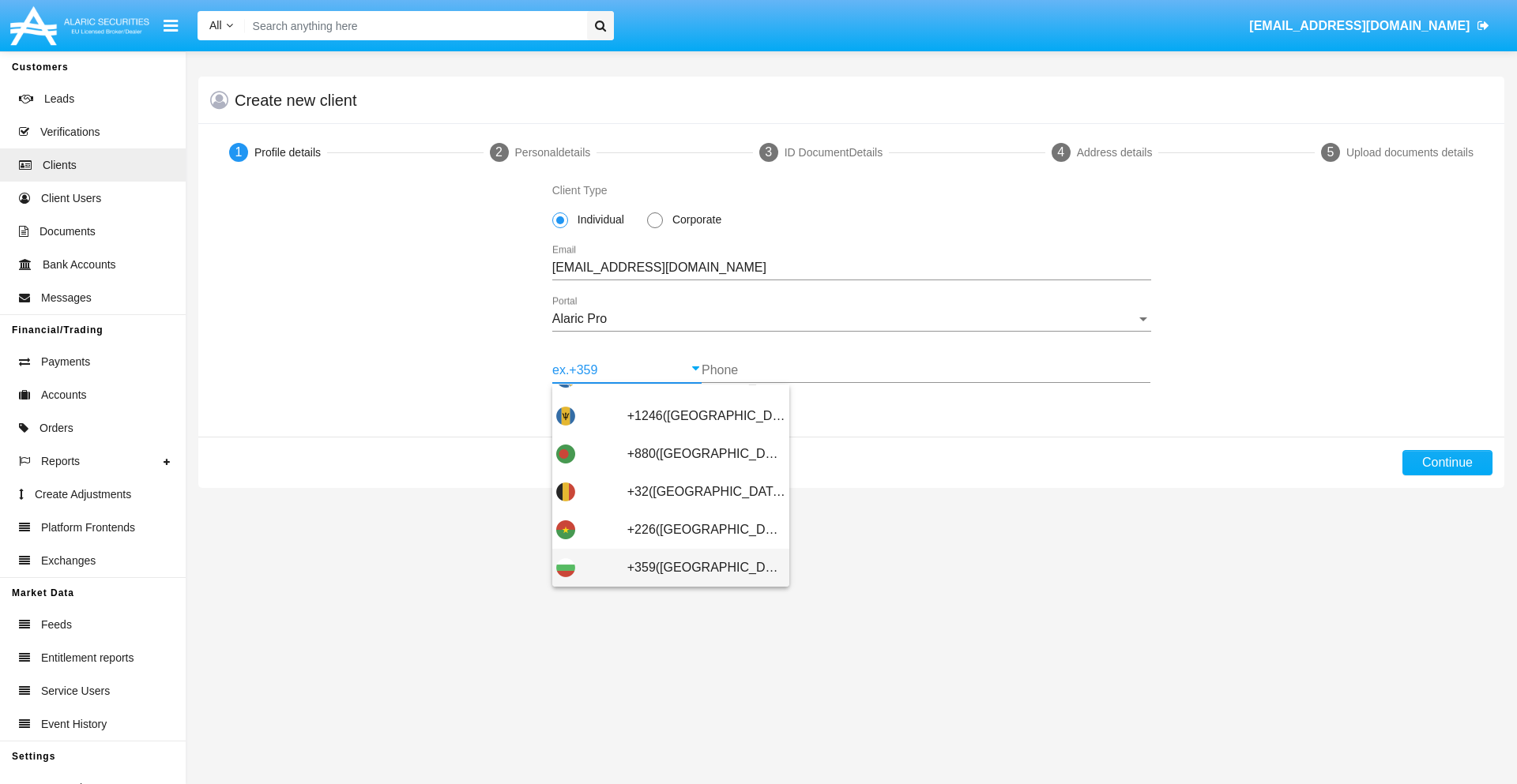
click at [694, 568] on span "+359([GEOGRAPHIC_DATA])" at bounding box center [706, 567] width 158 height 38
type input "+359([GEOGRAPHIC_DATA])"
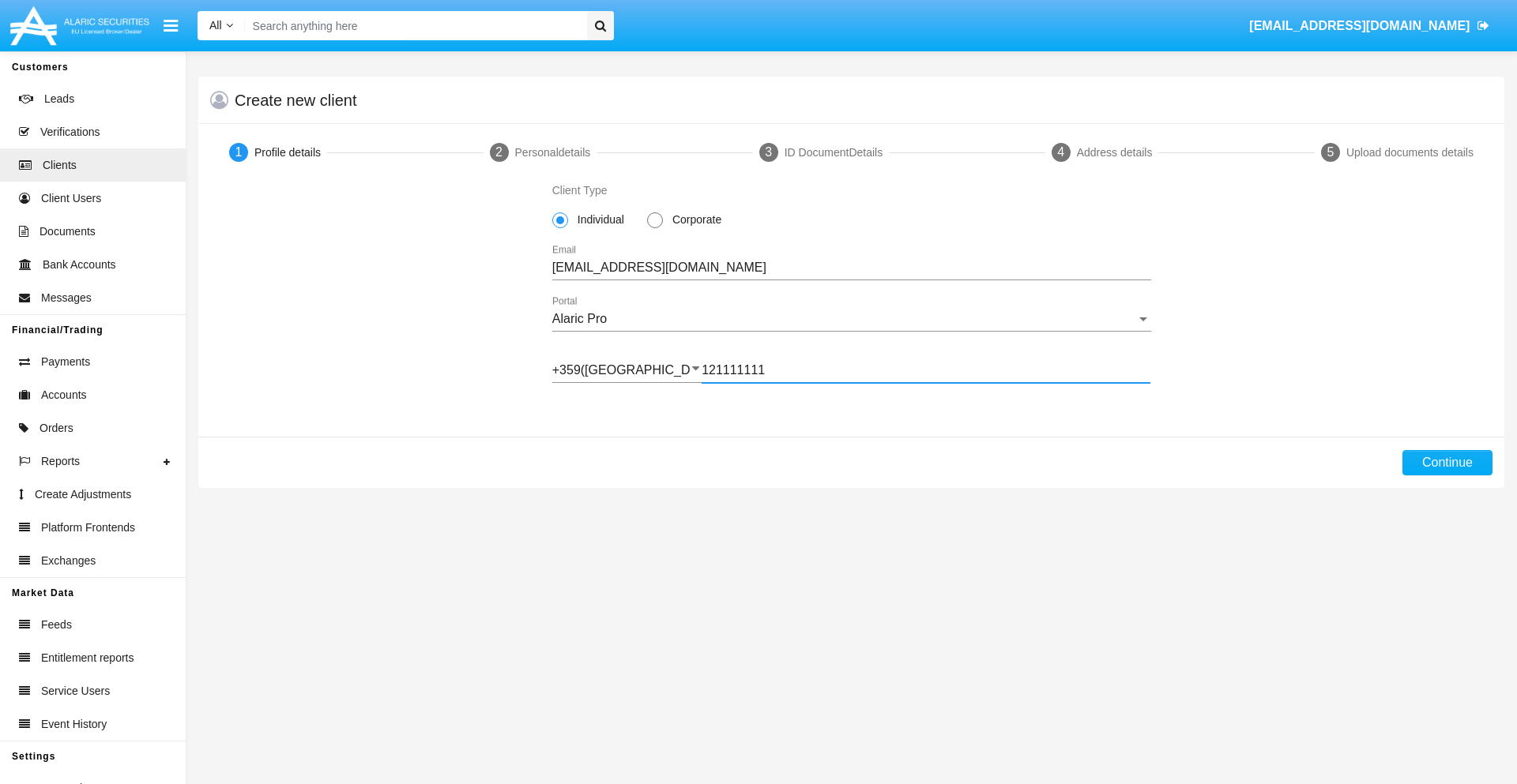
type input "121111111"
click at [1447, 463] on button "Continue" at bounding box center [1448, 462] width 90 height 25
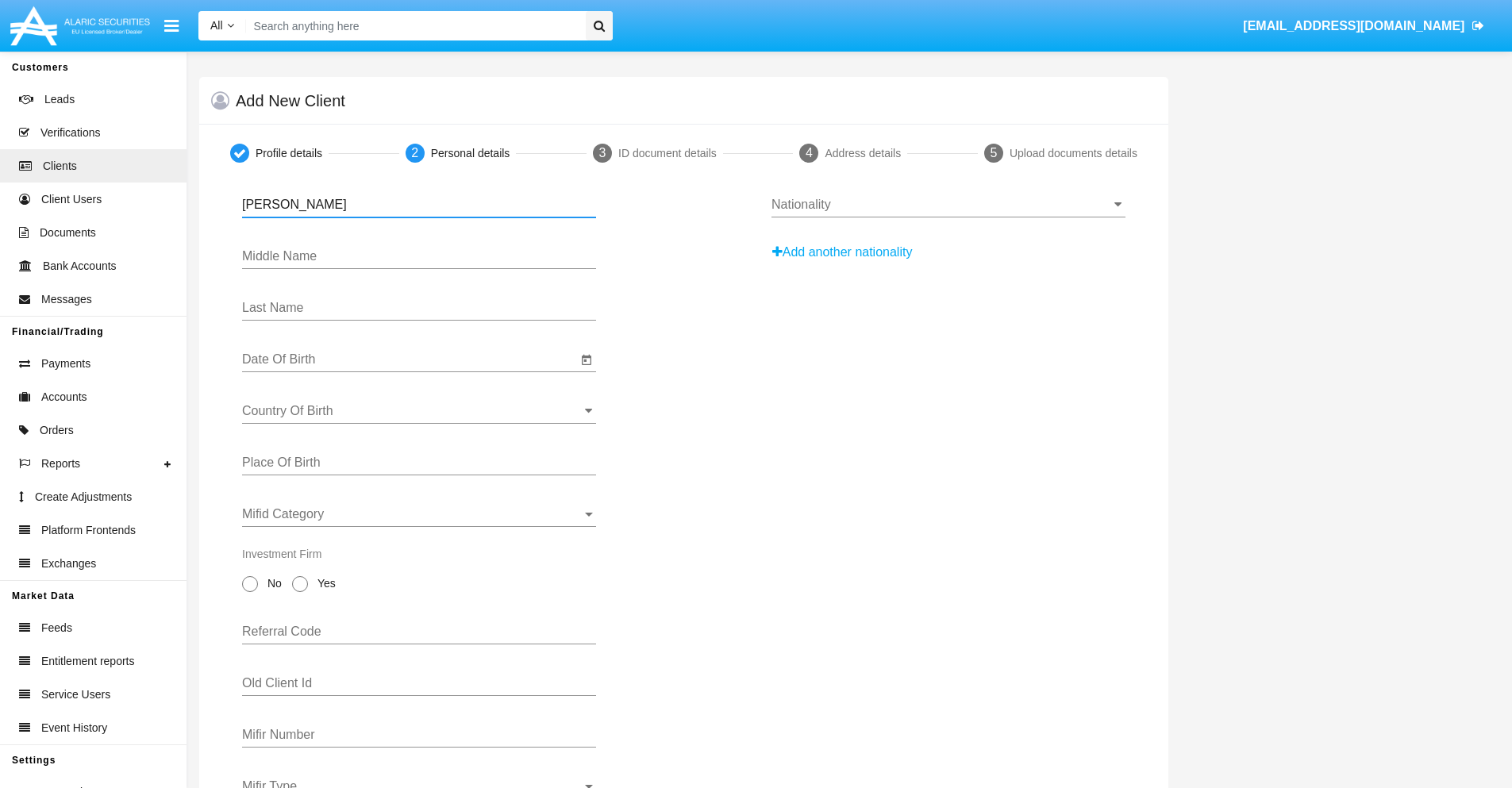
type input "[PERSON_NAME]"
click at [410, 360] on input "Date Of Birth" at bounding box center [410, 360] width 335 height 14
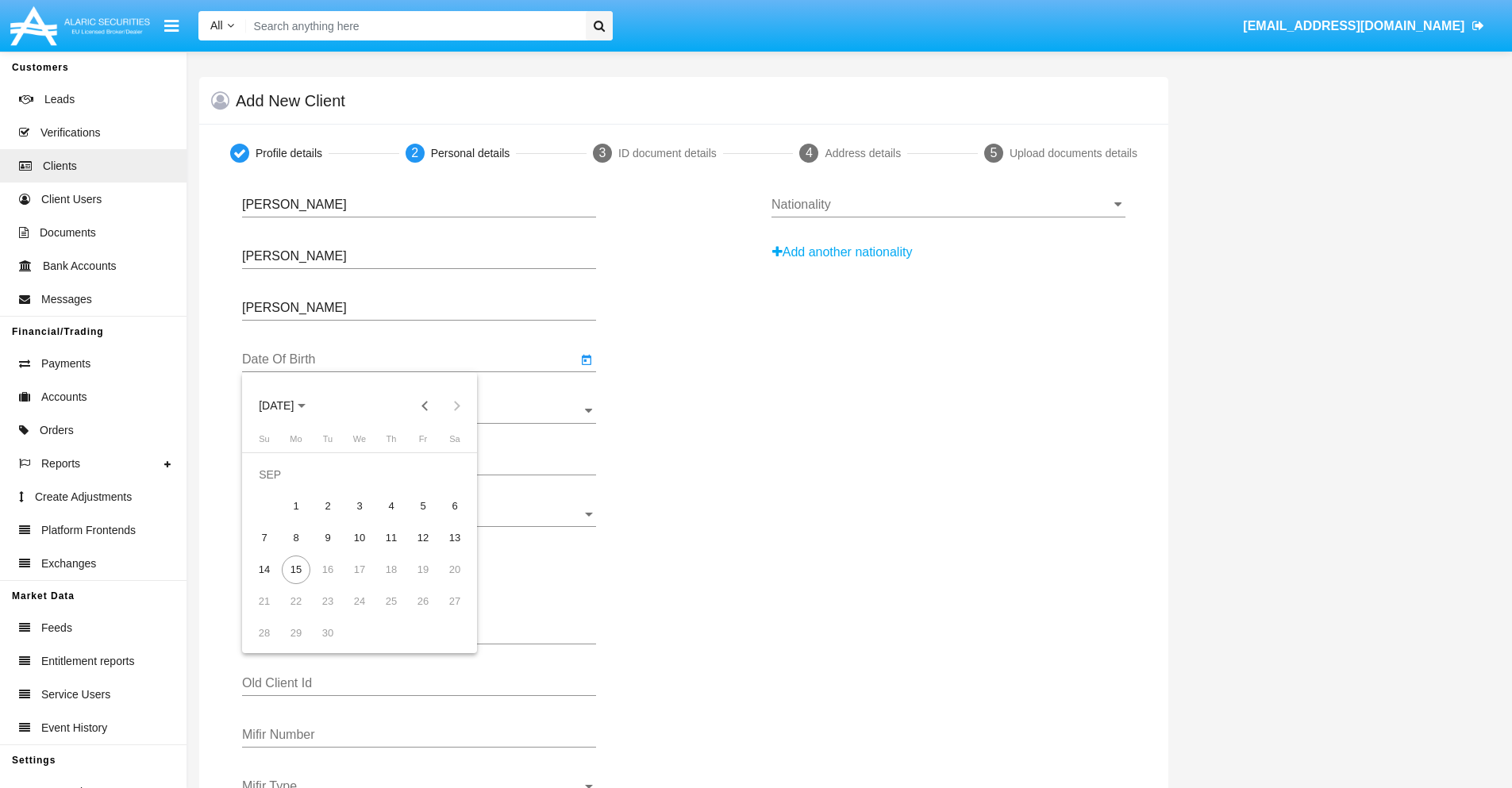
click at [290, 405] on span "[DATE]" at bounding box center [277, 406] width 35 height 12
click at [425, 405] on button "Previous 20 years" at bounding box center [426, 405] width 32 height 32
click at [387, 613] on div "2000" at bounding box center [388, 613] width 50 height 28
click at [276, 487] on div "JAN" at bounding box center [276, 487] width 50 height 28
click at [455, 474] on div "1" at bounding box center [455, 474] width 28 height 28
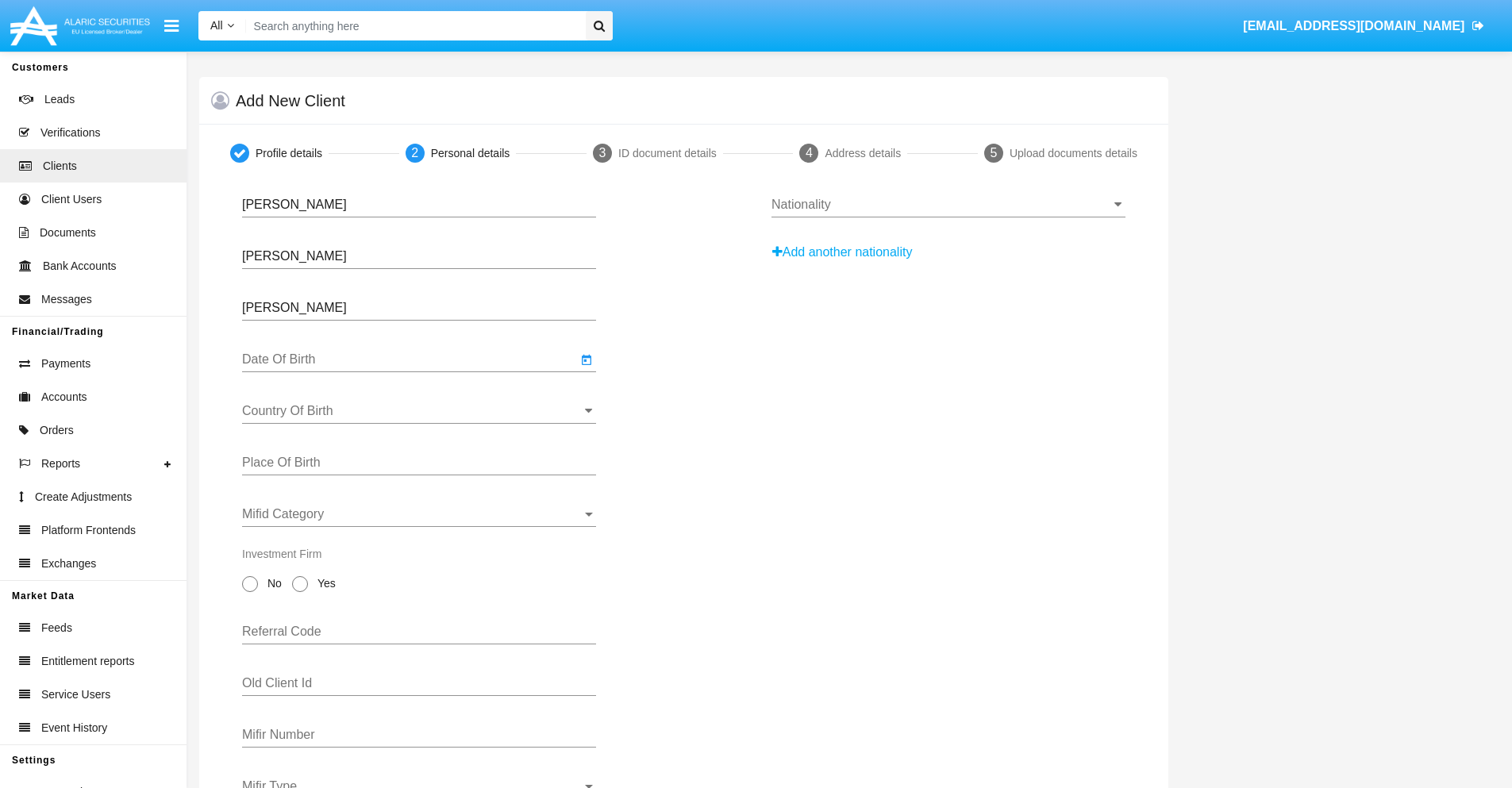
type input "[DATE]"
click at [419, 411] on input "Country Of Birth" at bounding box center [419, 411] width 354 height 14
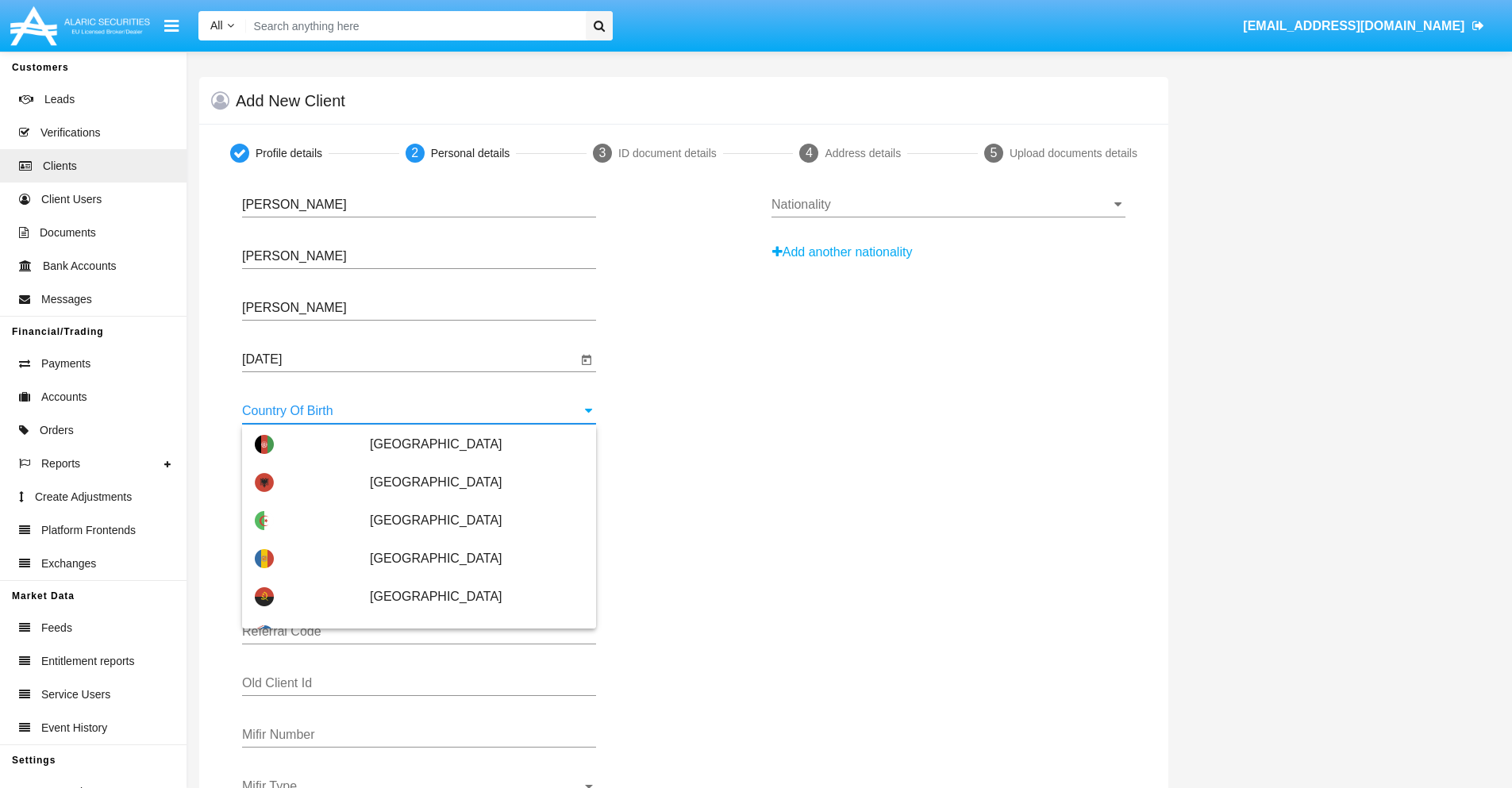
scroll to position [3149, 0]
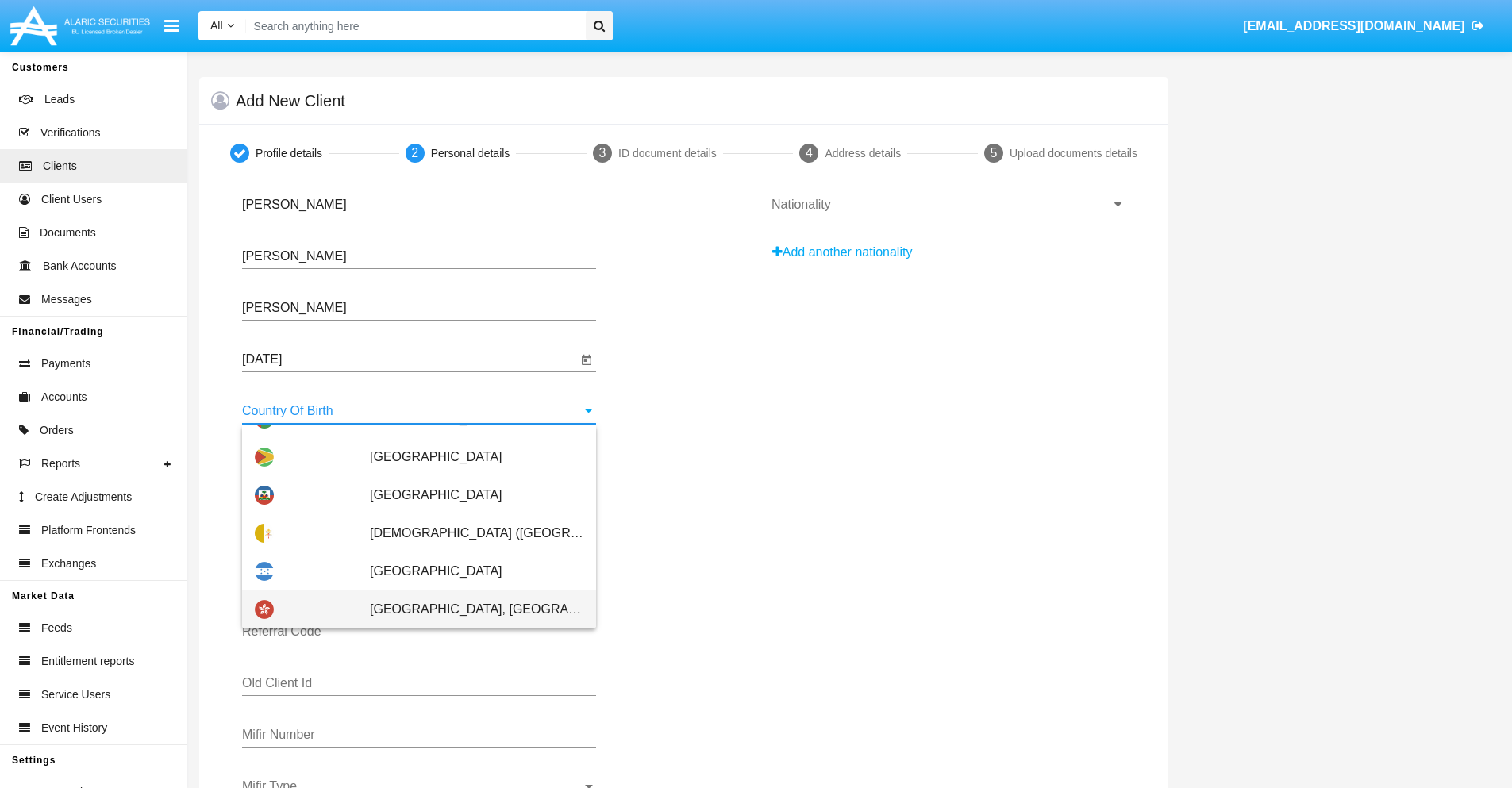
click at [468, 610] on span "[GEOGRAPHIC_DATA], [GEOGRAPHIC_DATA]" at bounding box center [477, 609] width 213 height 38
type input "[GEOGRAPHIC_DATA], [GEOGRAPHIC_DATA]"
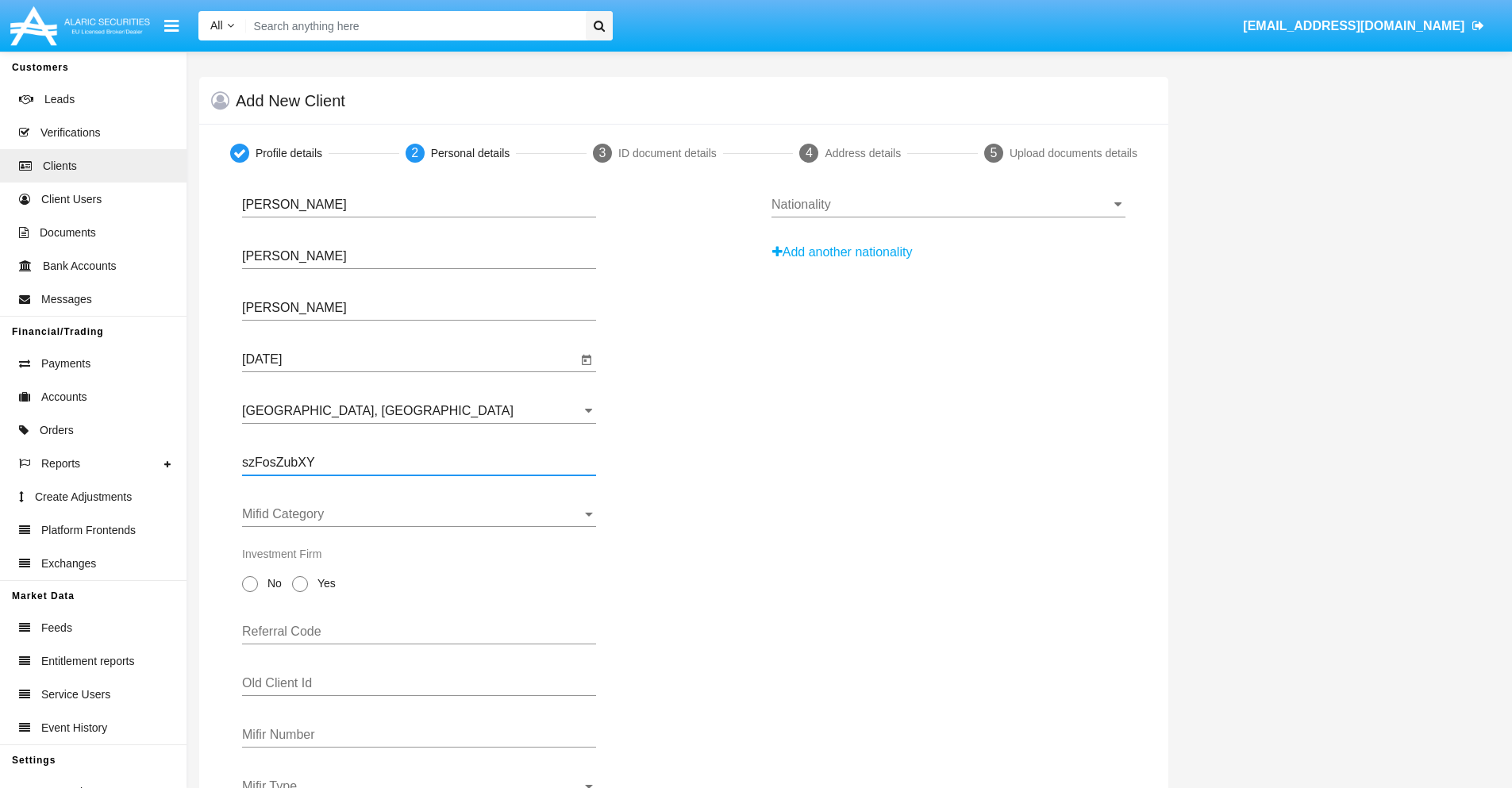
type input "szFosZubXY"
click at [419, 515] on span "Mifid Category" at bounding box center [411, 514] width 339 height 14
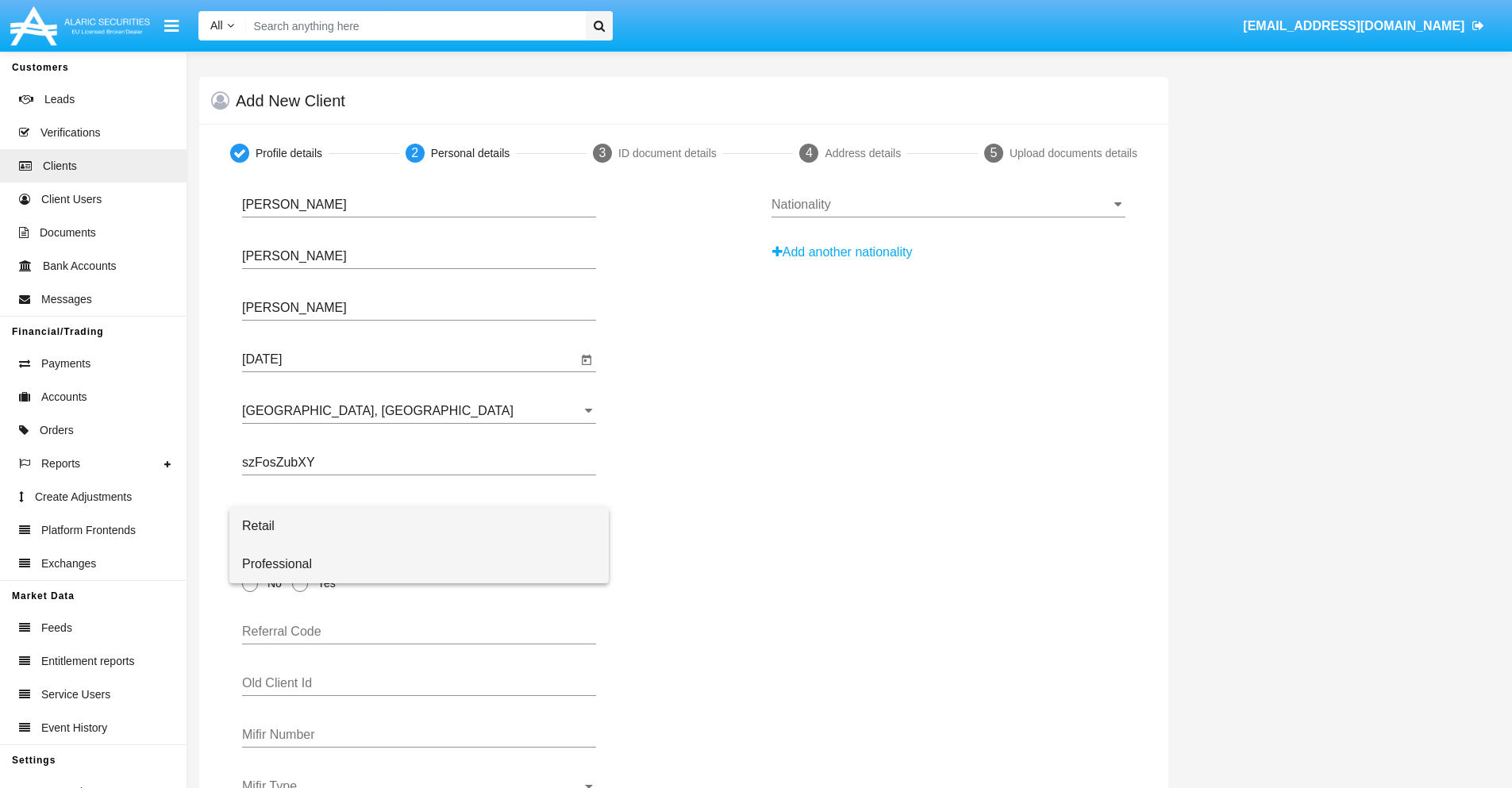
click at [419, 564] on span "Professional" at bounding box center [419, 564] width 354 height 38
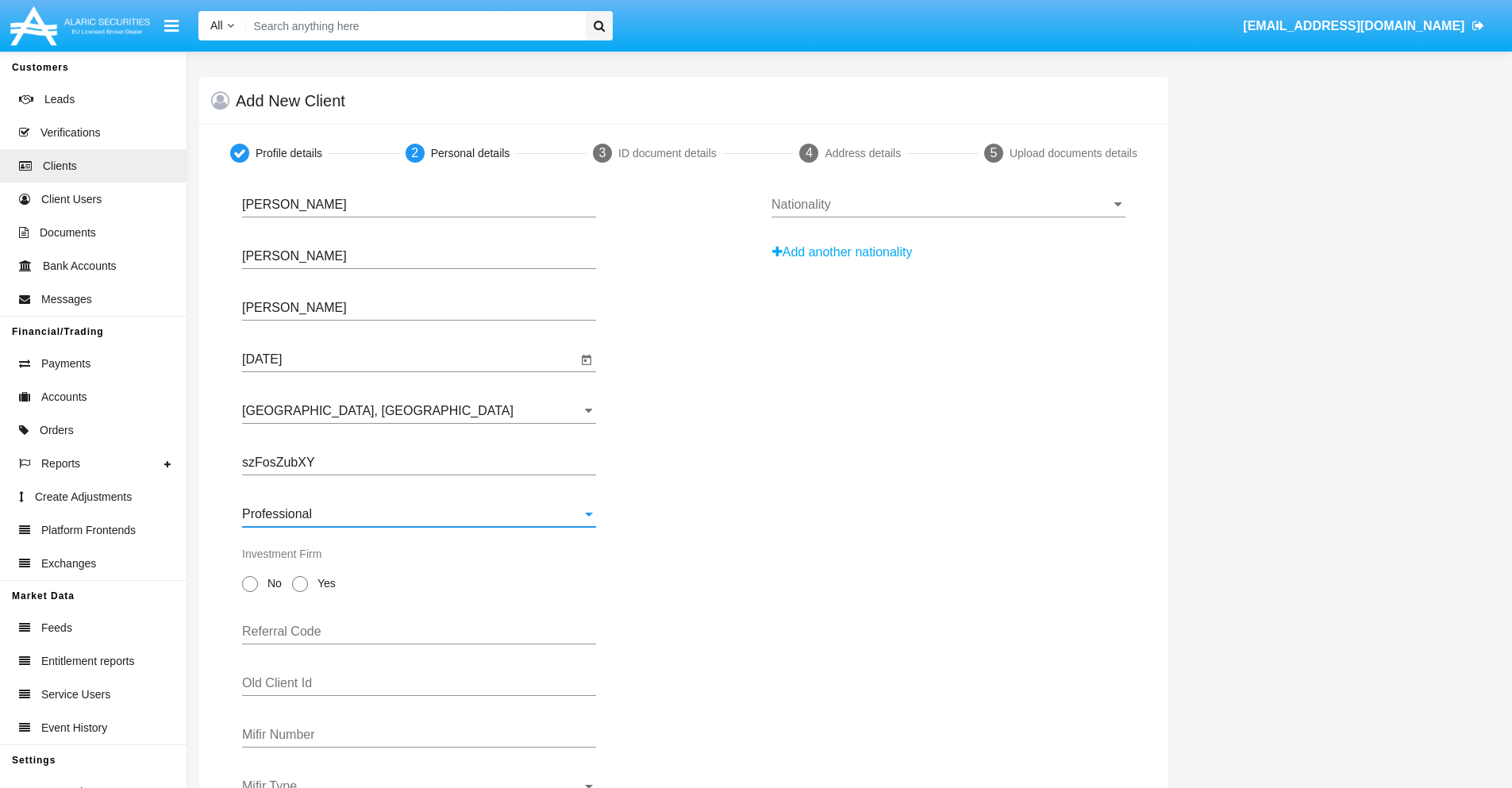
click at [271, 584] on span "No" at bounding box center [272, 584] width 28 height 17
click at [250, 592] on input "No" at bounding box center [249, 592] width 1 height 1
radio input "true"
type input "cgrxONlfjZ"
type input "nkeJsDdihR"
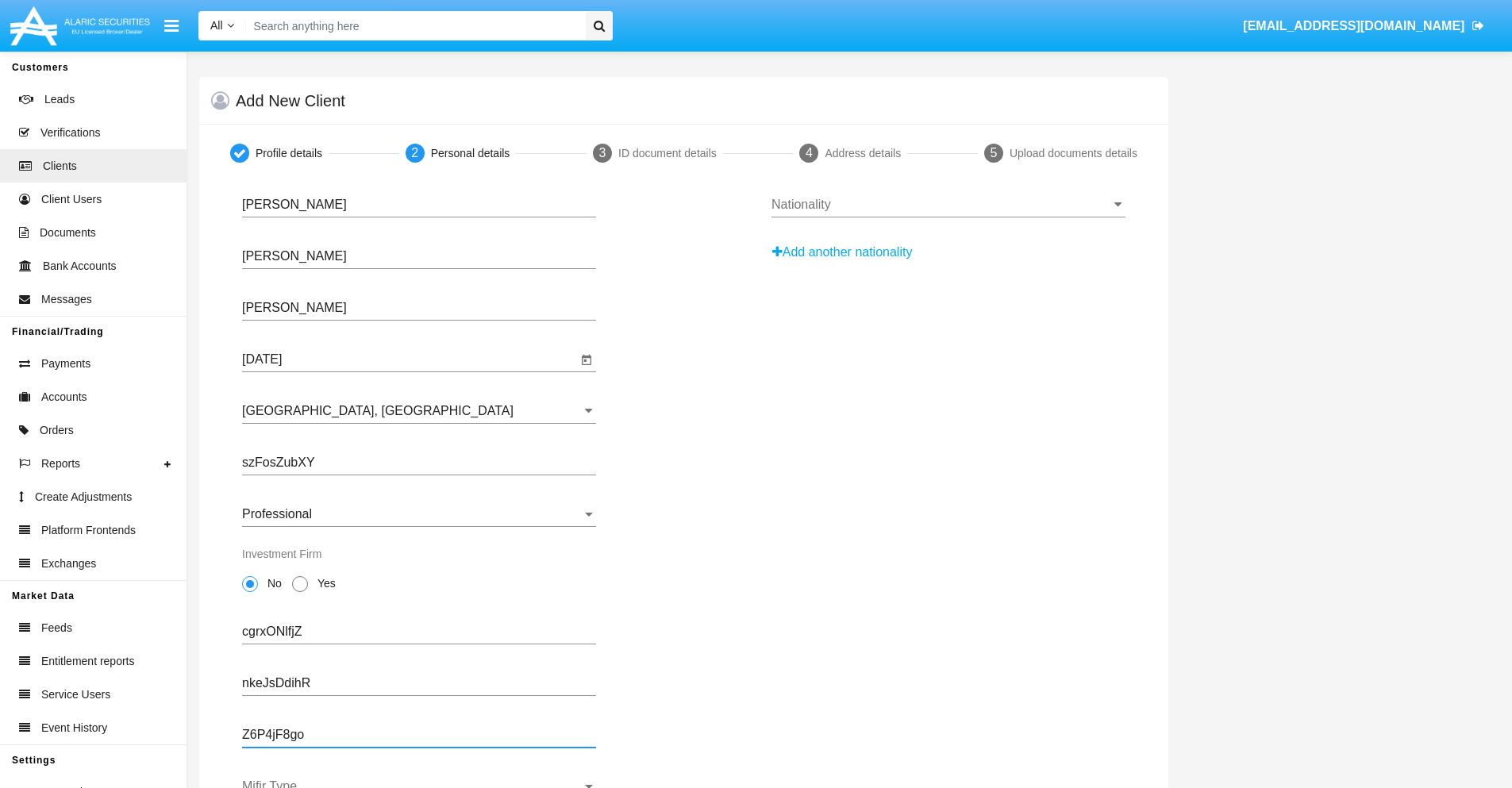
type input "Z6P4jF8go"
click at [419, 784] on span "Mifir Type" at bounding box center [411, 786] width 339 height 14
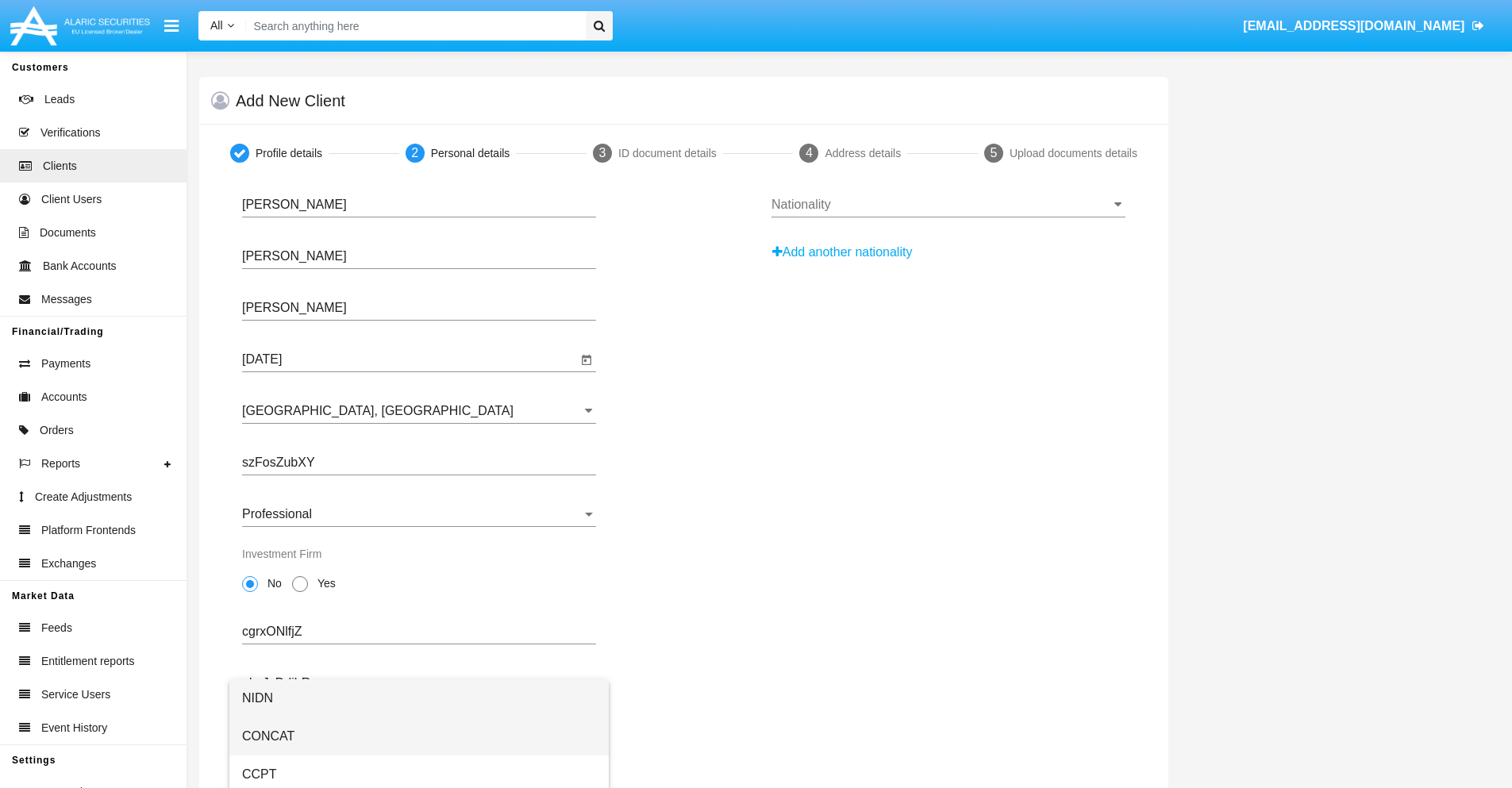
click at [419, 737] on span "CONCAT" at bounding box center [419, 736] width 354 height 38
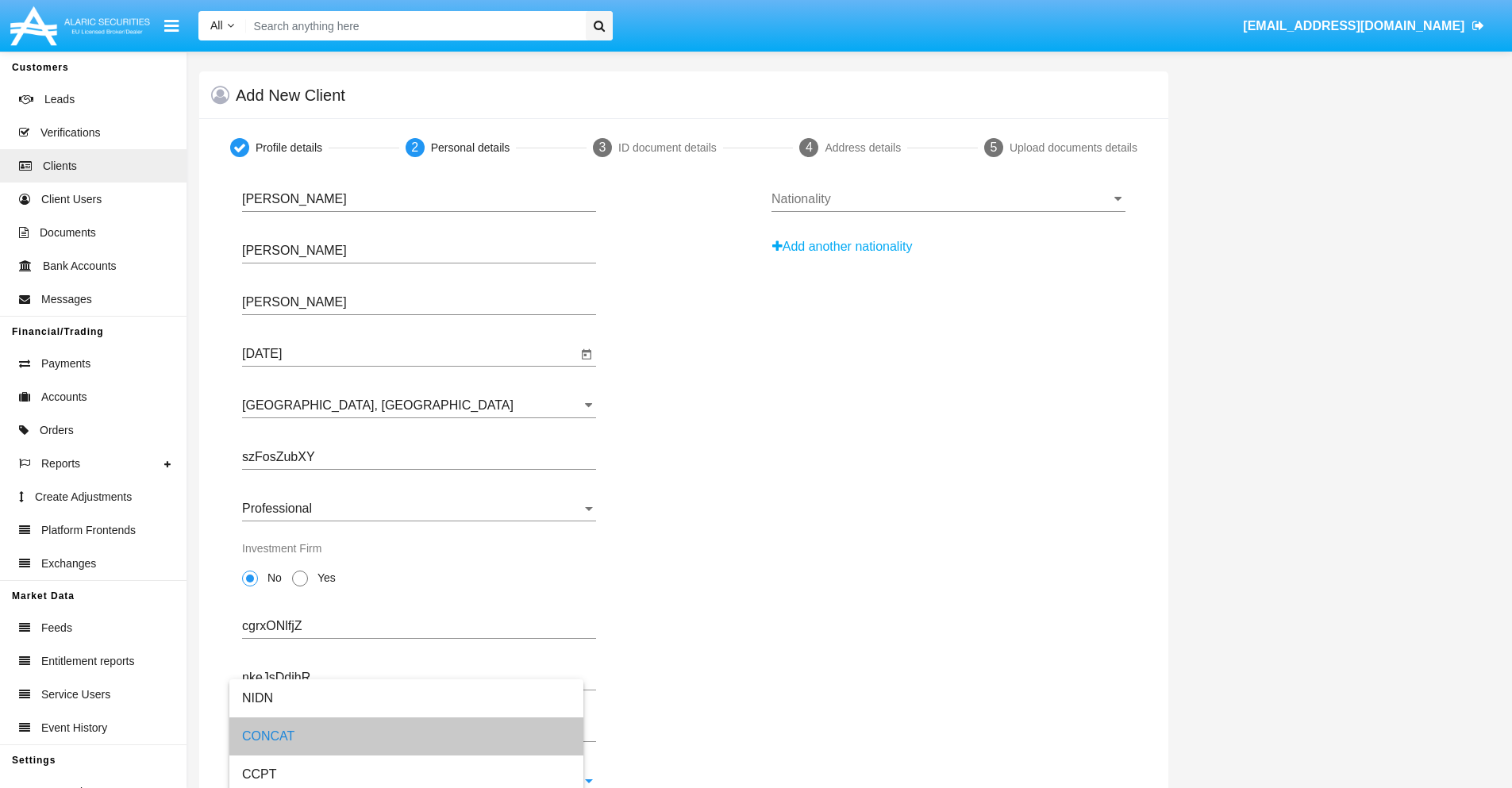
scroll to position [57, 0]
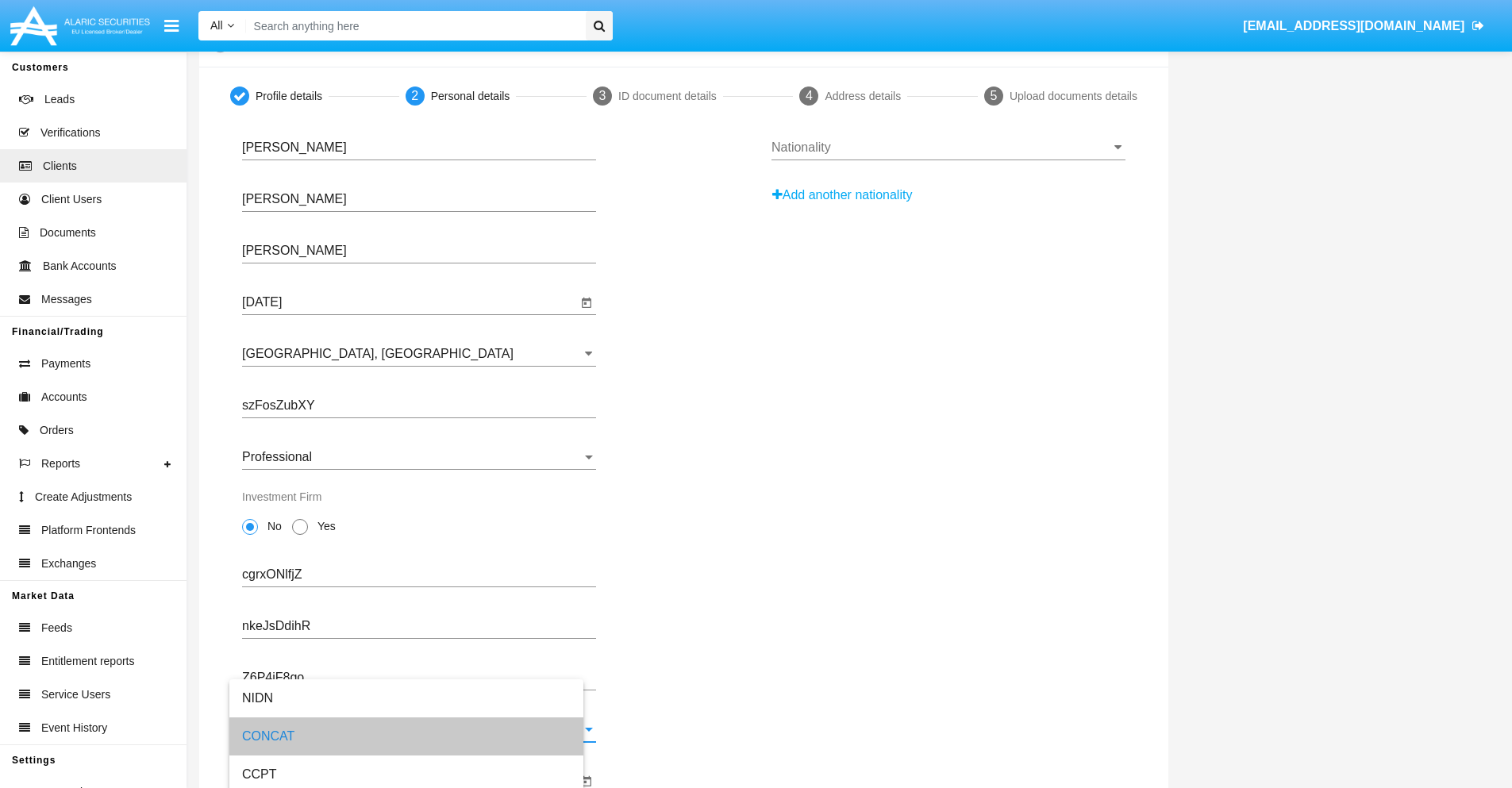
click at [410, 781] on input "Mifir Expiration Date" at bounding box center [410, 781] width 335 height 14
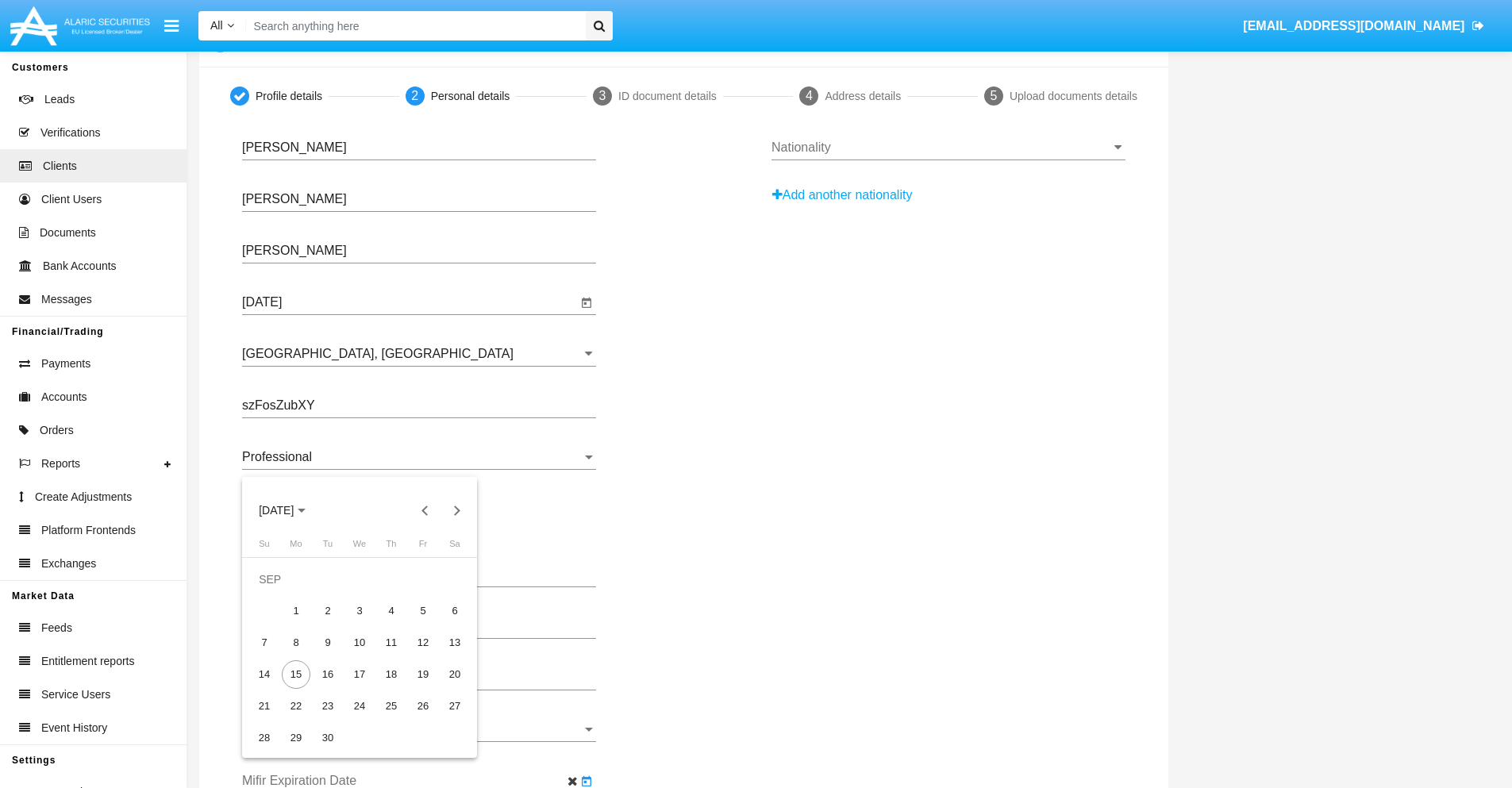
click at [290, 510] on span "[DATE]" at bounding box center [277, 511] width 35 height 12
click at [387, 655] on div "2030" at bounding box center [388, 655] width 50 height 28
click at [276, 591] on div "JAN" at bounding box center [276, 591] width 50 height 28
click at [328, 611] on div "1" at bounding box center [328, 611] width 28 height 28
type input "[DATE]"
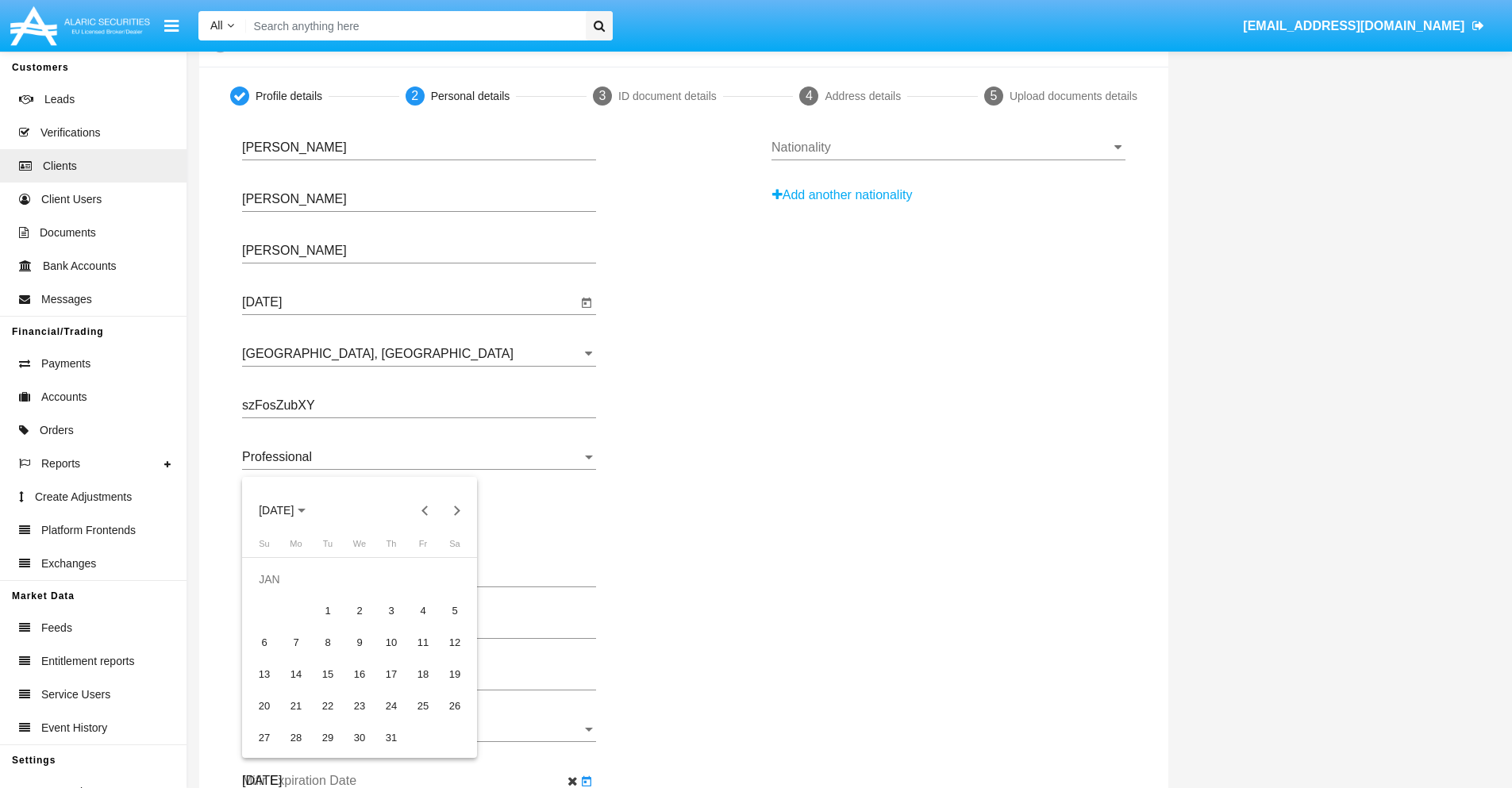
scroll to position [0, 0]
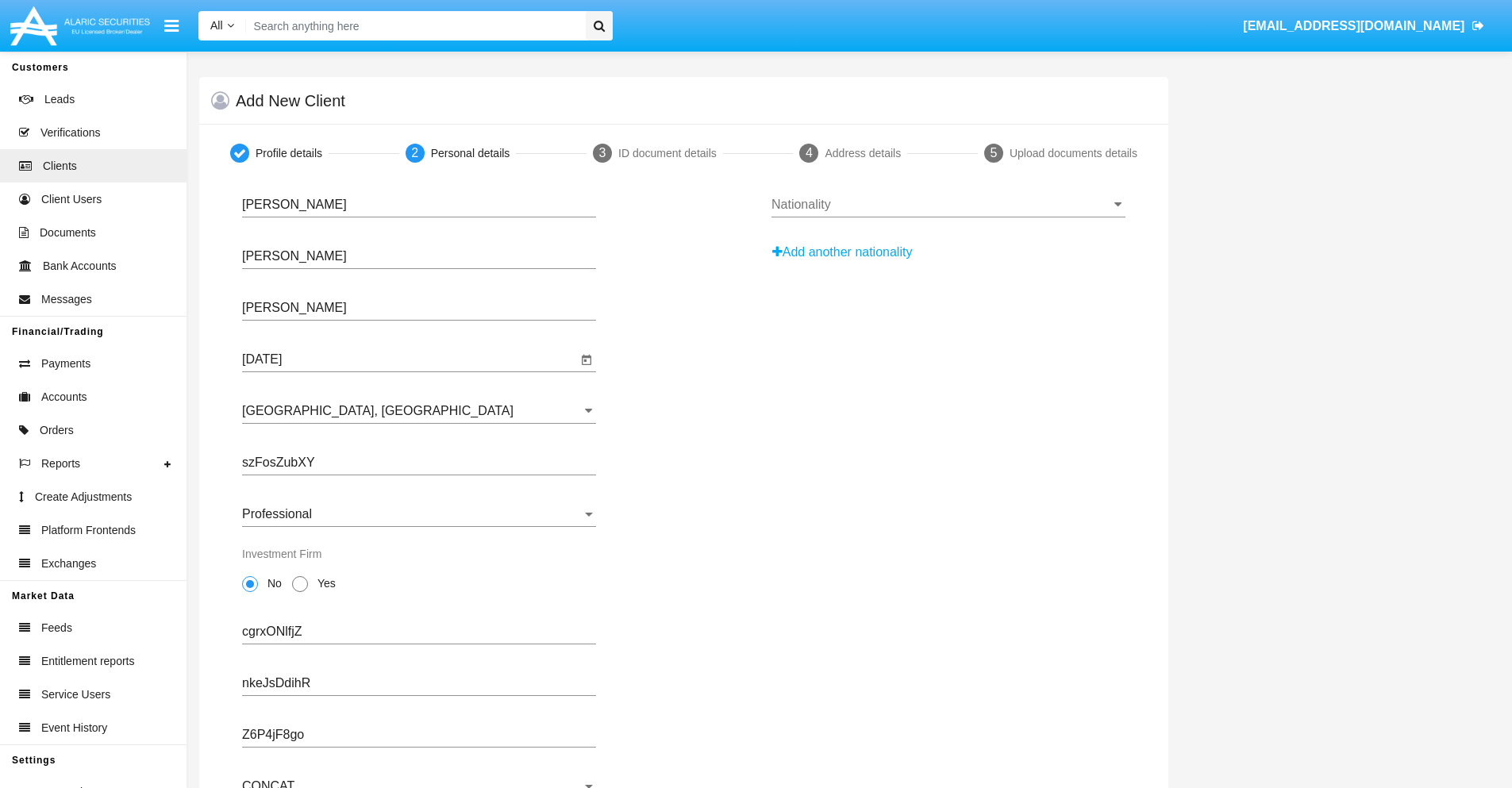
click at [947, 204] on input "Nationality" at bounding box center [948, 204] width 354 height 14
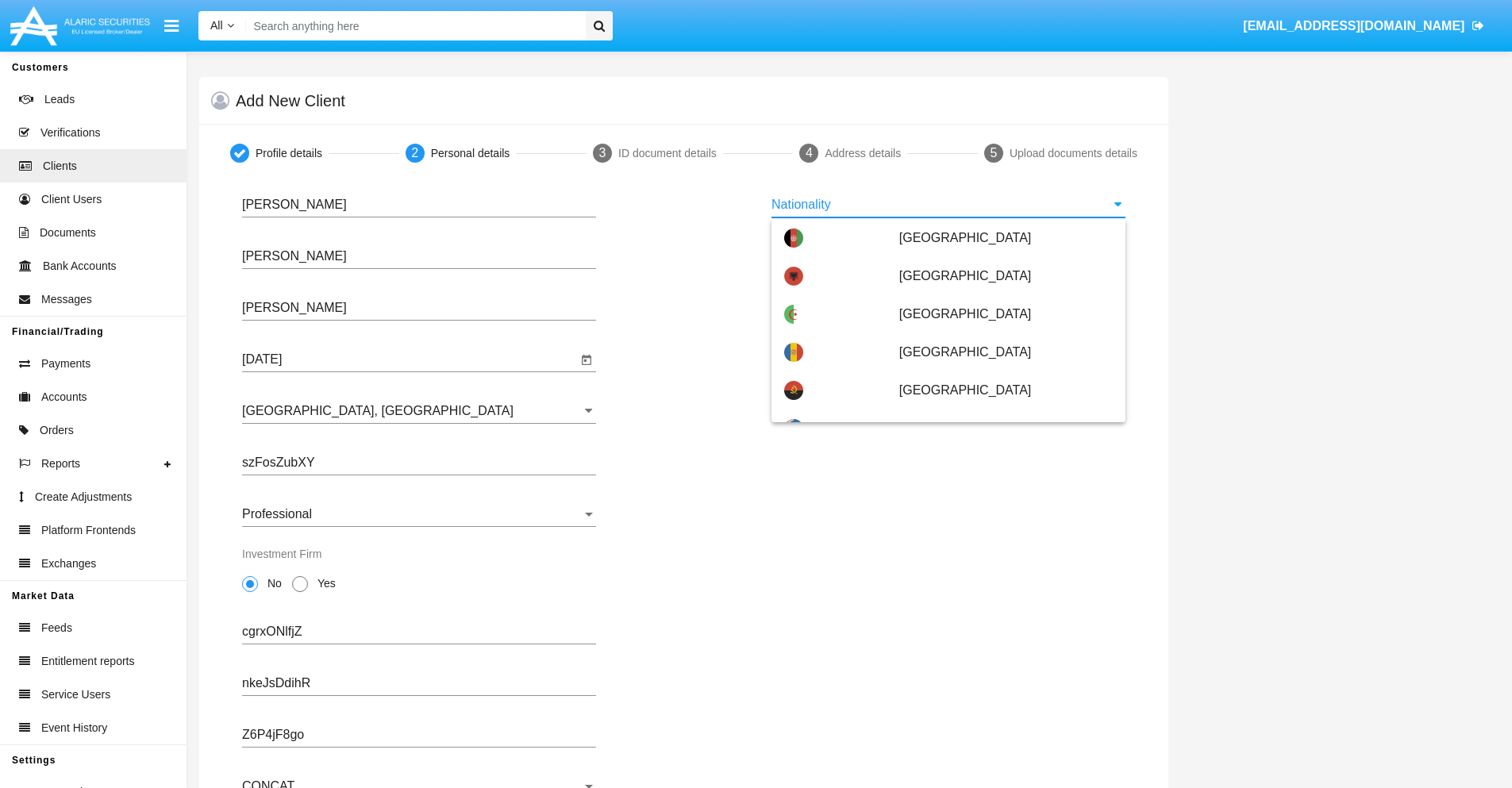
scroll to position [940, 0]
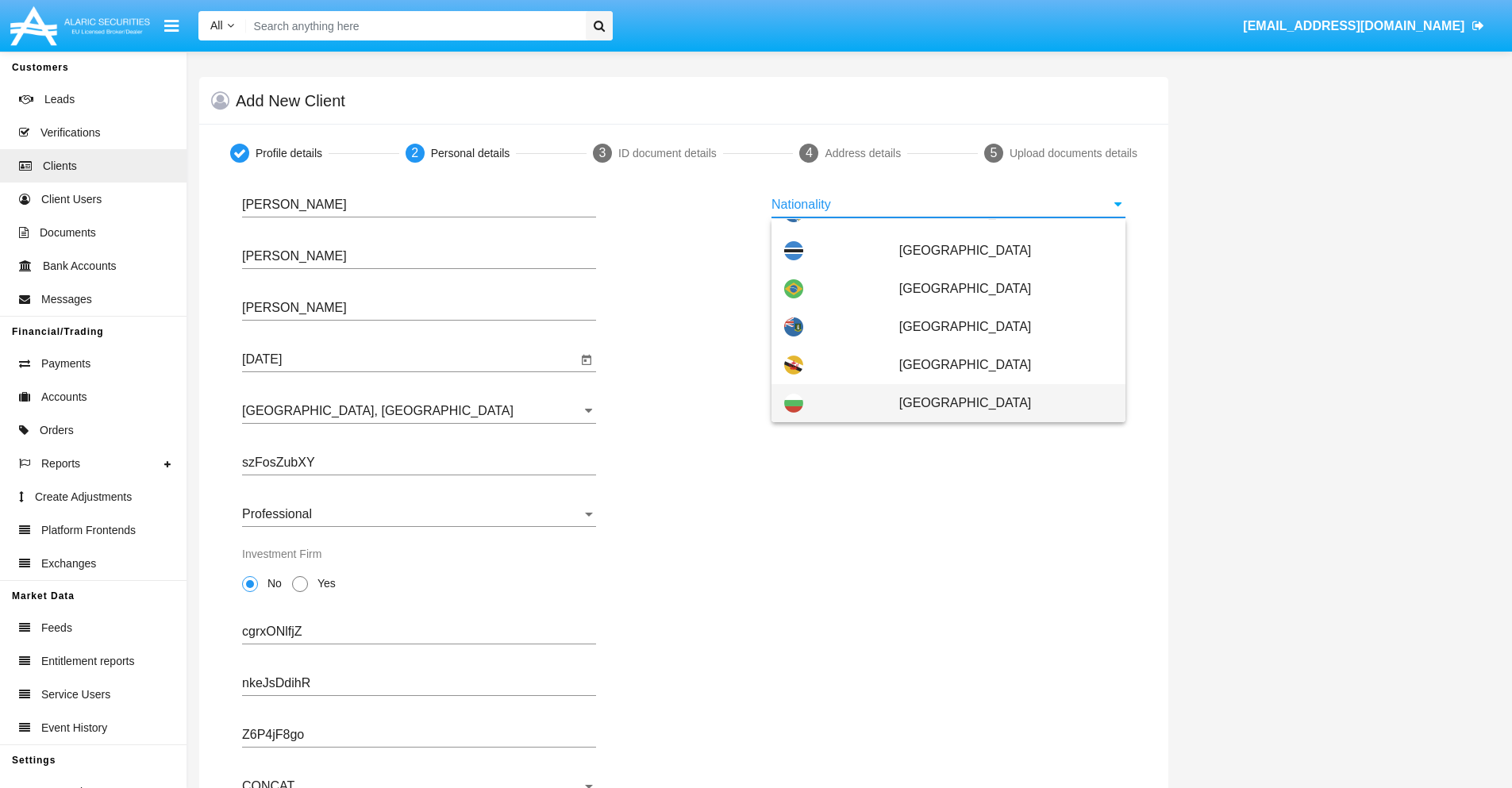
click at [997, 403] on span "[GEOGRAPHIC_DATA]" at bounding box center [1005, 403] width 213 height 38
type input "[GEOGRAPHIC_DATA]"
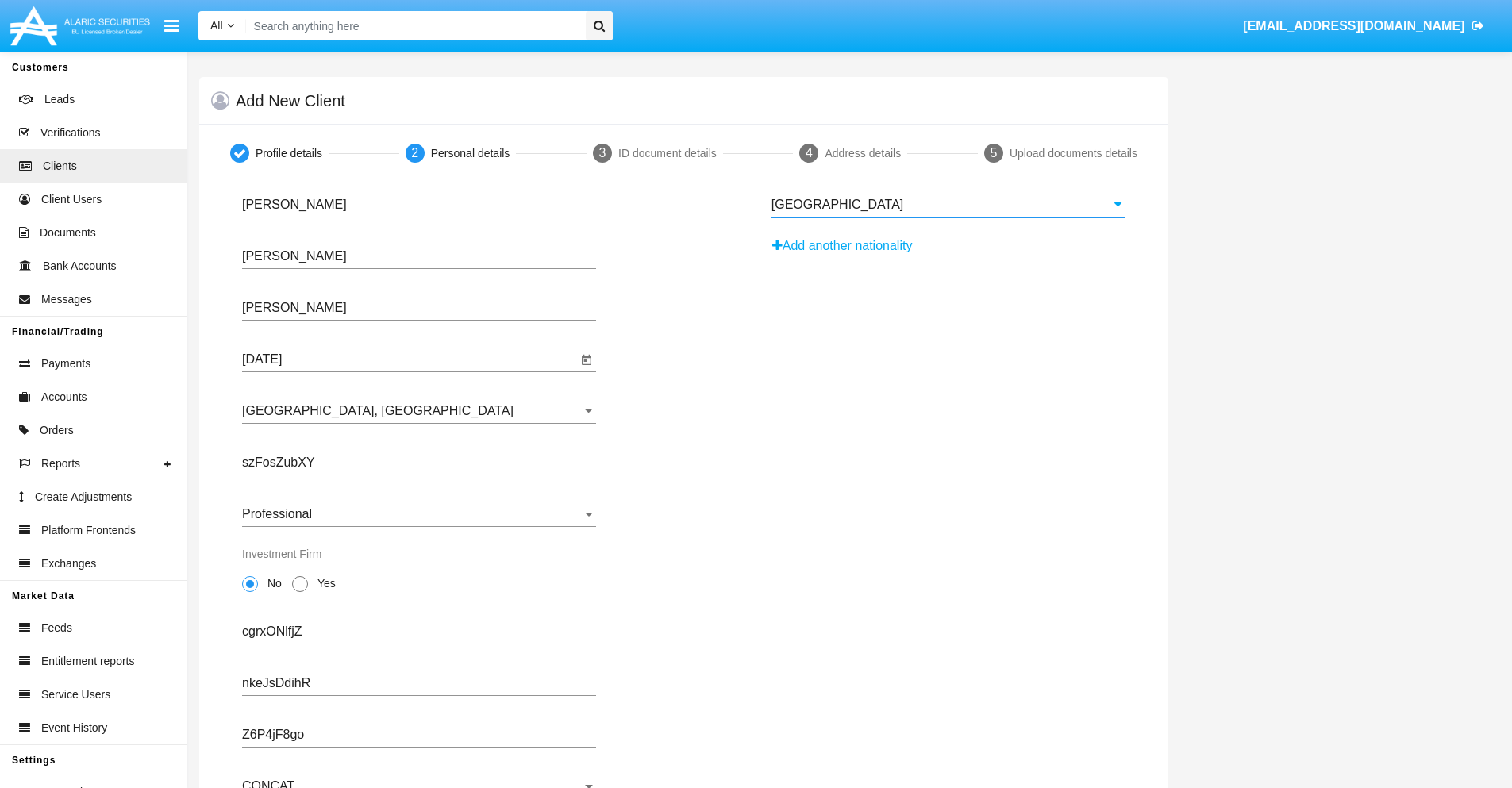
click at [848, 246] on button "Add another nationality" at bounding box center [846, 246] width 151 height 26
click at [947, 256] on input "Nationality #1" at bounding box center [948, 256] width 354 height 14
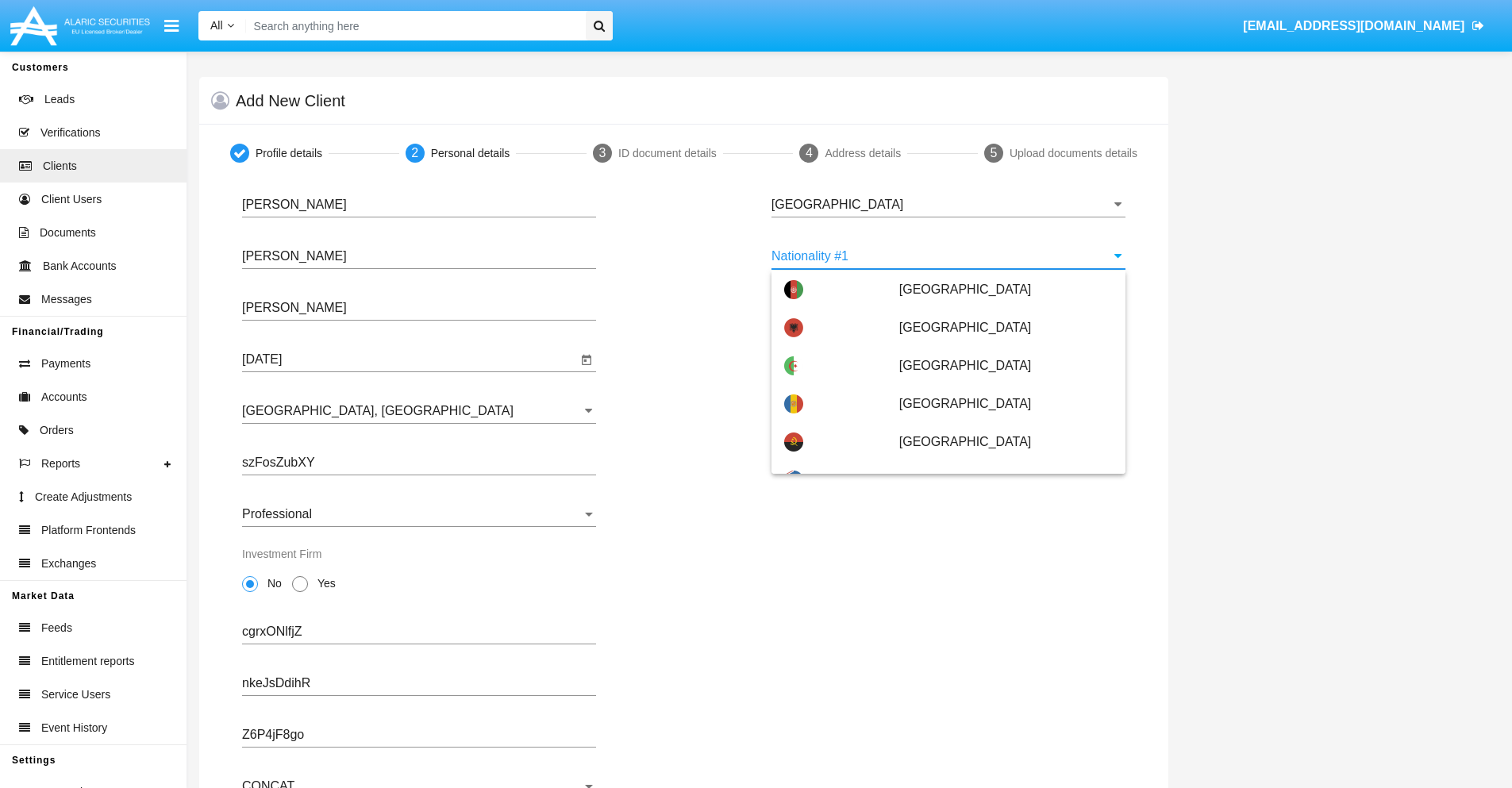
scroll to position [7074, 0]
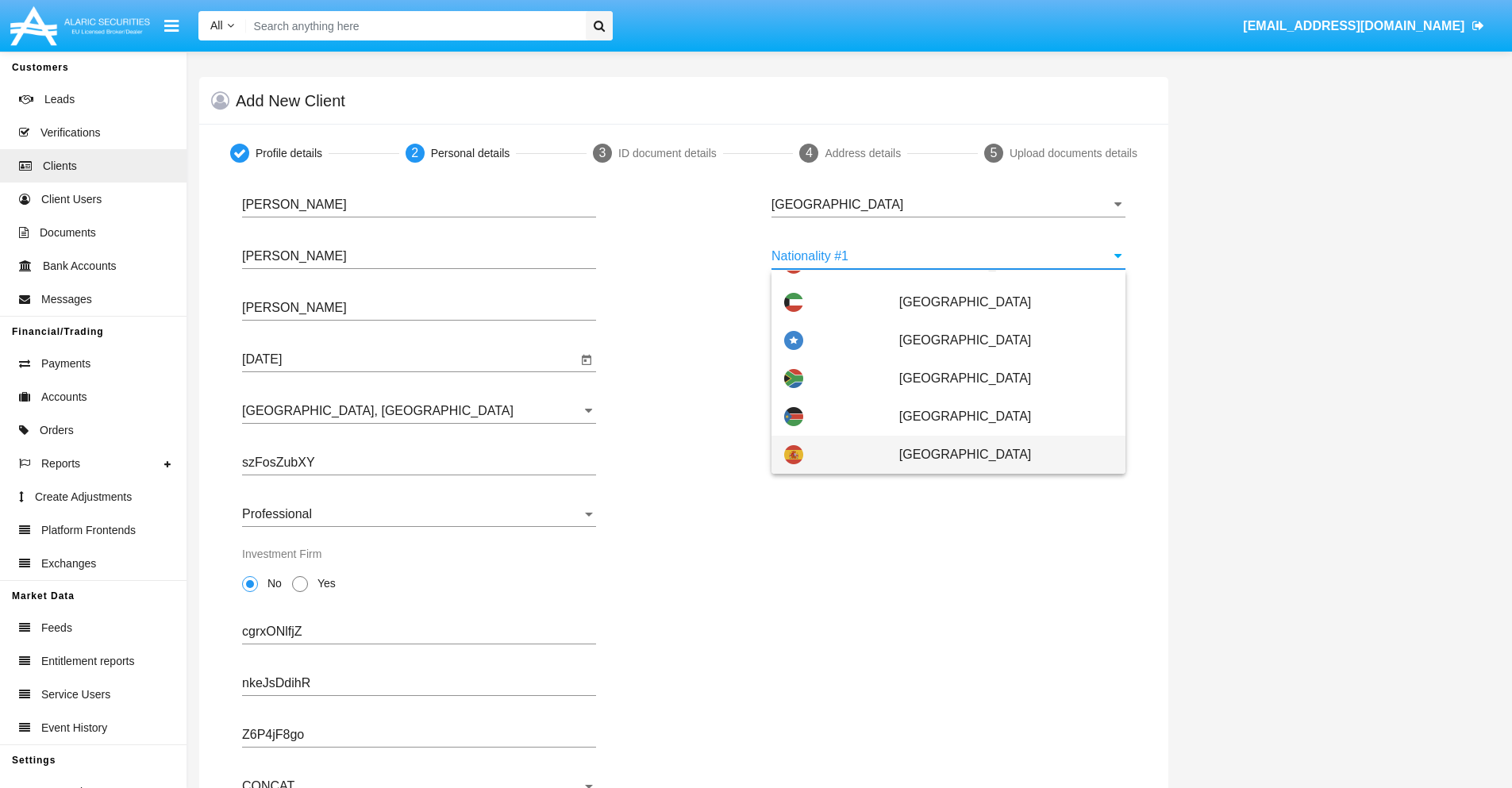
click at [997, 455] on span "[GEOGRAPHIC_DATA]" at bounding box center [1005, 454] width 213 height 38
type input "[GEOGRAPHIC_DATA]"
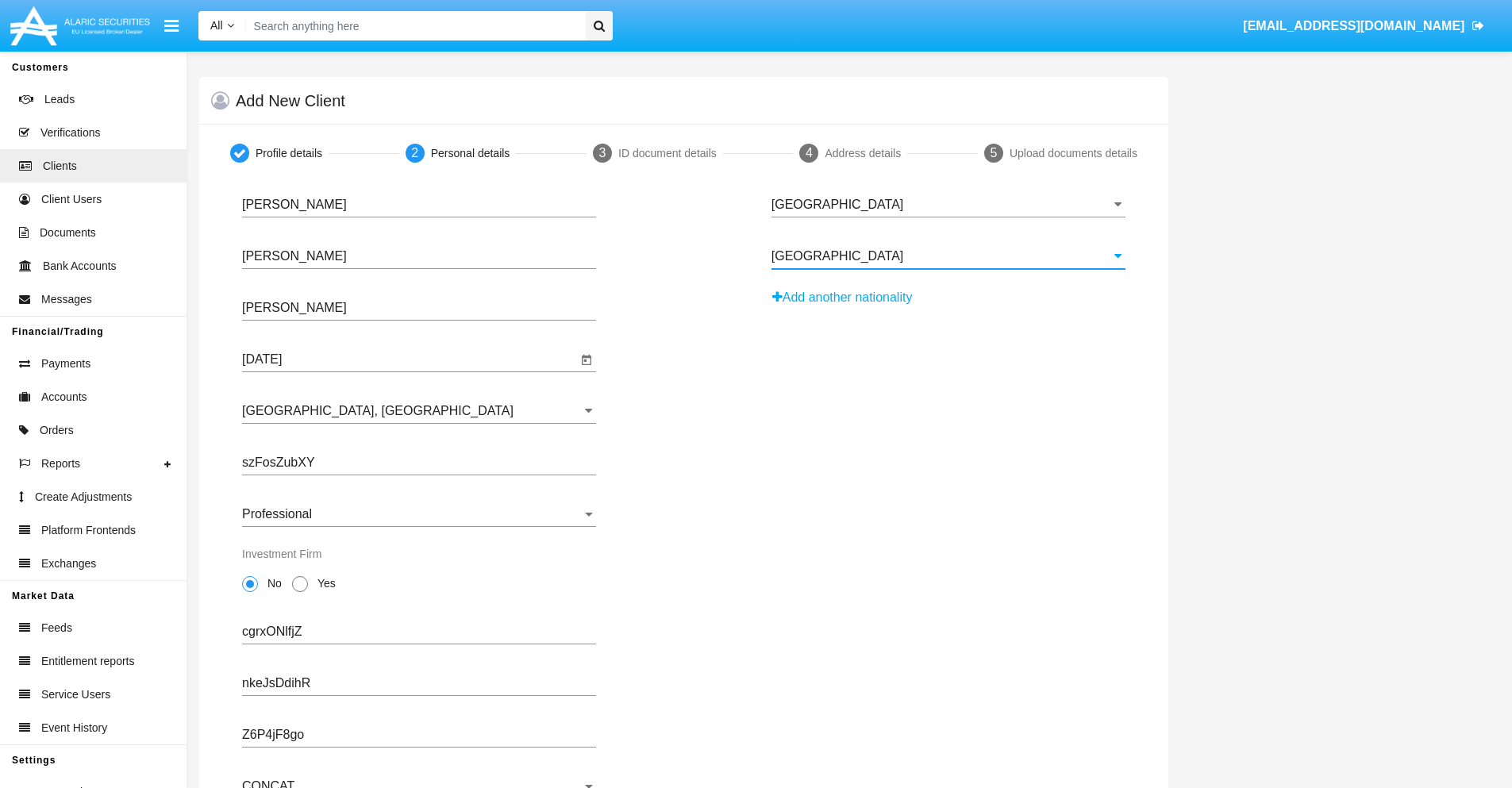
scroll to position [156, 0]
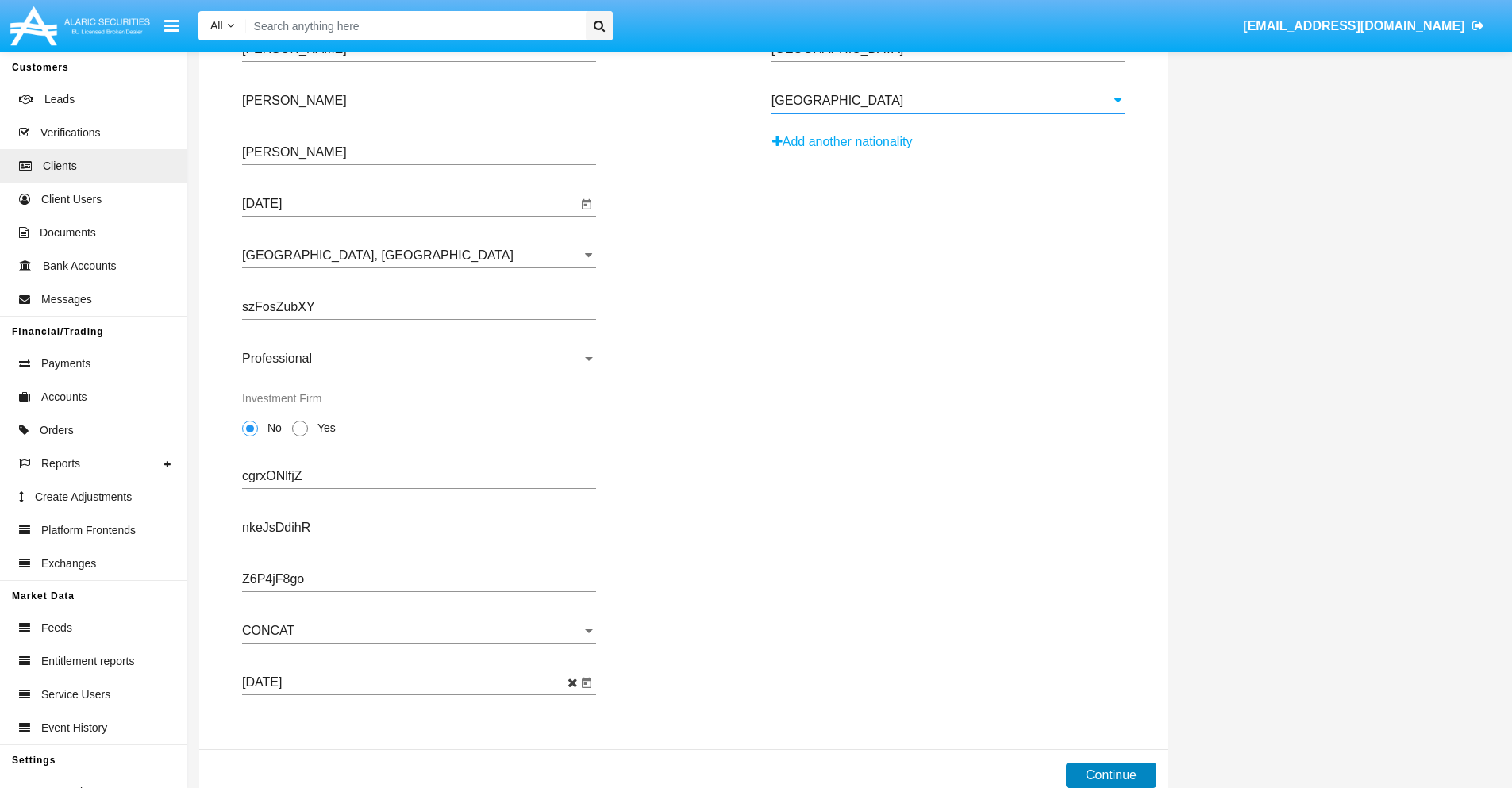
click at [1110, 776] on button "Continue" at bounding box center [1110, 775] width 91 height 26
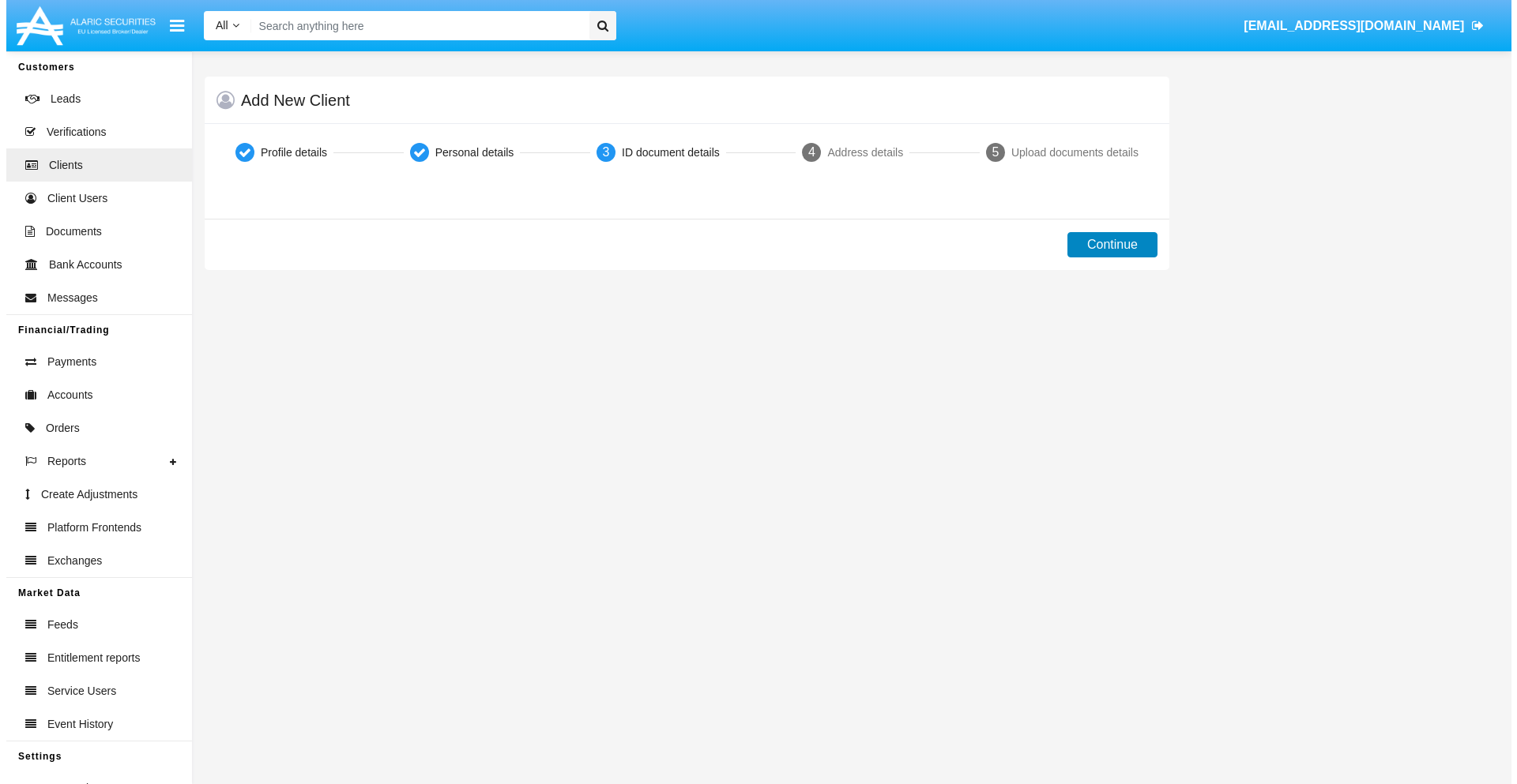
scroll to position [0, 0]
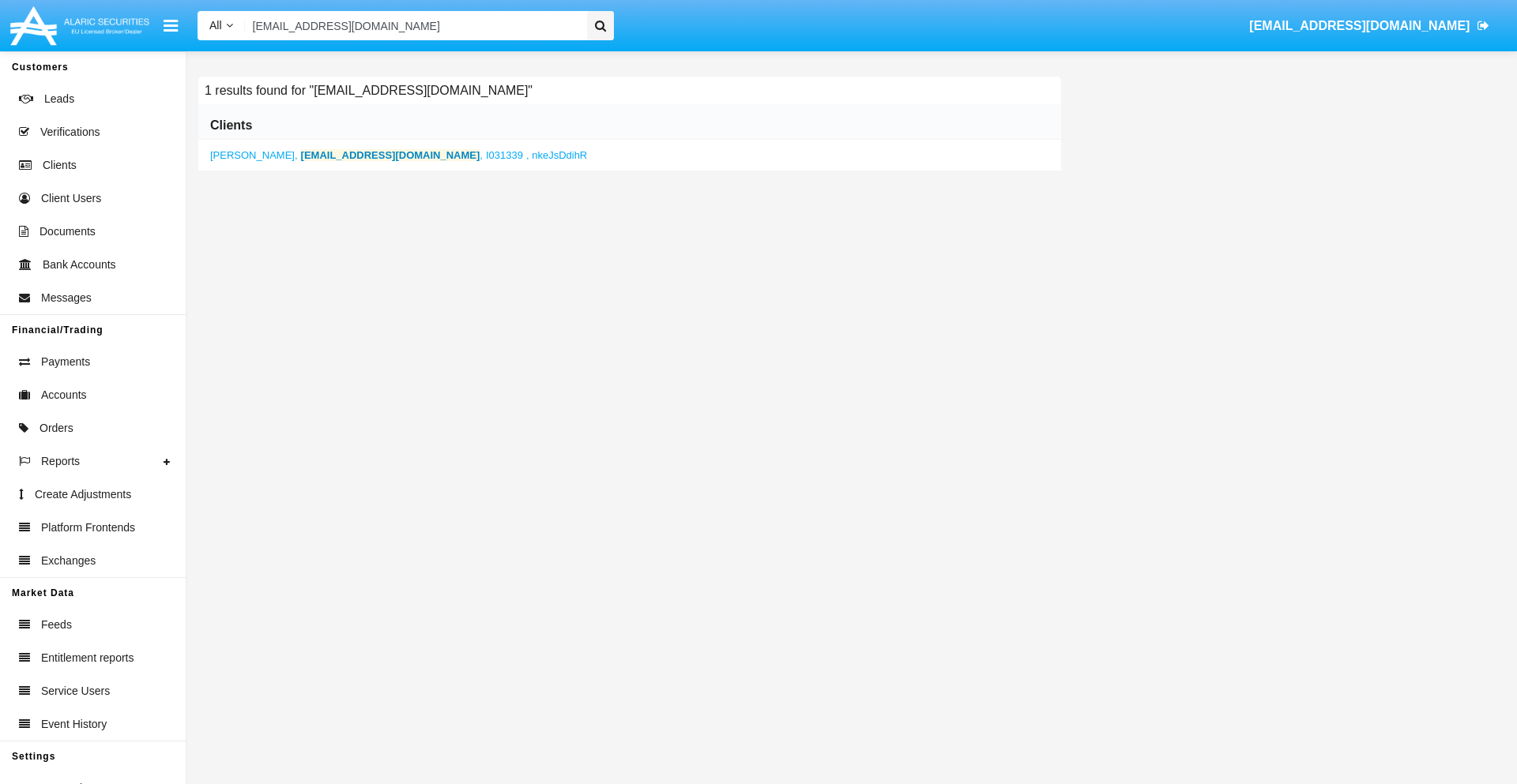
type input "[EMAIL_ADDRESS][DOMAIN_NAME]"
click at [337, 155] on b "[EMAIL_ADDRESS][DOMAIN_NAME]" at bounding box center [390, 155] width 179 height 12
